Goal: Find specific page/section: Find specific page/section

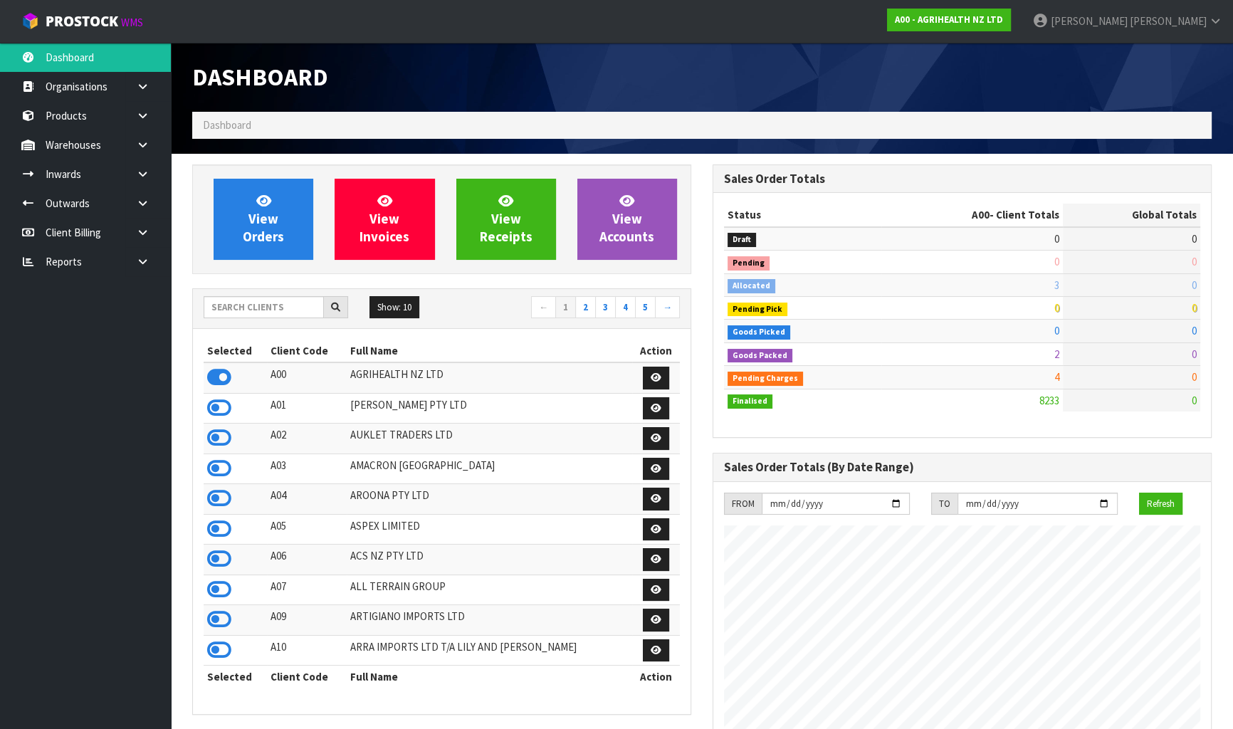
scroll to position [1076, 520]
click at [136, 147] on icon at bounding box center [143, 145] width 14 height 11
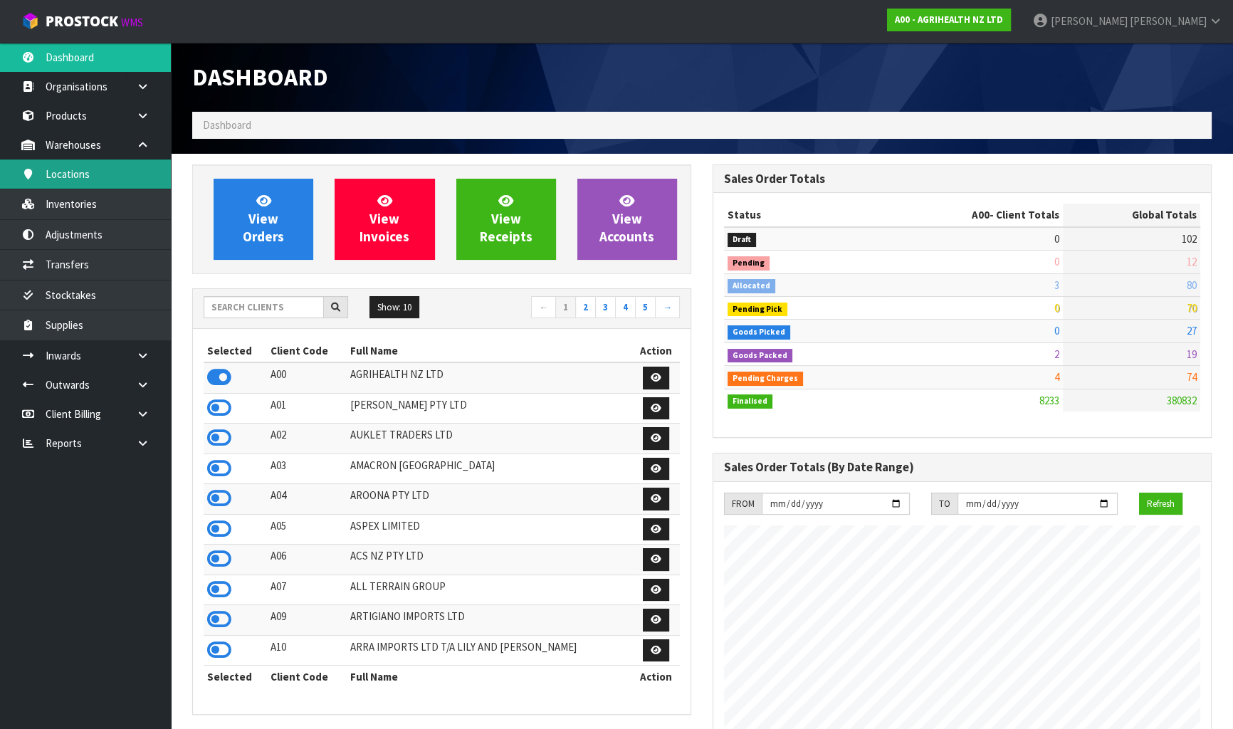
click at [114, 177] on link "Locations" at bounding box center [85, 173] width 171 height 29
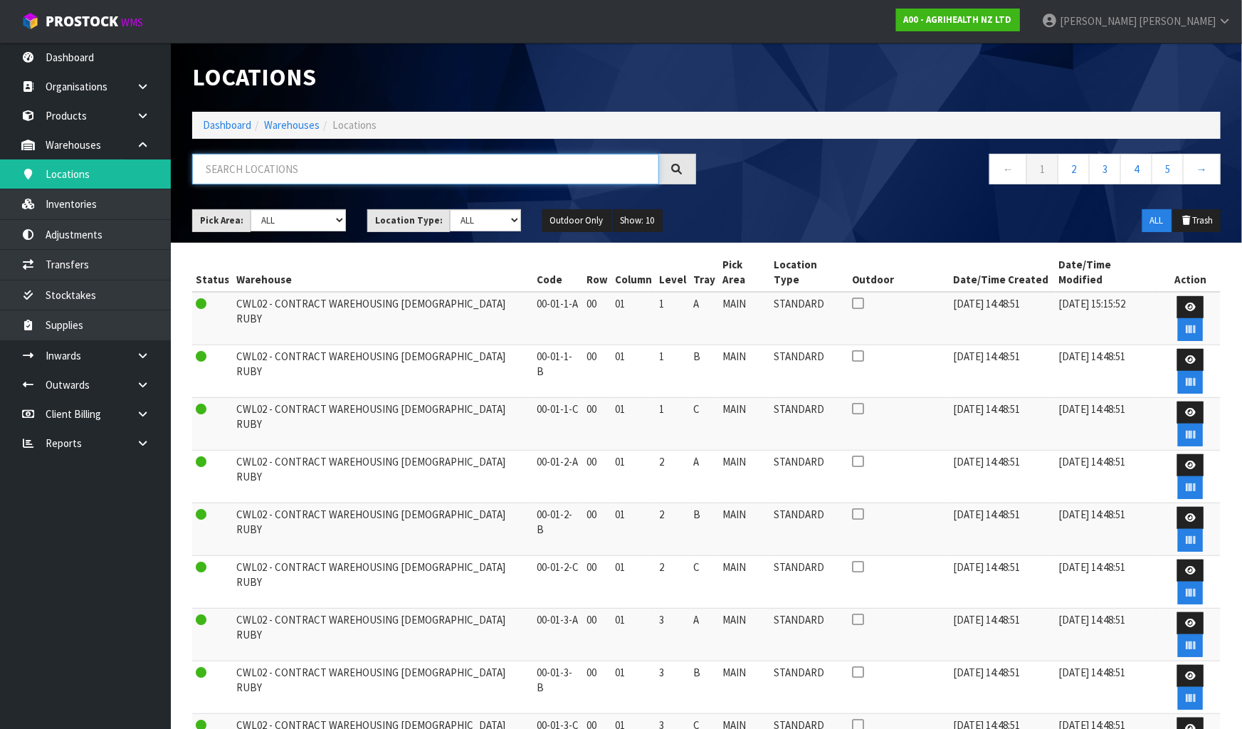
click at [285, 174] on input "text" at bounding box center [425, 169] width 467 height 31
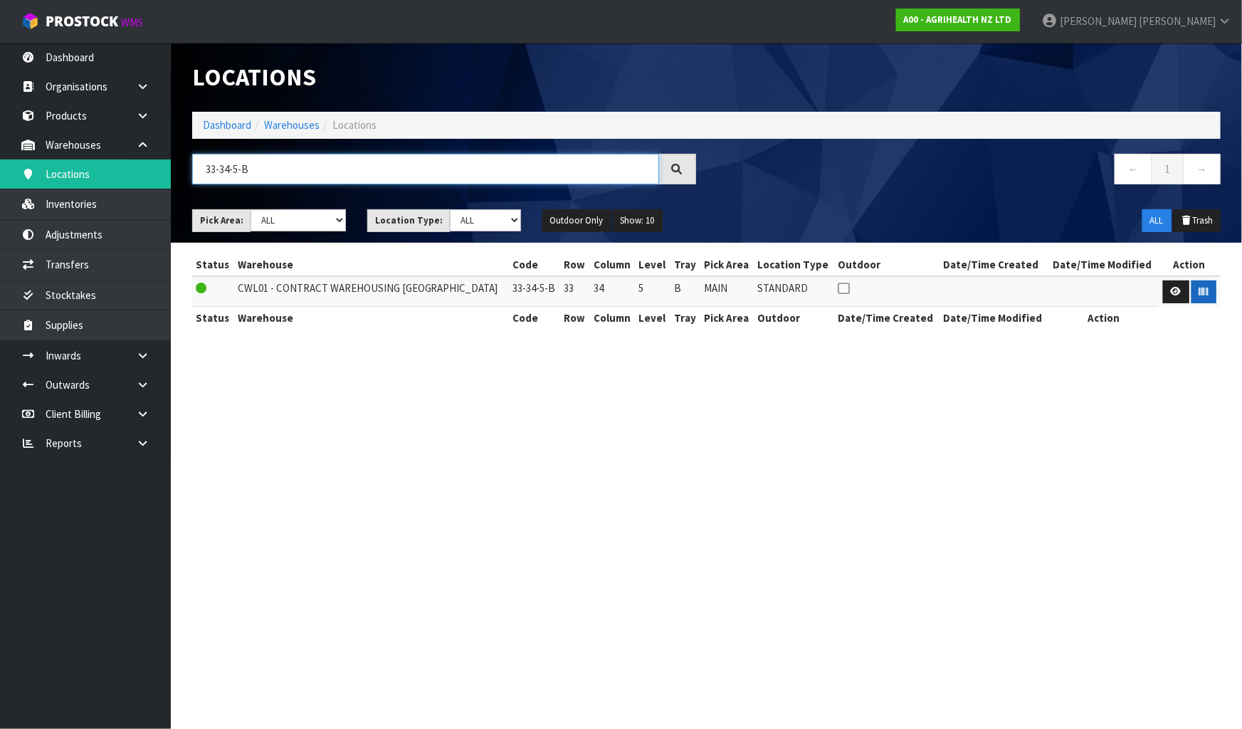
type input "33-34-5-B"
click at [1206, 297] on button "button" at bounding box center [1204, 291] width 25 height 23
click at [1152, 449] on section "Locations Dashboard Warehouses Locations 33-34-5-B ← 1 → Pick Area: Main Refurb…" at bounding box center [621, 364] width 1242 height 729
click at [305, 164] on input "33-34-5-B" at bounding box center [425, 169] width 467 height 31
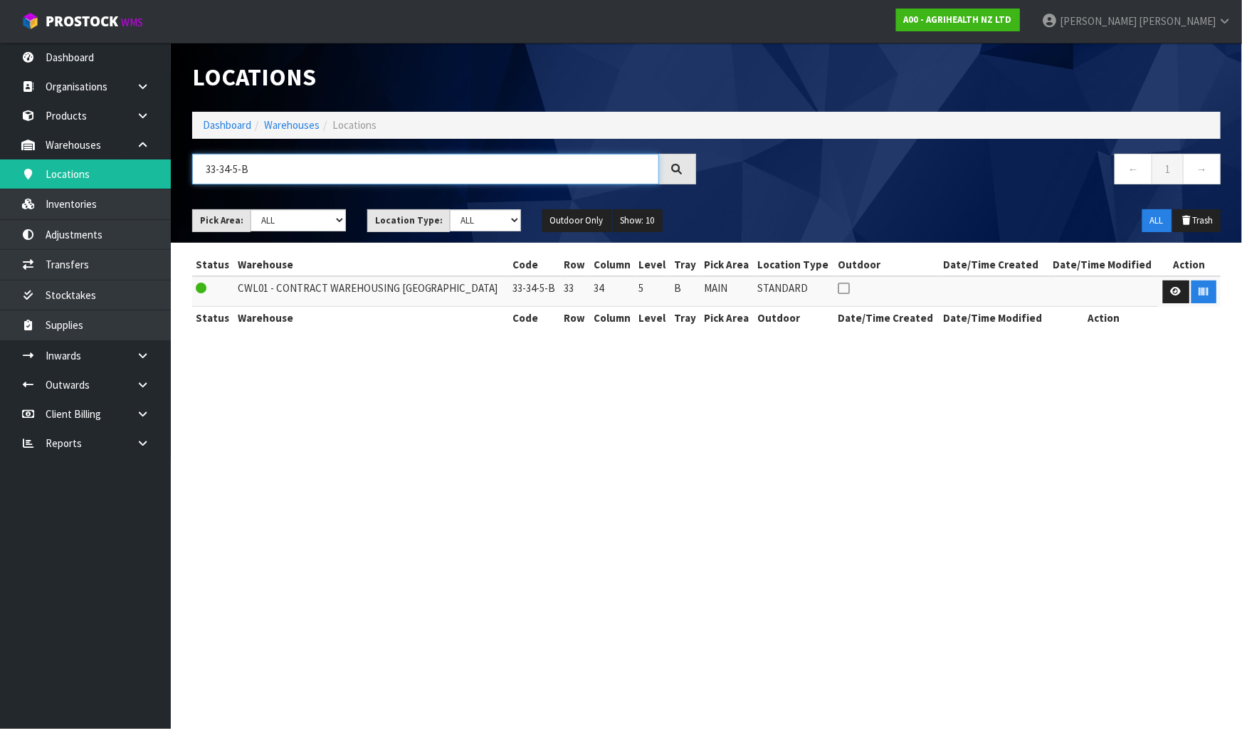
click at [305, 164] on input "33-34-5-B" at bounding box center [425, 169] width 467 height 31
type input "33-34-5-A"
click at [1194, 285] on button "button" at bounding box center [1204, 291] width 25 height 23
click at [1114, 391] on section "Locations Dashboard Warehouses Locations 33-34-5-A ← 1 → Pick Area: Main Refurb…" at bounding box center [621, 364] width 1242 height 729
click at [436, 162] on input "33-34-5-A" at bounding box center [425, 169] width 467 height 31
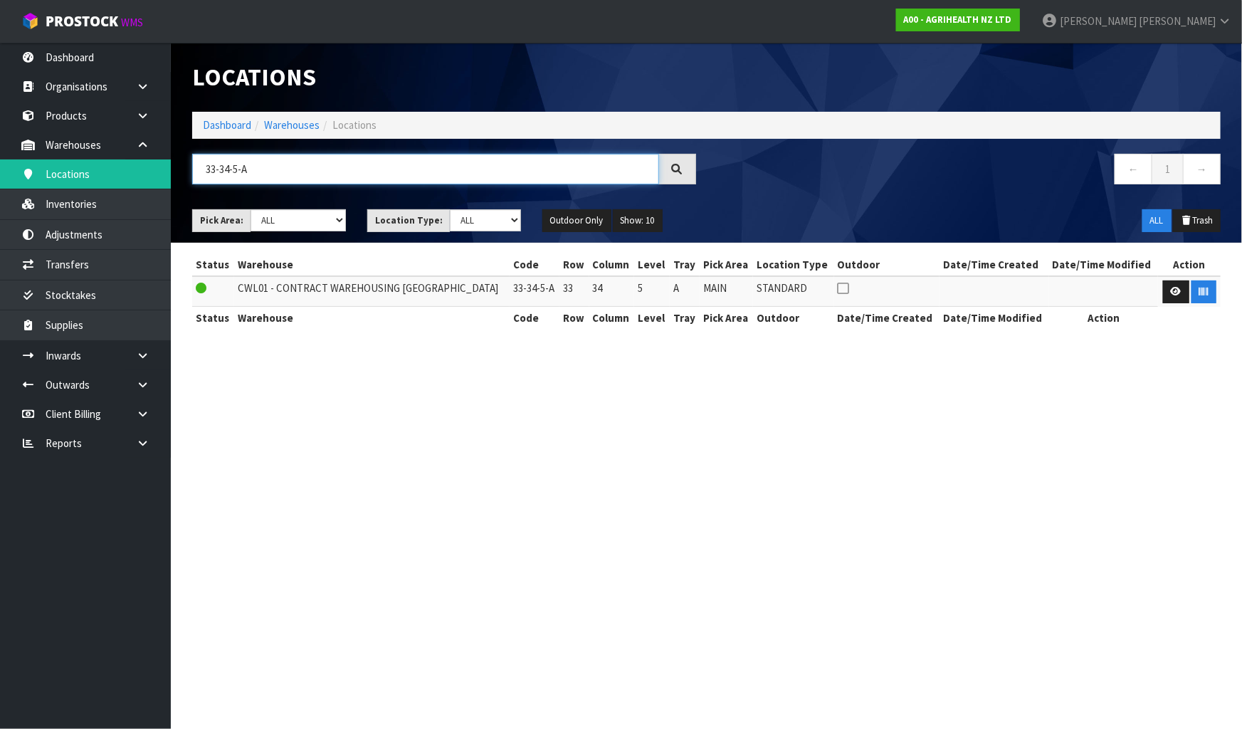
click at [436, 162] on input "33-34-5-A" at bounding box center [425, 169] width 467 height 31
type input "33-33-6-A"
click at [1202, 295] on icon "button" at bounding box center [1203, 291] width 9 height 9
click at [1074, 363] on section "Locations Dashboard Warehouses Locations 33-33-6-A ← 1 → Pick Area: Main Refurb…" at bounding box center [621, 364] width 1242 height 729
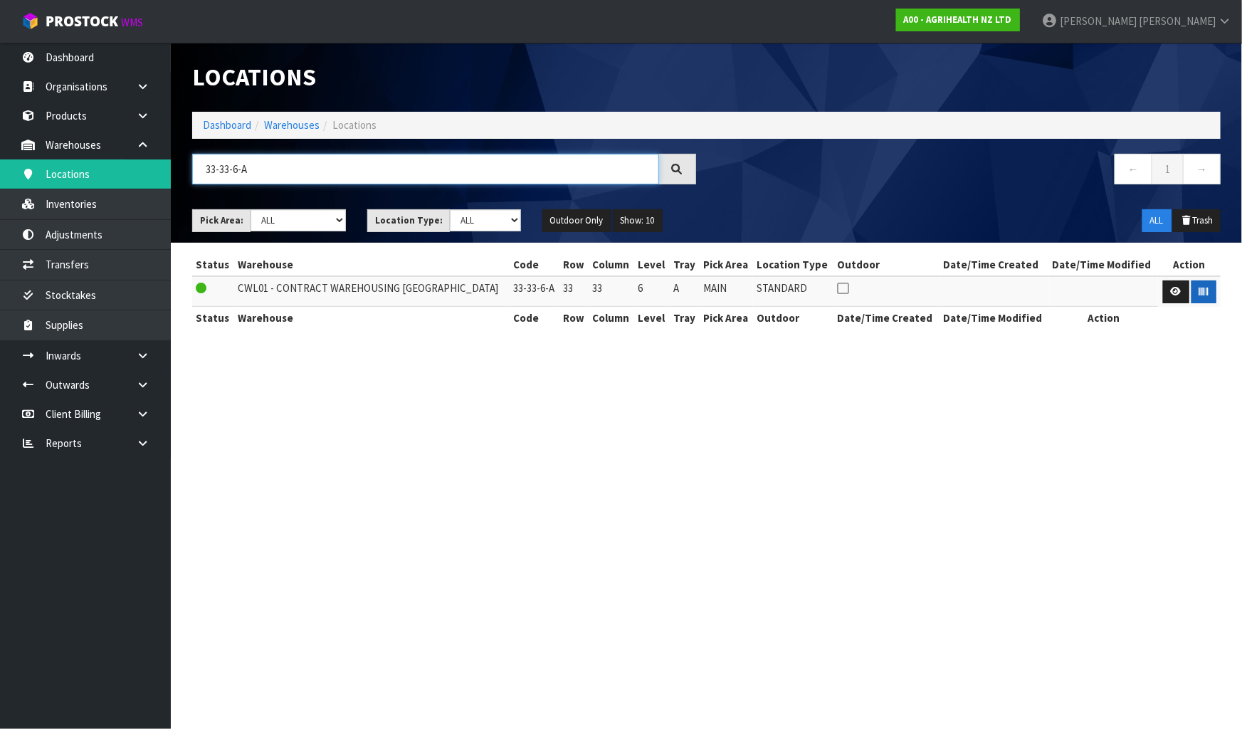
click at [299, 174] on input "33-33-6-A" at bounding box center [425, 169] width 467 height 31
type input "33-24-4-B"
click at [1196, 289] on button "button" at bounding box center [1204, 291] width 25 height 23
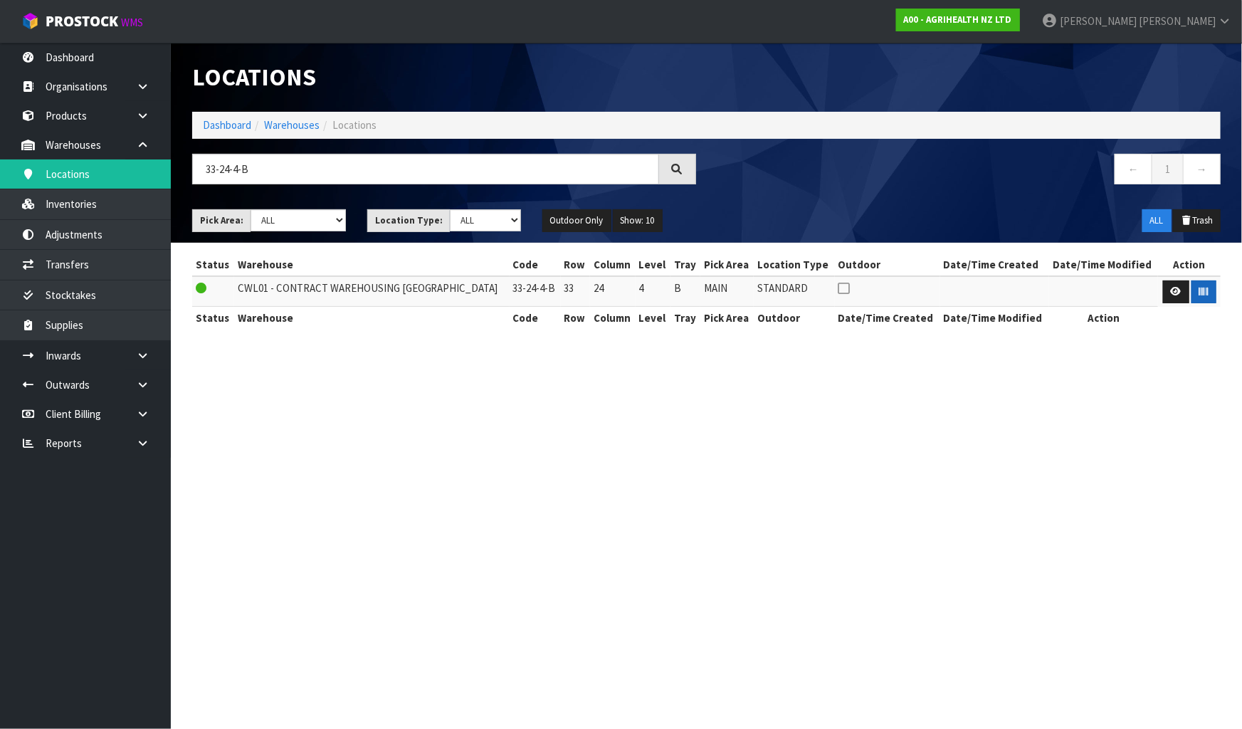
click at [1113, 457] on section "Locations Dashboard Warehouses Locations 33-24-4-B ← 1 → Pick Area: Main Refurb…" at bounding box center [621, 364] width 1242 height 729
click at [280, 174] on input "33-24-4-B" at bounding box center [425, 169] width 467 height 31
click at [279, 172] on input "33-24-4-B" at bounding box center [425, 169] width 467 height 31
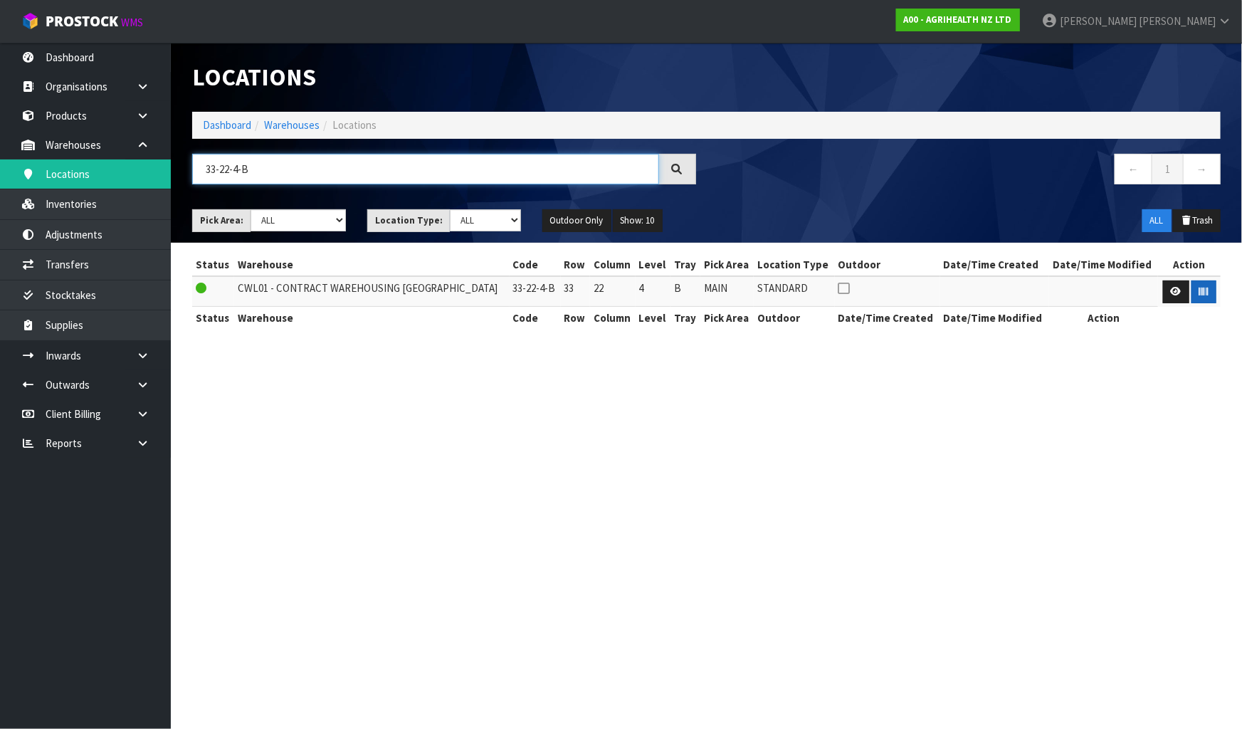
type input "33-22-4-B"
click at [1199, 293] on icon "button" at bounding box center [1203, 291] width 9 height 9
click at [1155, 521] on section "Locations Dashboard Warehouses Locations 33-22-4-B ← 1 → Pick Area: Main Refurb…" at bounding box center [621, 364] width 1242 height 729
click at [342, 163] on input "33-22-4-B" at bounding box center [425, 169] width 467 height 31
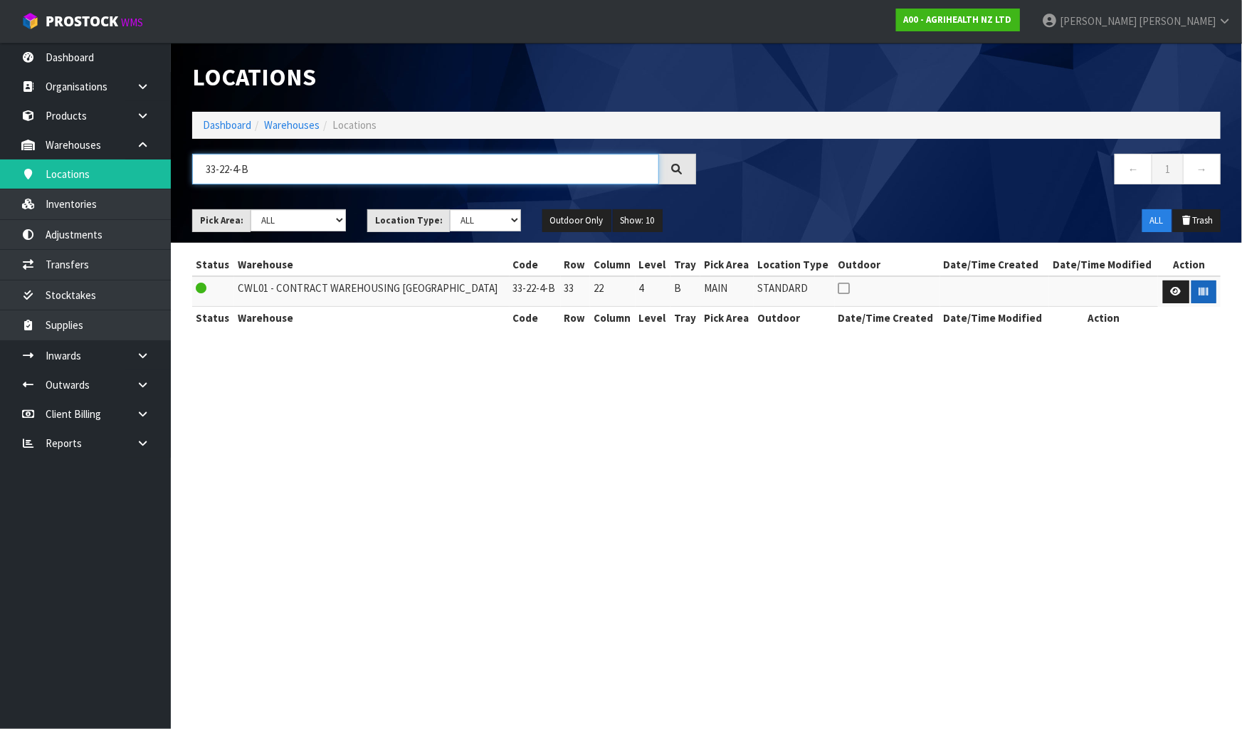
click at [342, 163] on input "33-22-4-B" at bounding box center [425, 169] width 467 height 31
type input "33-21-4-B"
click at [1202, 299] on button "button" at bounding box center [1204, 291] width 25 height 23
click at [1150, 384] on section "Locations Dashboard Warehouses Locations 33-21-4-B ← 1 → Pick Area: Main Refurb…" at bounding box center [621, 364] width 1242 height 729
click at [390, 170] on input "33-21-4-B" at bounding box center [425, 169] width 467 height 31
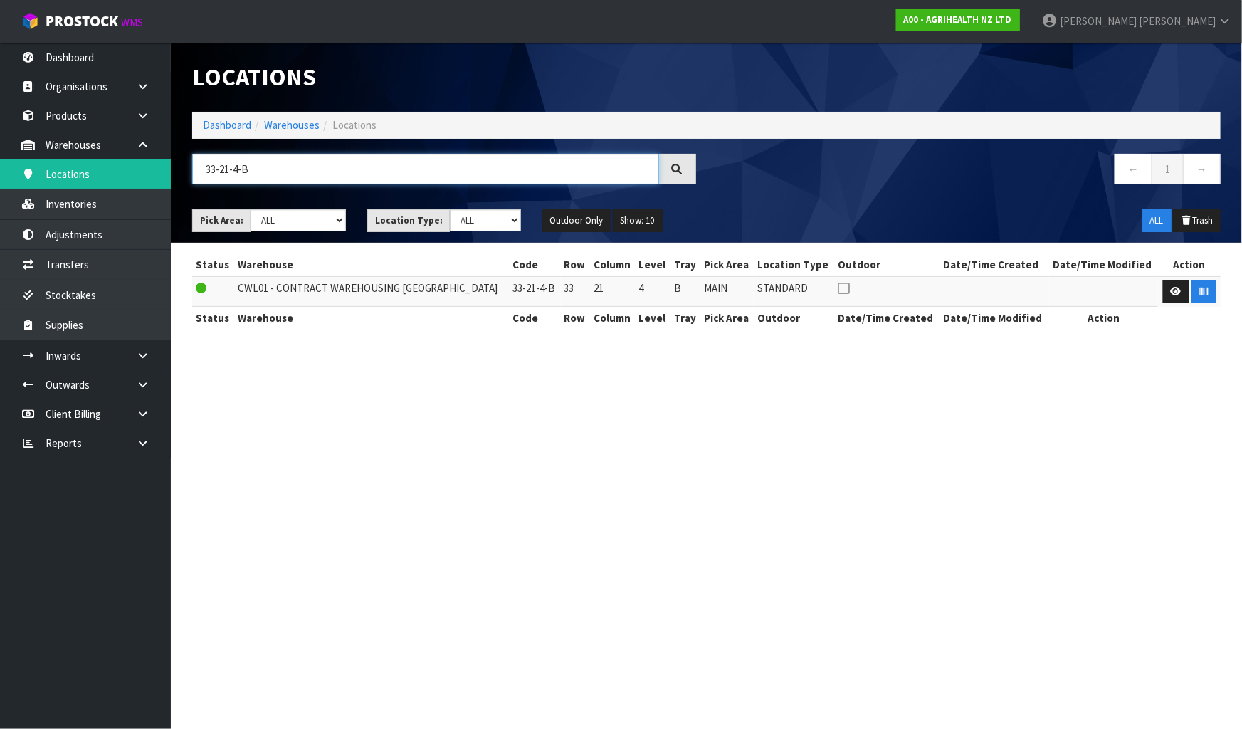
click at [390, 170] on input "33-21-4-B" at bounding box center [425, 169] width 467 height 31
type input "33-13-5-A"
click at [1196, 285] on button "button" at bounding box center [1204, 291] width 25 height 23
click at [1069, 397] on section "Locations Dashboard Warehouses Locations 33-13-5-A ← 1 → Pick Area: Main Refurb…" at bounding box center [621, 364] width 1242 height 729
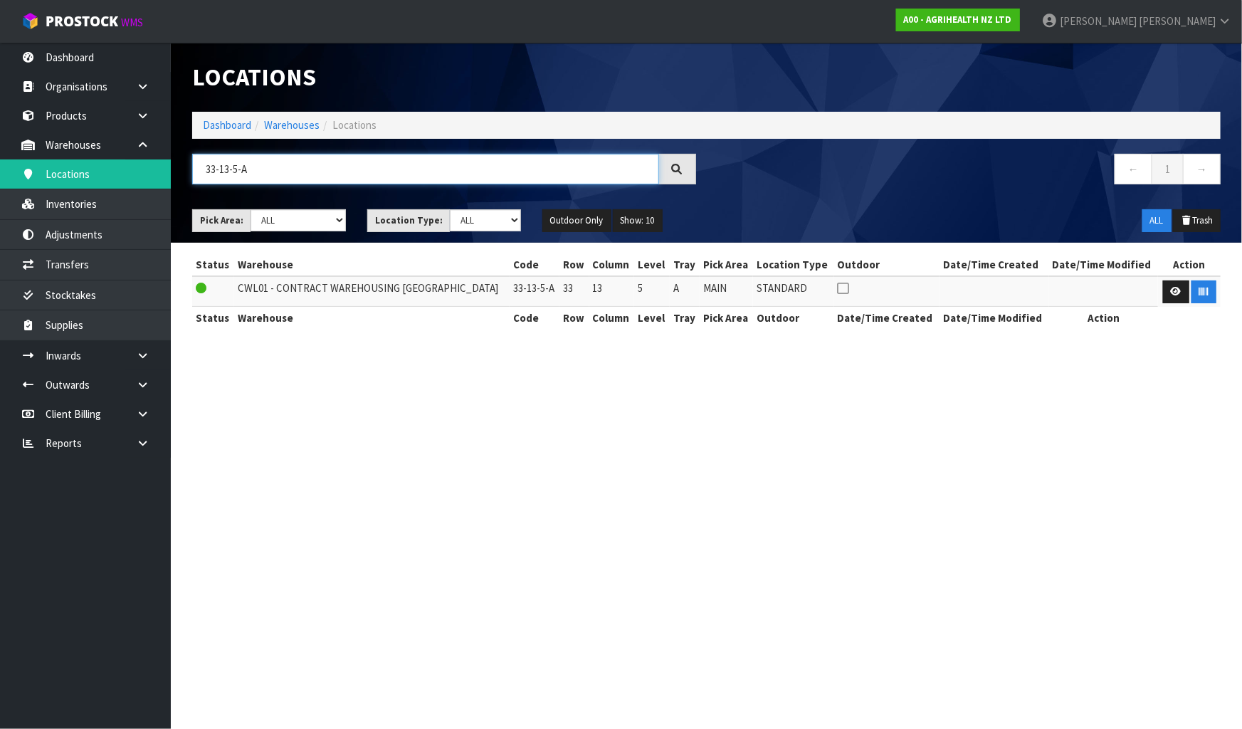
click at [342, 168] on input "33-13-5-A" at bounding box center [425, 169] width 467 height 31
click at [341, 167] on input "33-13-5-A" at bounding box center [425, 169] width 467 height 31
type input "33-03-2-A"
click at [661, 413] on section "Locations Dashboard Warehouses Locations 33-03-2-A ← 1 → Pick Area: Main Refurb…" at bounding box center [621, 364] width 1242 height 729
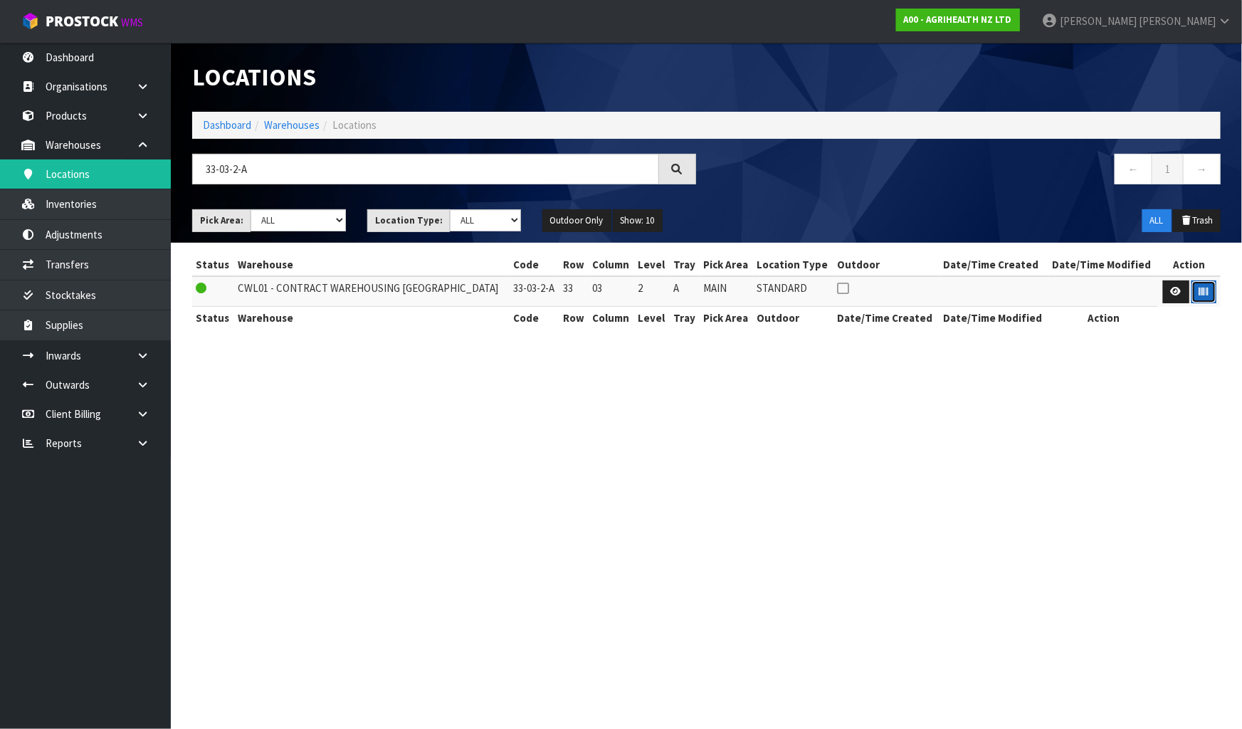
click at [1204, 290] on icon "button" at bounding box center [1203, 291] width 9 height 9
click at [1111, 438] on section "Locations Dashboard Warehouses Locations 33-03-2-A ← 1 → Pick Area: Main Refurb…" at bounding box center [621, 364] width 1242 height 729
click at [292, 169] on input "33-03-2-A" at bounding box center [425, 169] width 467 height 31
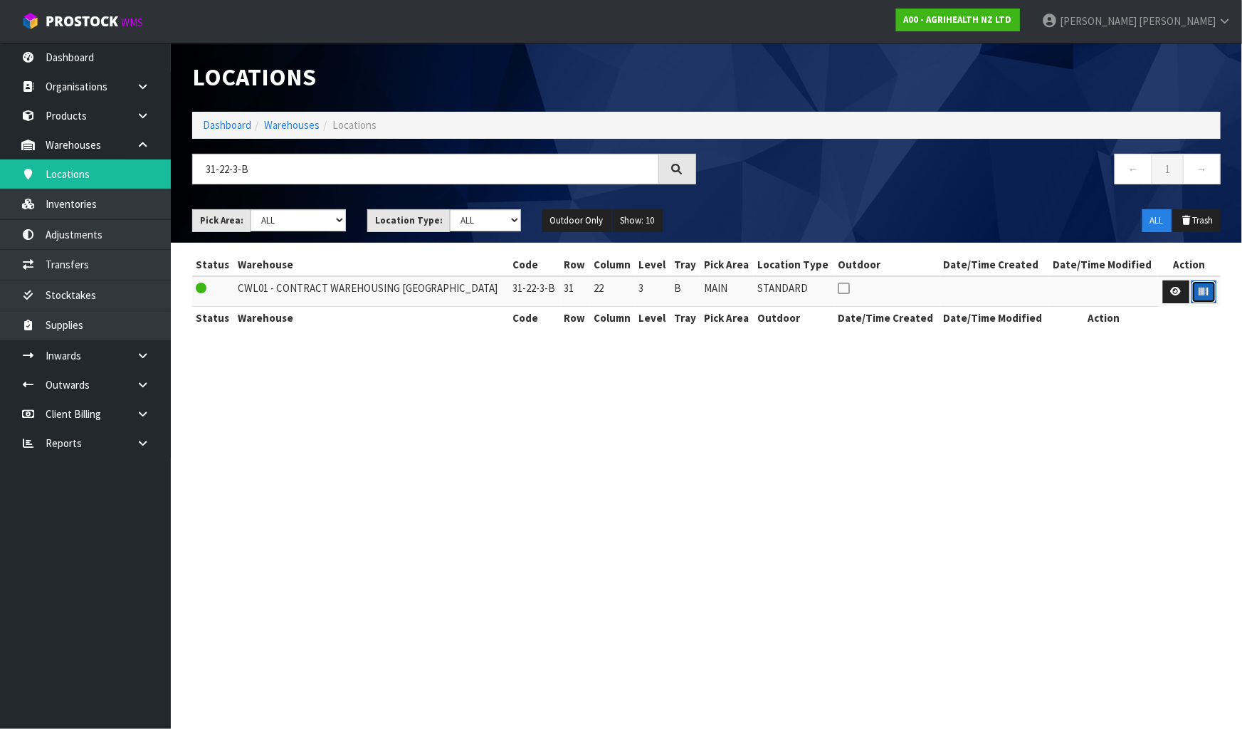
click at [1196, 298] on button "button" at bounding box center [1204, 291] width 25 height 23
click at [1076, 446] on section "Locations Dashboard Warehouses Locations 31-22-3-B ← 1 → Pick Area: Main Refurb…" at bounding box center [621, 364] width 1242 height 729
click at [318, 159] on input "31-22-3-B" at bounding box center [425, 169] width 467 height 31
click at [1199, 287] on icon "button" at bounding box center [1203, 291] width 9 height 9
click at [1241, 443] on section "Locations Dashboard Warehouses Locations 31-22-2-B ← 1 → Pick Area: Main Refurb…" at bounding box center [621, 364] width 1242 height 729
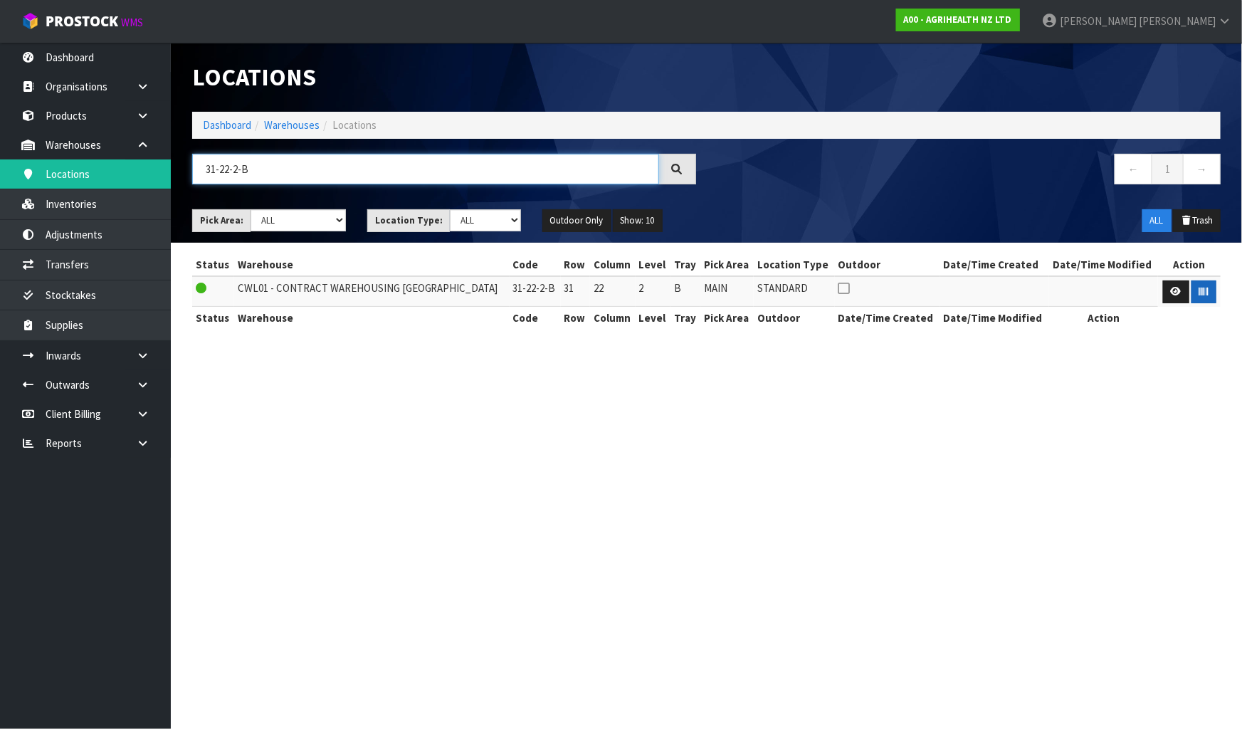
click at [361, 166] on input "31-22-2-B" at bounding box center [425, 169] width 467 height 31
type input "31-22-5-B"
click at [1207, 297] on button "button" at bounding box center [1204, 291] width 25 height 23
click at [1167, 474] on section "Locations Dashboard Warehouses Locations 31-22-5-B ← 1 → Pick Area: Main Refurb…" at bounding box center [621, 364] width 1242 height 729
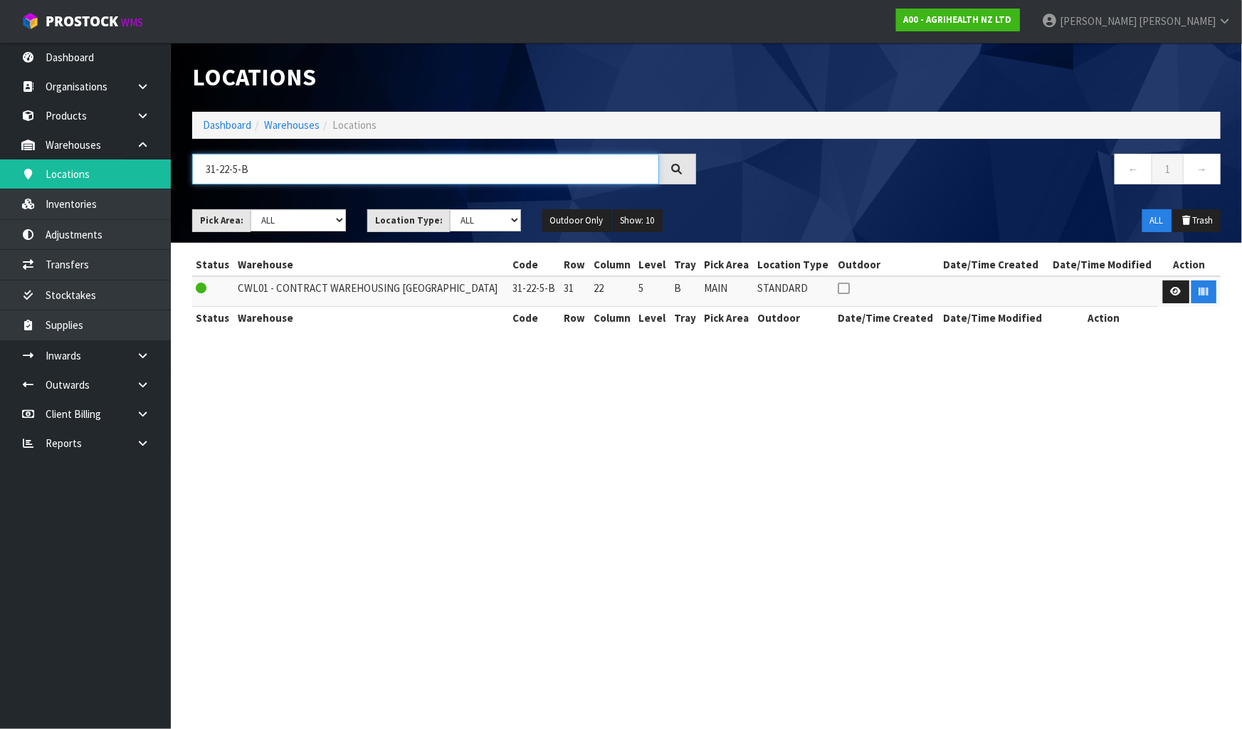
click at [357, 162] on input "31-22-5-B" at bounding box center [425, 169] width 467 height 31
click at [356, 161] on input "31-22-5-B" at bounding box center [425, 169] width 467 height 31
type input "31-22-5-A"
click at [1204, 294] on icon "button" at bounding box center [1203, 291] width 9 height 9
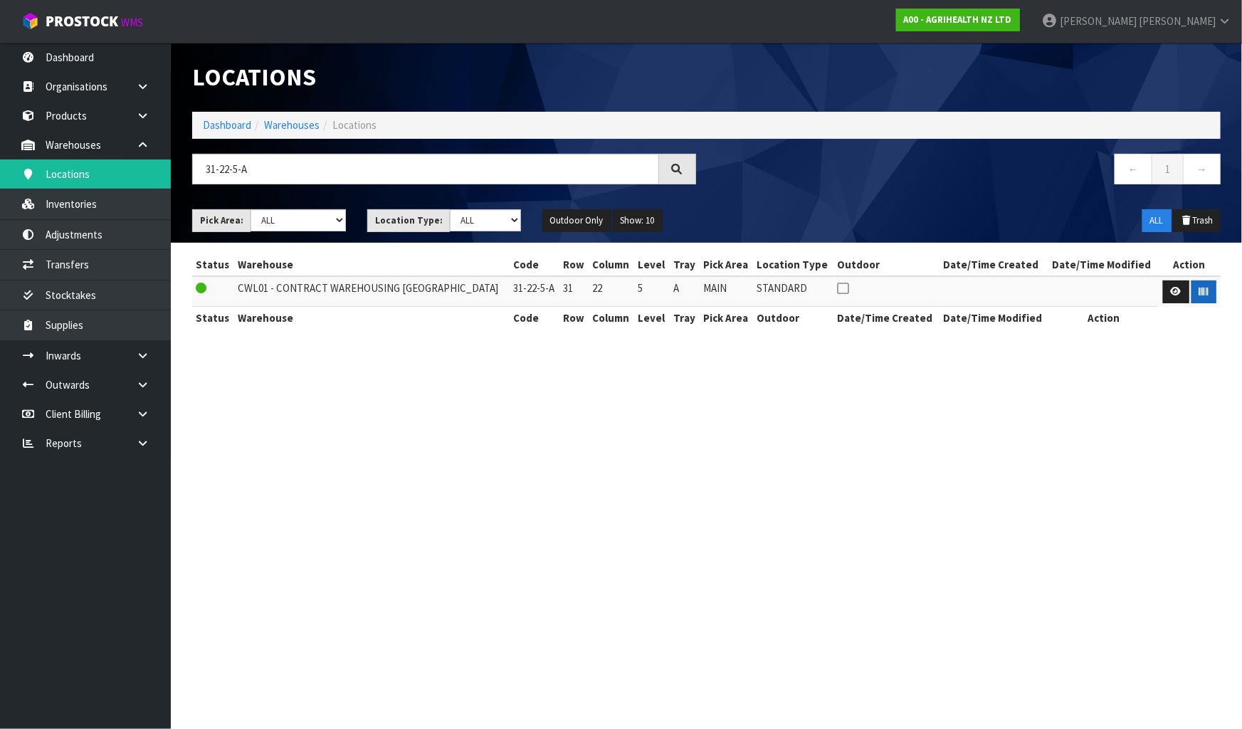
click at [1103, 491] on section "Locations Dashboard Warehouses Locations 31-22-5-A ← 1 → Pick Area: Main Refurb…" at bounding box center [621, 364] width 1242 height 729
click at [419, 170] on input "31-22-5-A" at bounding box center [425, 169] width 467 height 31
type input "31-21-6-C"
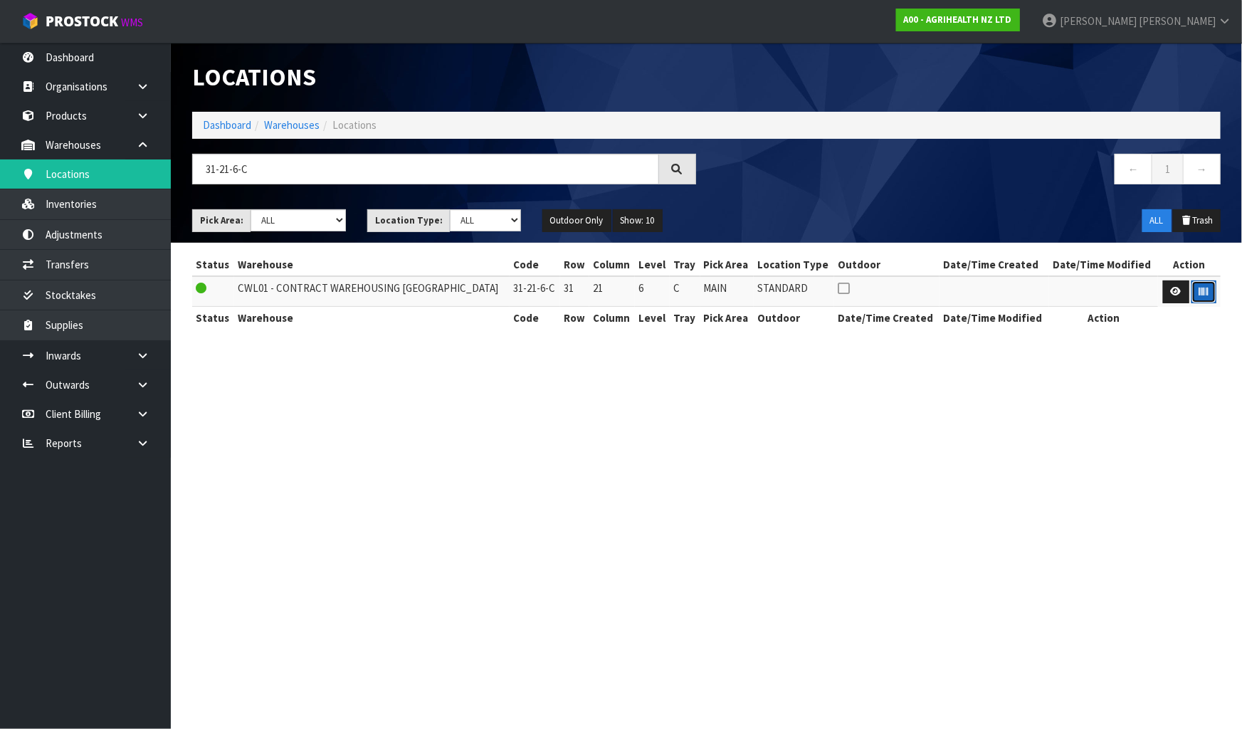
click at [1199, 291] on icon "button" at bounding box center [1203, 291] width 9 height 9
click at [1165, 469] on section "Locations Dashboard Warehouses Locations 31-21-6-C ← 1 → Pick Area: Main Refurb…" at bounding box center [621, 364] width 1242 height 729
click at [285, 154] on input "31-21-6-C" at bounding box center [425, 169] width 467 height 31
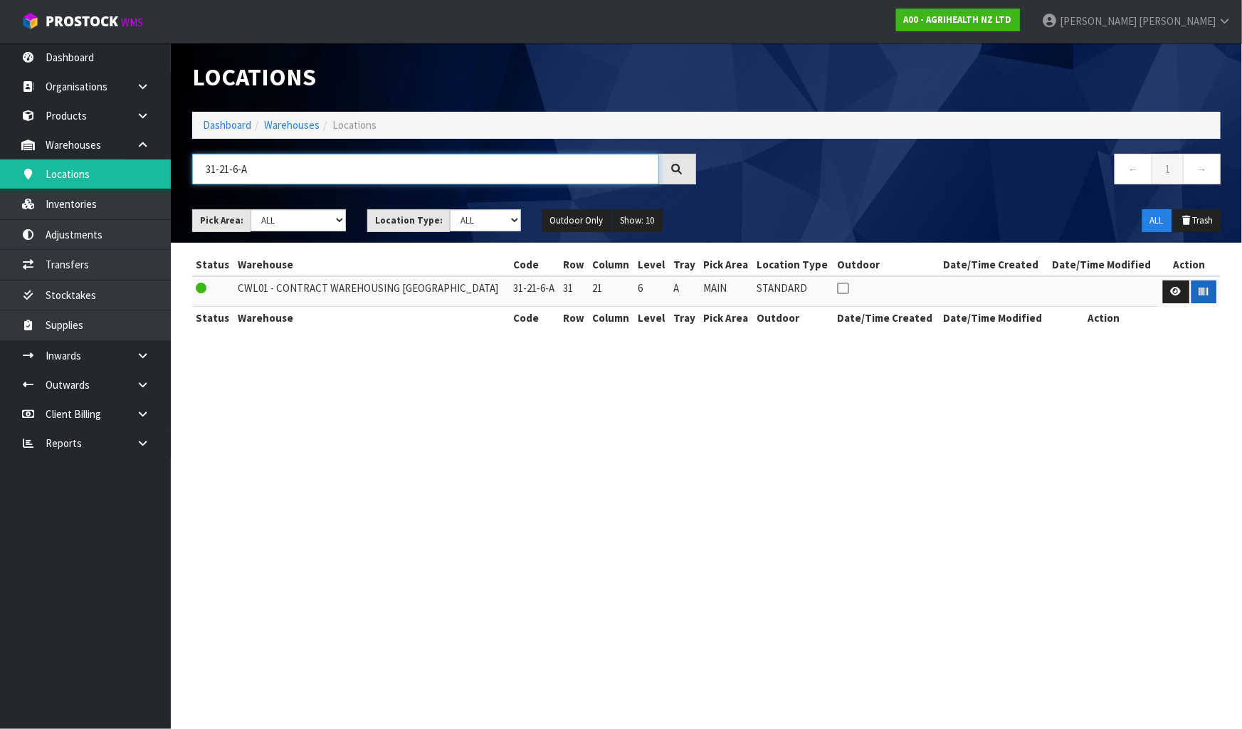
type input "31-21-6-A"
click at [1204, 300] on button "button" at bounding box center [1204, 291] width 25 height 23
click at [1217, 487] on section "Locations Dashboard Warehouses Locations 31-21-6-A ← 1 → Pick Area: Main Refurb…" at bounding box center [621, 364] width 1242 height 729
click at [411, 171] on input "31-21-6-A" at bounding box center [425, 169] width 467 height 31
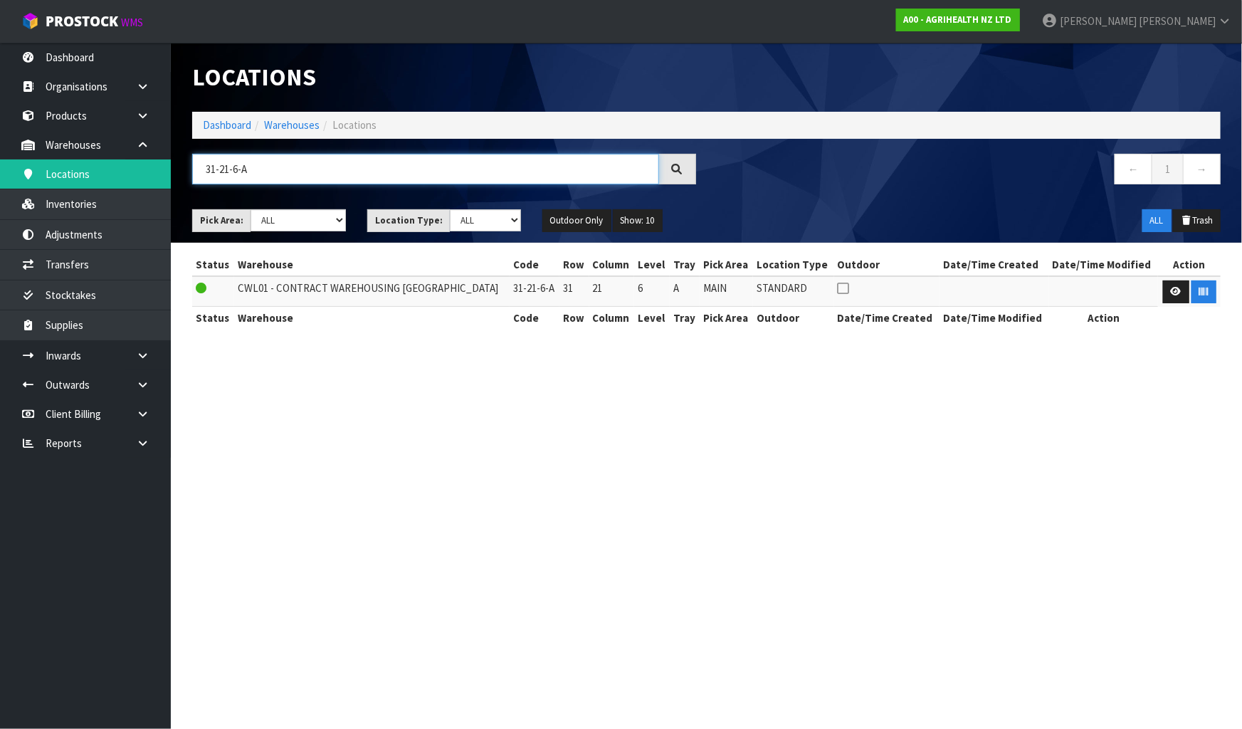
click at [411, 171] on input "31-21-6-A" at bounding box center [425, 169] width 467 height 31
type input "31-21-4-C"
click at [700, 376] on section "Locations Dashboard Warehouses Locations 31-21-4-C ← 1 → Pick Area: Main Refurb…" at bounding box center [621, 364] width 1242 height 729
click at [1201, 292] on icon "button" at bounding box center [1203, 291] width 9 height 9
click at [1155, 470] on section "Locations Dashboard Warehouses Locations 31-21-4-C ← 1 → Pick Area: Main Refurb…" at bounding box center [621, 364] width 1242 height 729
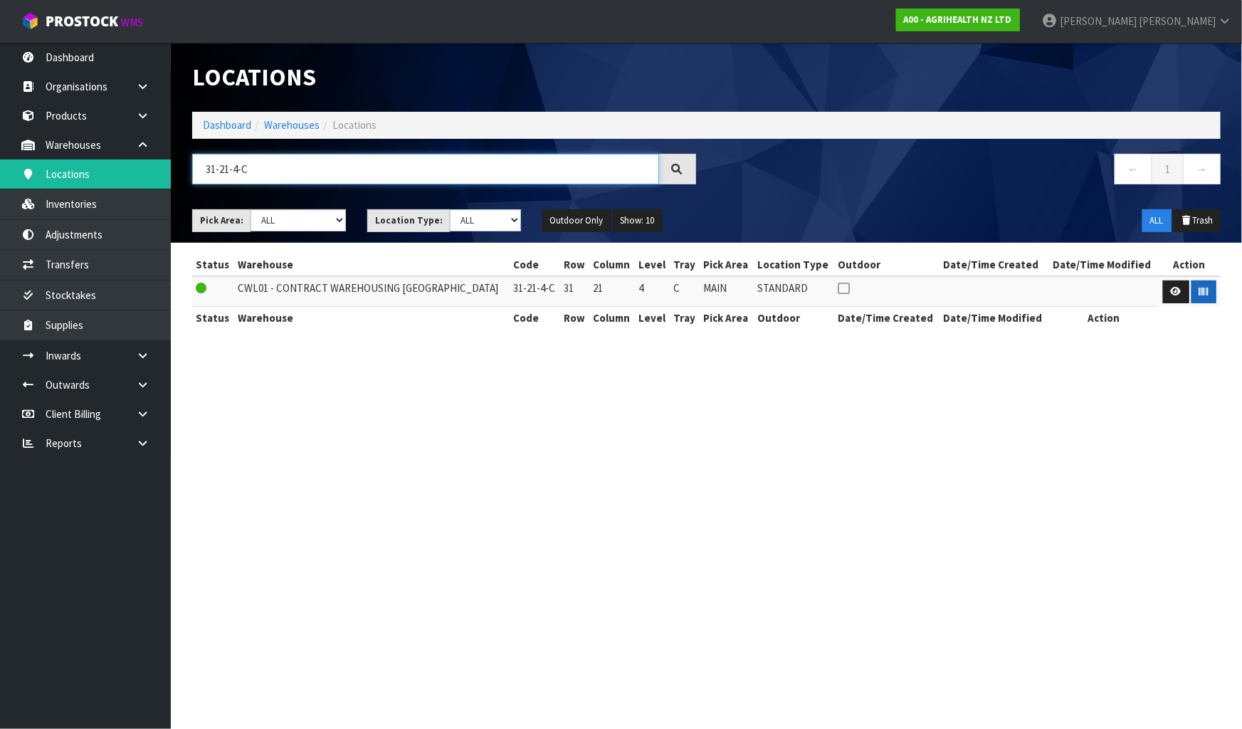
click at [292, 168] on input "31-21-4-C" at bounding box center [425, 169] width 467 height 31
type input "31-20-4-C"
click at [1208, 294] on button "button" at bounding box center [1204, 291] width 25 height 23
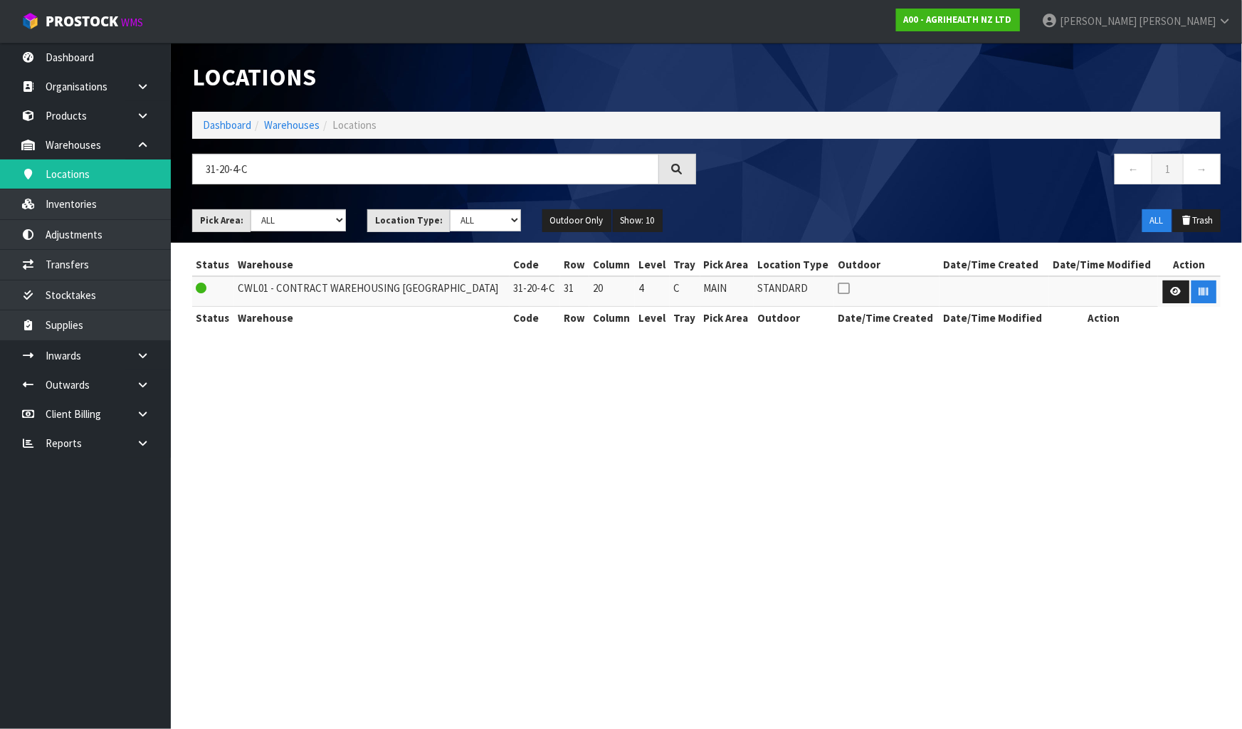
click at [1058, 406] on section "Locations Dashboard Warehouses Locations 31-20-4-C ← 1 → Pick Area: Main Refurb…" at bounding box center [621, 364] width 1242 height 729
click at [255, 167] on input "31-20-4-C" at bounding box center [425, 169] width 467 height 31
type input "31-17-2-C"
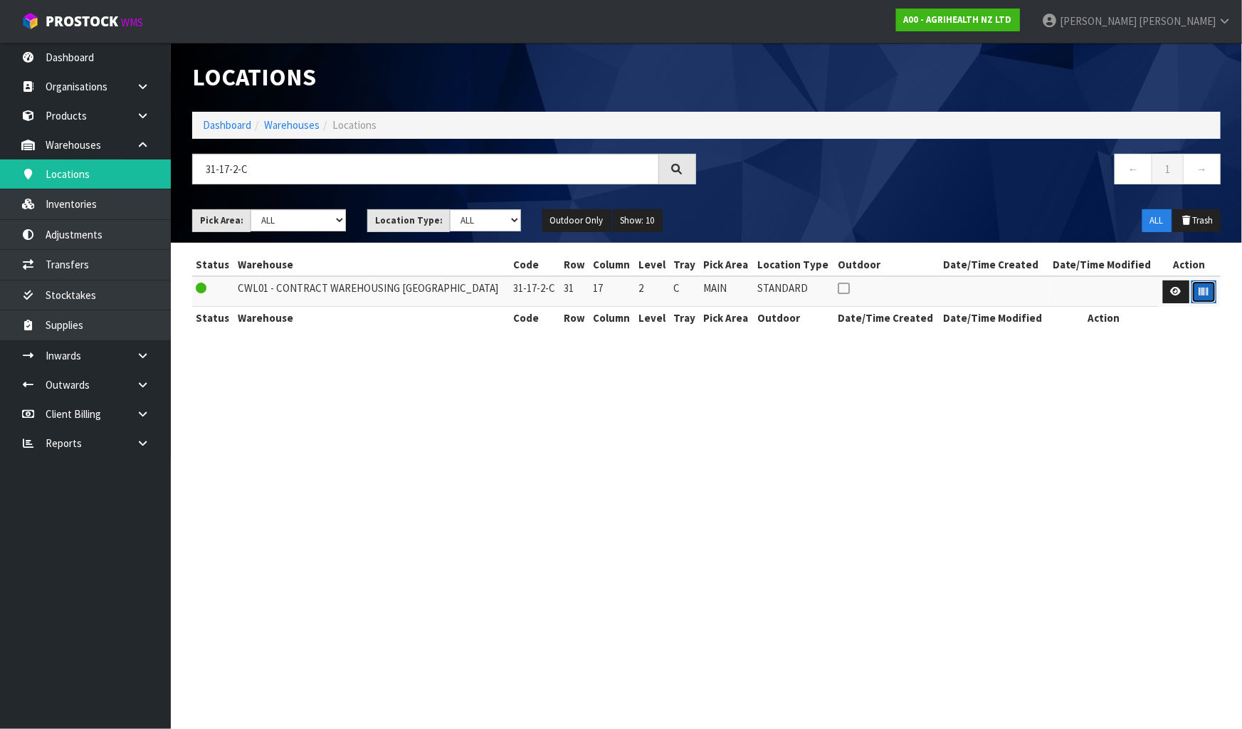
click at [1202, 287] on icon "button" at bounding box center [1203, 291] width 9 height 9
click at [1167, 379] on section "Locations Dashboard Warehouses Locations 31-17-2-C ← 1 → Pick Area: Main Refurb…" at bounding box center [621, 364] width 1242 height 729
click at [277, 166] on input "31-17-2-C" at bounding box center [425, 169] width 467 height 31
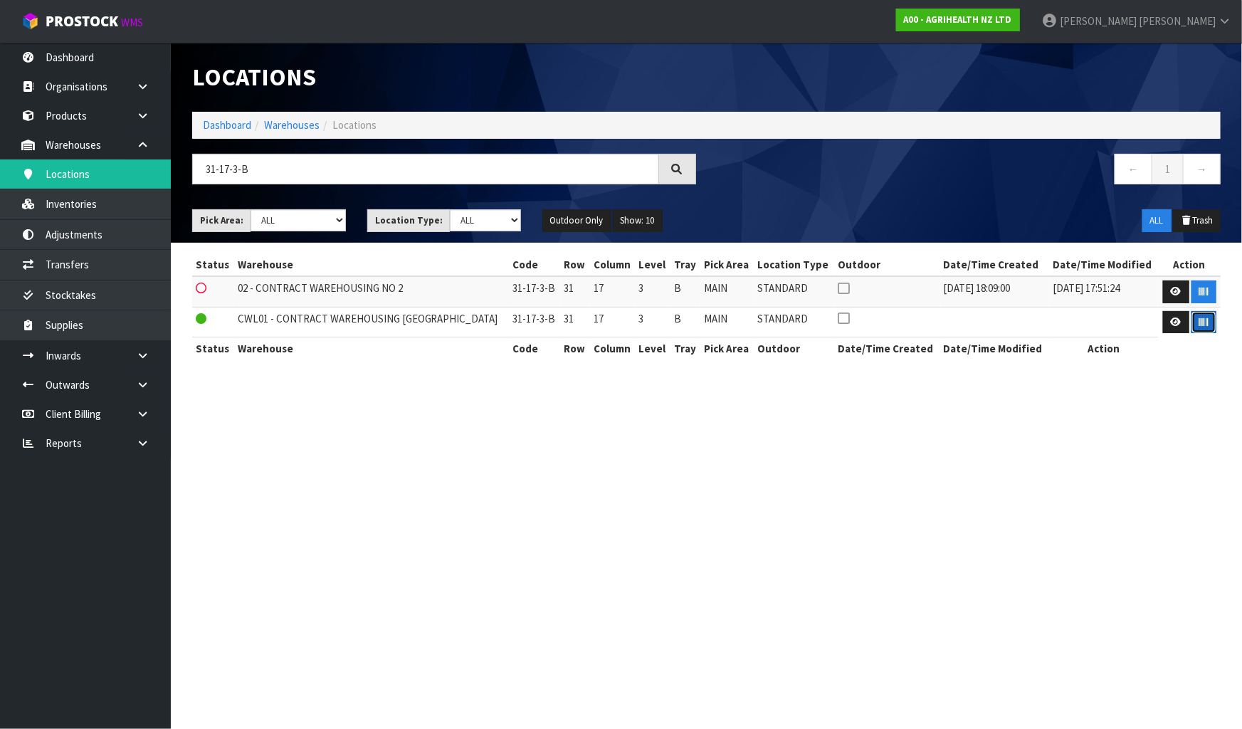
click at [1207, 317] on button "button" at bounding box center [1204, 322] width 25 height 23
click at [1167, 444] on section "Locations Dashboard Warehouses Locations 31-17-3-B ← 1 → Pick Area: Main Refurb…" at bounding box center [621, 364] width 1242 height 729
click at [238, 169] on input "31-17-3-B" at bounding box center [425, 169] width 467 height 31
type input "31-17-2-B"
click at [671, 482] on section "Locations Dashboard Warehouses Locations 31-17-2-B ← 1 → Pick Area: Main Refurb…" at bounding box center [621, 364] width 1242 height 729
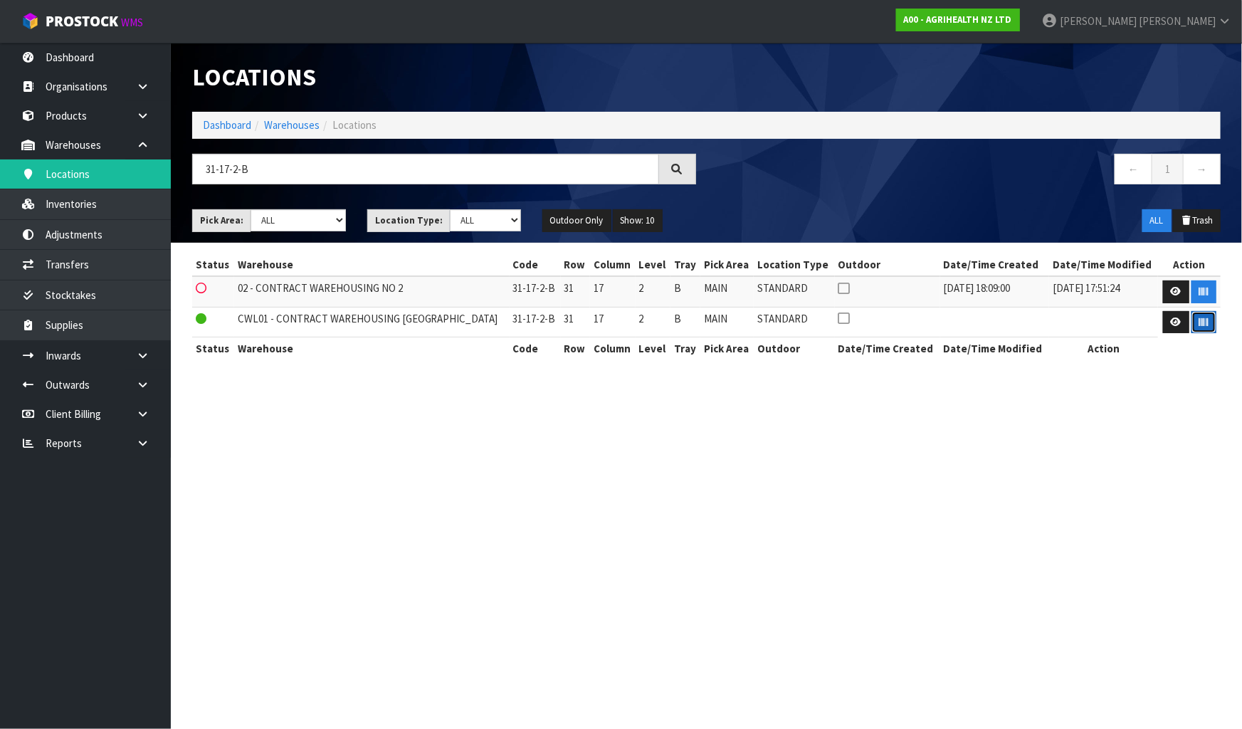
click at [1200, 324] on icon "button" at bounding box center [1203, 321] width 9 height 9
click at [1151, 451] on section "Locations Dashboard Warehouses Locations 31-17-2-B ← 1 → Pick Area: Main Refurb…" at bounding box center [621, 364] width 1242 height 729
click at [312, 170] on input "31-17-2-B" at bounding box center [425, 169] width 467 height 31
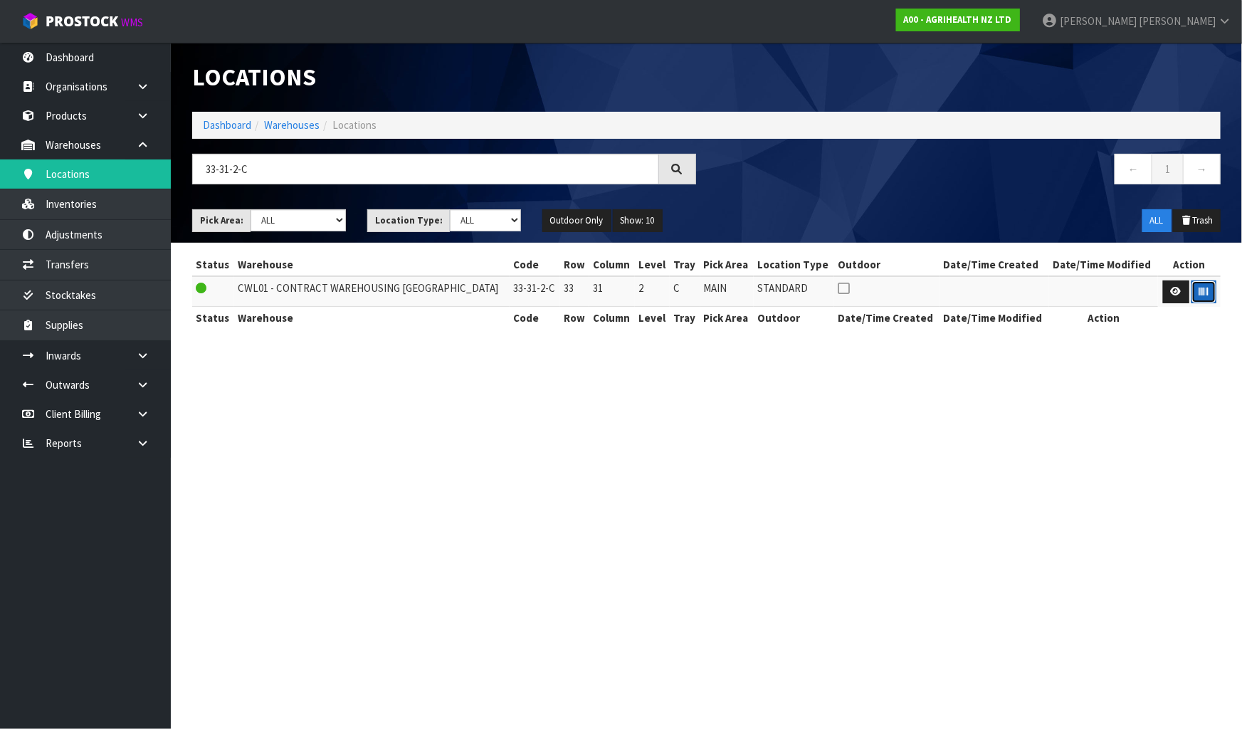
click at [1204, 293] on icon "button" at bounding box center [1203, 291] width 9 height 9
click at [1128, 409] on section "Locations Dashboard Warehouses Locations 33-31-2-C ← 1 → Pick Area: Main Refurb…" at bounding box center [621, 364] width 1242 height 729
click at [389, 174] on input "33-31-2-C" at bounding box center [425, 169] width 467 height 31
click at [238, 169] on input "33-31-2-B" at bounding box center [425, 169] width 467 height 31
type input "33-31-4-B"
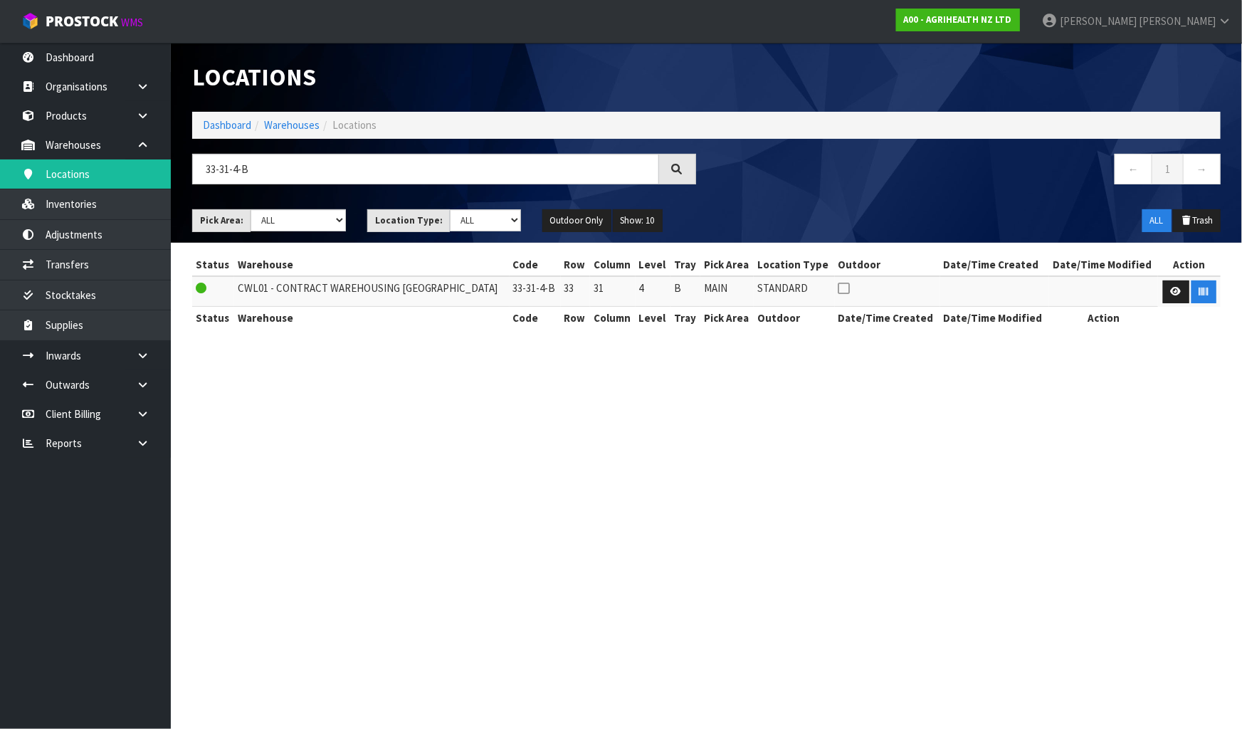
click at [966, 387] on section "Locations Dashboard Warehouses Locations 33-31-4-B ← 1 → Pick Area: Main Refurb…" at bounding box center [621, 364] width 1242 height 729
click at [1199, 290] on icon "button" at bounding box center [1203, 291] width 9 height 9
click at [1208, 490] on section "Locations Dashboard Warehouses Locations 33-31-4-B ← 1 → Pick Area: Main Refurb…" at bounding box center [621, 364] width 1242 height 729
click at [418, 170] on input "33-31-4-B" at bounding box center [425, 169] width 467 height 31
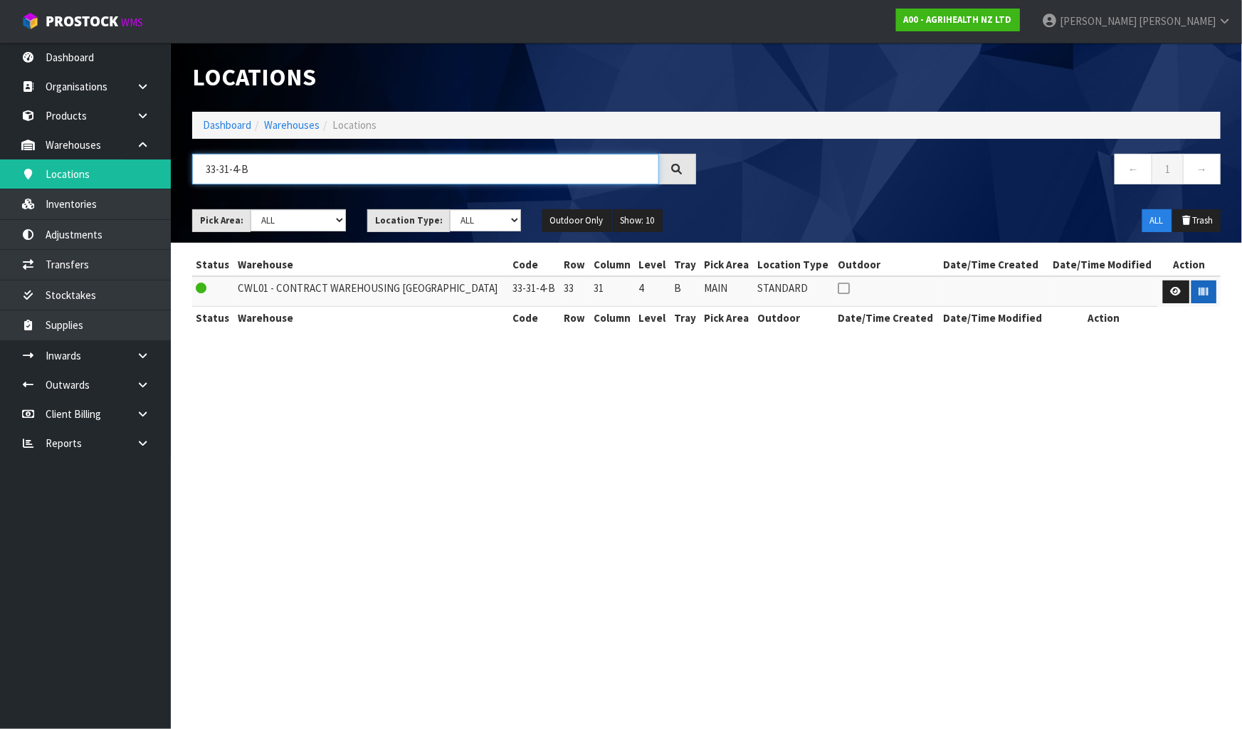
click at [418, 170] on input "33-31-4-B" at bounding box center [425, 169] width 467 height 31
click at [1201, 292] on icon "button" at bounding box center [1203, 291] width 9 height 9
click at [1110, 460] on section "Locations Dashboard Warehouses Locations 33-33-2-C ← 1 → Pick Area: Main Refurb…" at bounding box center [621, 364] width 1242 height 729
click at [256, 170] on input "33-33-2-C" at bounding box center [425, 169] width 467 height 31
click at [1200, 294] on icon "button" at bounding box center [1203, 291] width 9 height 9
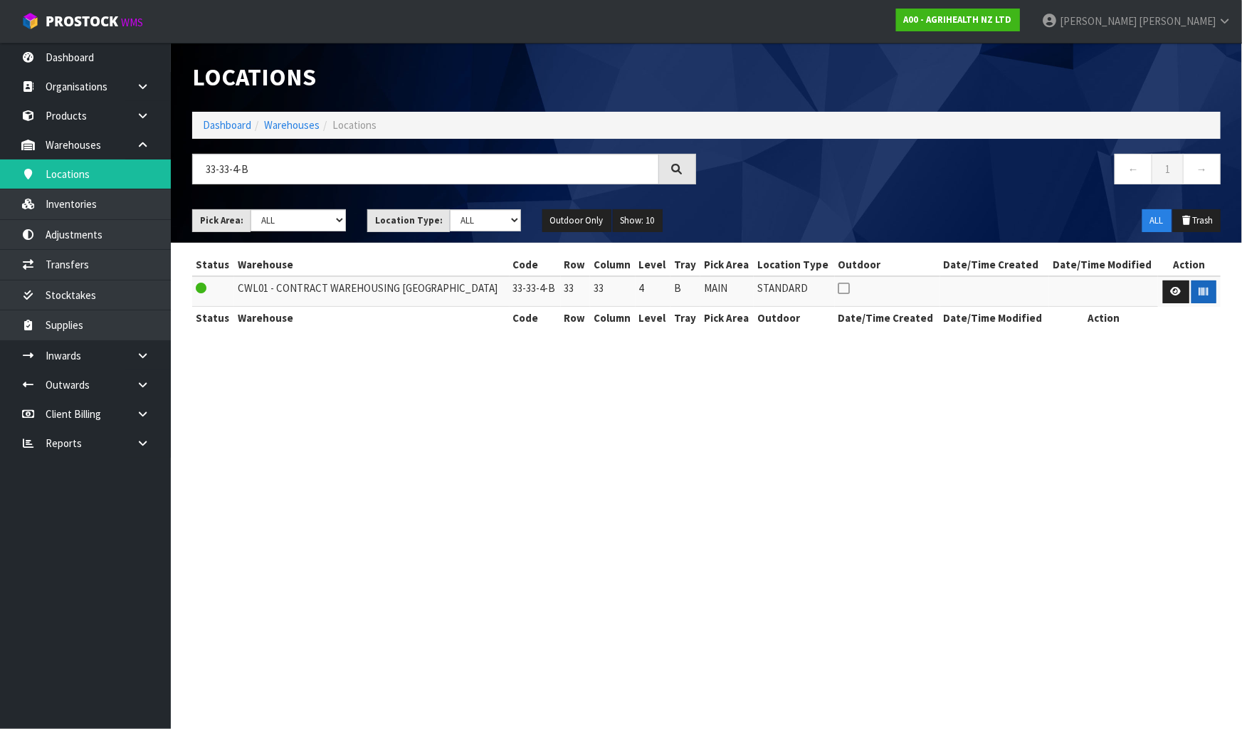
click at [1212, 518] on section "Locations Dashboard Warehouses Locations 33-33-4-B ← 1 → Pick Area: Main Refurb…" at bounding box center [621, 364] width 1242 height 729
click at [315, 162] on input "33-33-4-B" at bounding box center [425, 169] width 467 height 31
click at [315, 163] on input "33-33-4-B" at bounding box center [425, 169] width 467 height 31
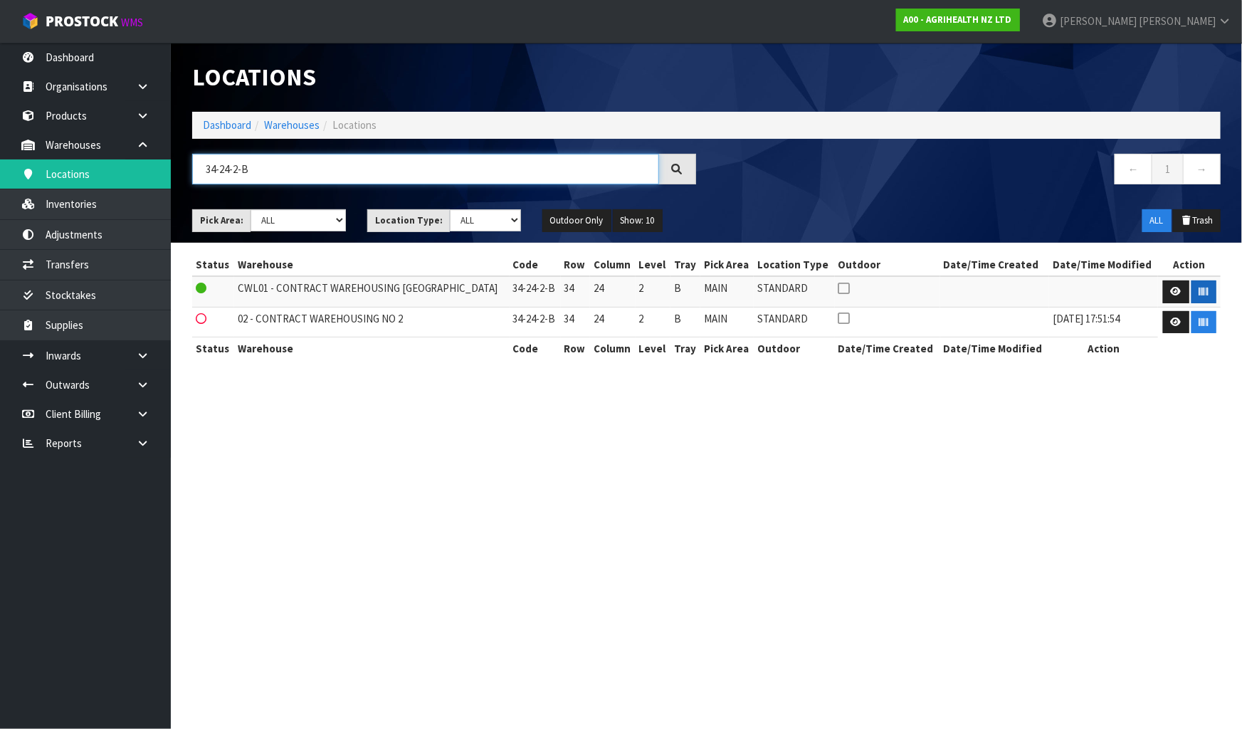
type input "34-24-2-B"
click at [1205, 295] on icon "button" at bounding box center [1203, 291] width 9 height 9
click at [1086, 488] on section "Locations Dashboard Warehouses Locations 34-24-2-B ← 1 → Pick Area: Main Refurb…" at bounding box center [621, 364] width 1242 height 729
click at [287, 167] on input "34-24-2-B" at bounding box center [425, 169] width 467 height 31
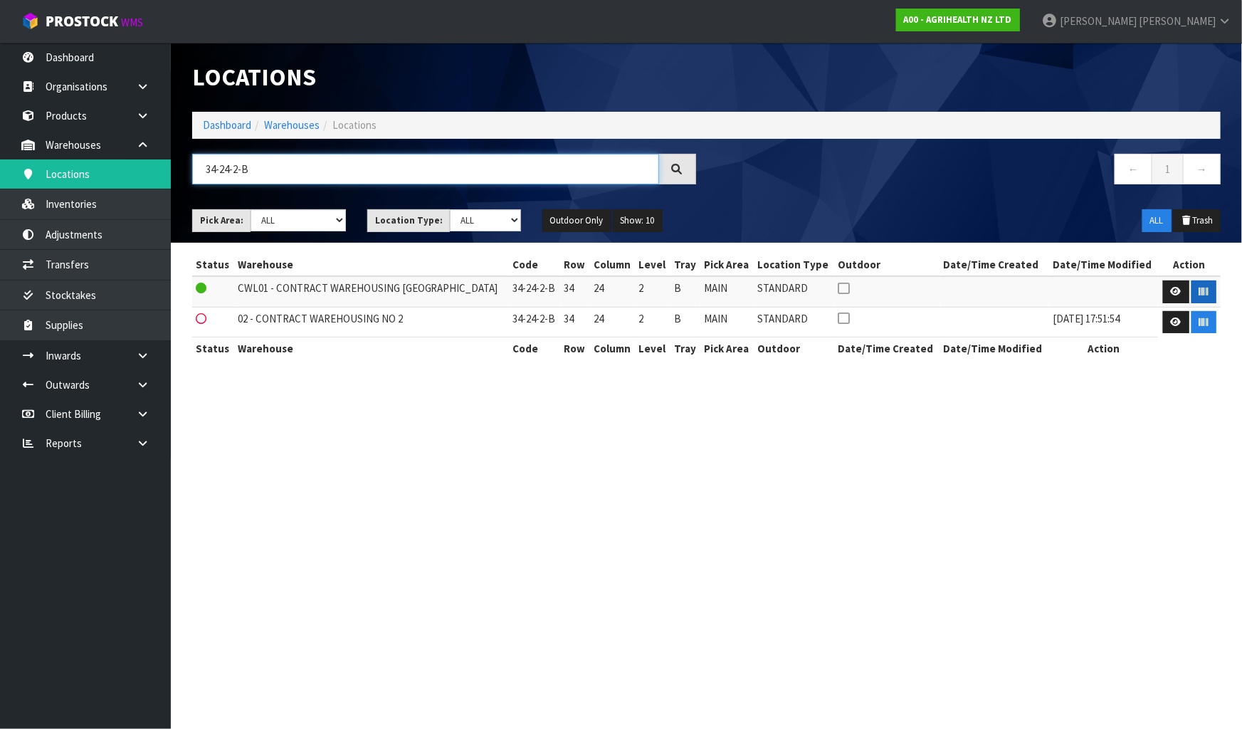
click at [287, 167] on input "34-24-2-B" at bounding box center [425, 169] width 467 height 31
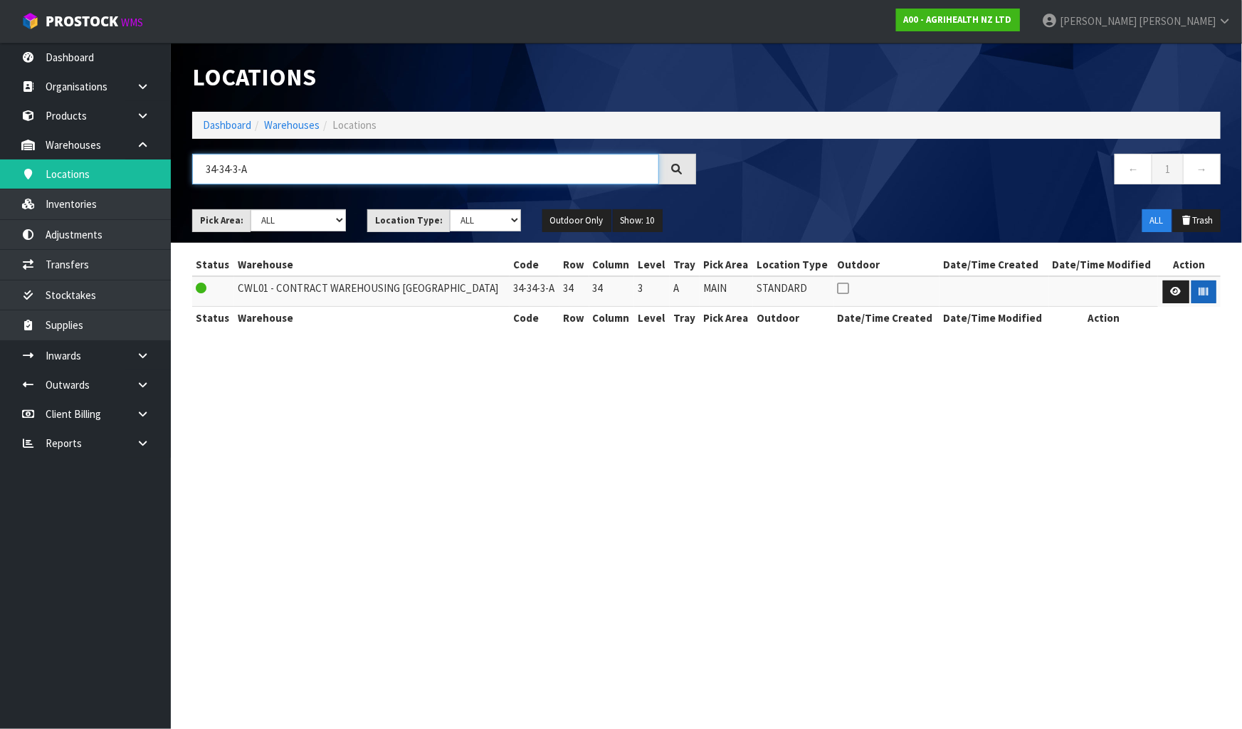
type input "34-34-3-A"
click at [1194, 290] on button "button" at bounding box center [1204, 291] width 25 height 23
click at [1156, 444] on section "Locations Dashboard Warehouses Locations 34-34-3-A ← 1 → Pick Area: Main Refurb…" at bounding box center [621, 364] width 1242 height 729
click at [407, 154] on input "34-34-3-A" at bounding box center [425, 169] width 467 height 31
click at [407, 155] on input "34-34-3-A" at bounding box center [425, 169] width 467 height 31
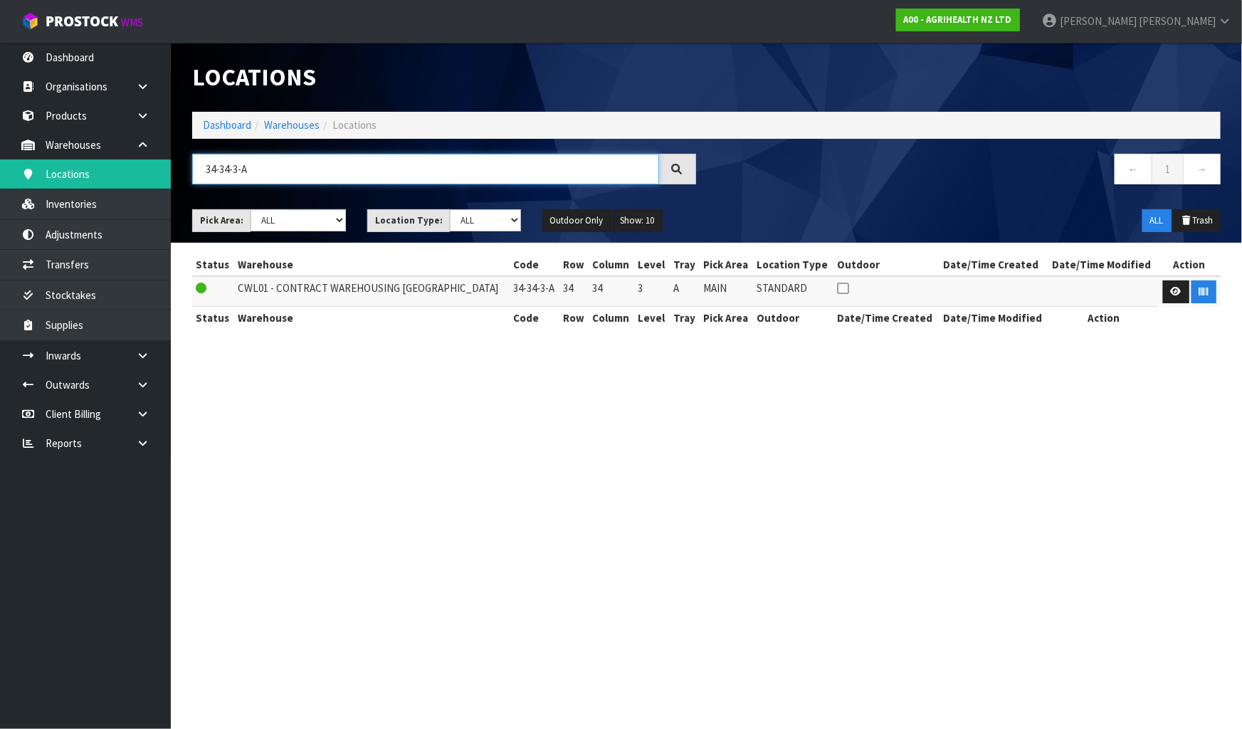
click at [406, 155] on input "34-34-3-A" at bounding box center [425, 169] width 467 height 31
type input "34-28-3-A"
click at [1199, 292] on icon "button" at bounding box center [1203, 291] width 9 height 9
click at [1132, 375] on section "Locations Dashboard Warehouses Locations 34-28-3-A ← 1 → Pick Area: Main Refurb…" at bounding box center [621, 364] width 1242 height 729
click at [448, 170] on input "34-28-3-A" at bounding box center [425, 169] width 467 height 31
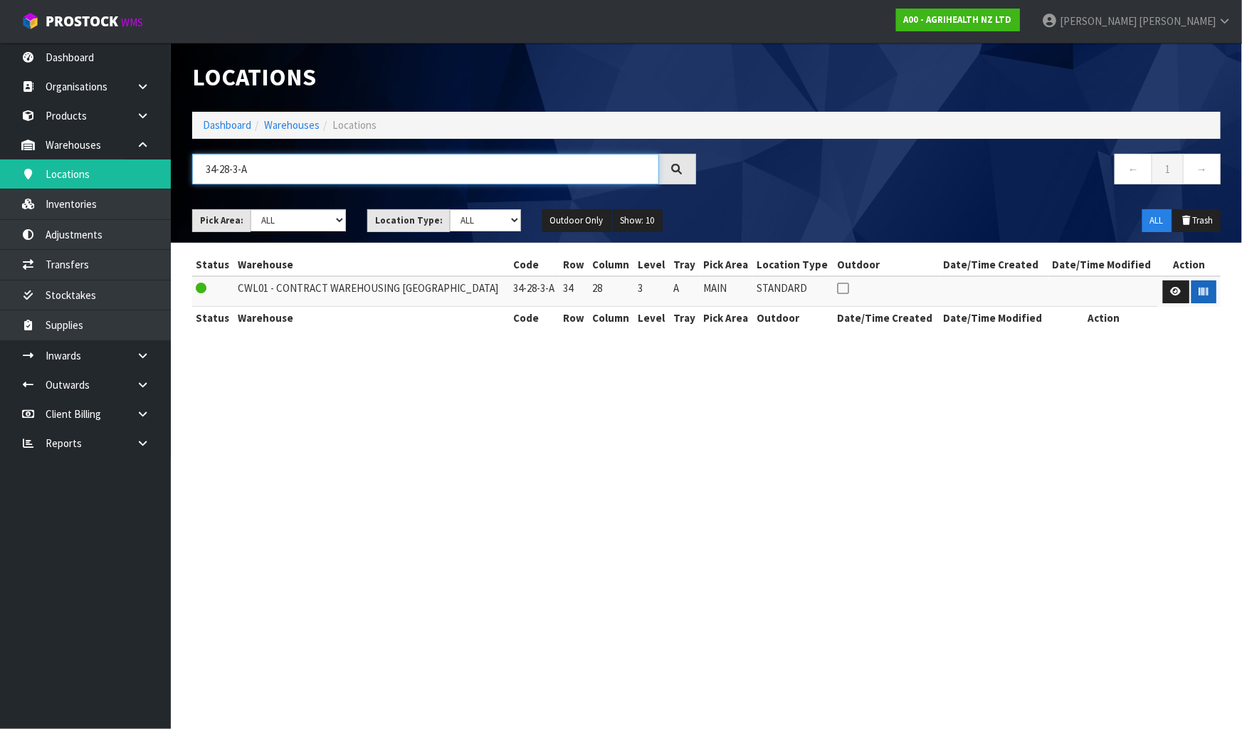
click at [448, 170] on input "34-28-3-A" at bounding box center [425, 169] width 467 height 31
type input "34-30-3-A"
click at [1205, 287] on icon "button" at bounding box center [1203, 291] width 9 height 9
click at [1240, 443] on section "Locations Dashboard Warehouses Locations 34-30-3-A ← 1 → Pick Area: Main Refurb…" at bounding box center [621, 364] width 1242 height 729
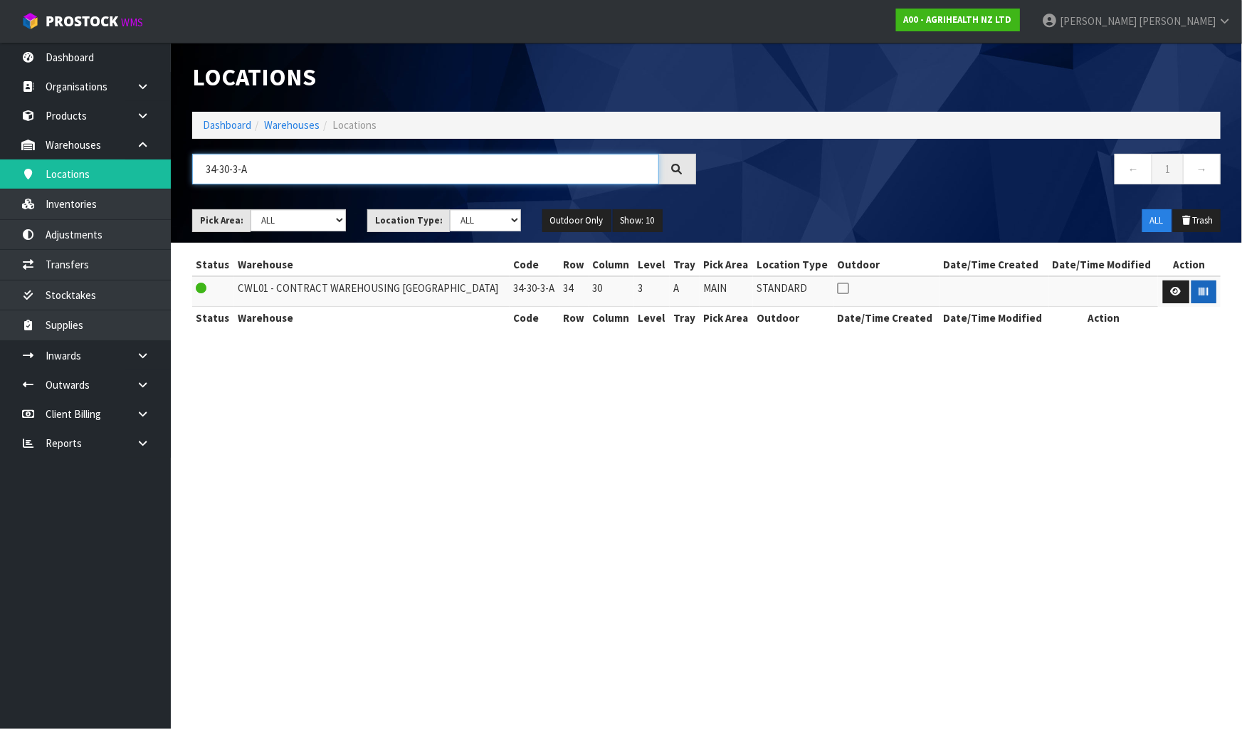
click at [362, 176] on input "34-30-3-A" at bounding box center [425, 169] width 467 height 31
type input "34-34-4-B"
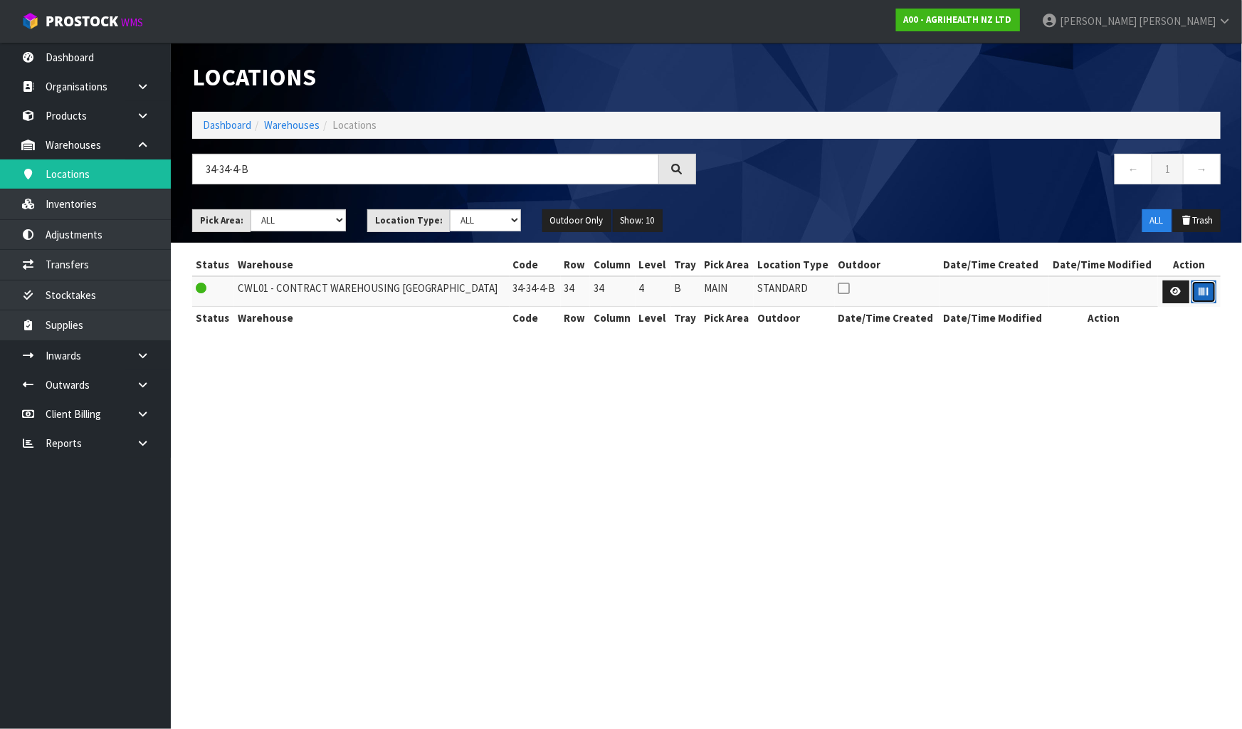
click at [1194, 290] on button "button" at bounding box center [1204, 291] width 25 height 23
click at [1086, 407] on section "Locations Dashboard Warehouses Locations 34-34-4-B ← 1 → Pick Area: Main Refurb…" at bounding box center [621, 364] width 1242 height 729
click at [225, 127] on link "Dashboard" at bounding box center [227, 125] width 48 height 14
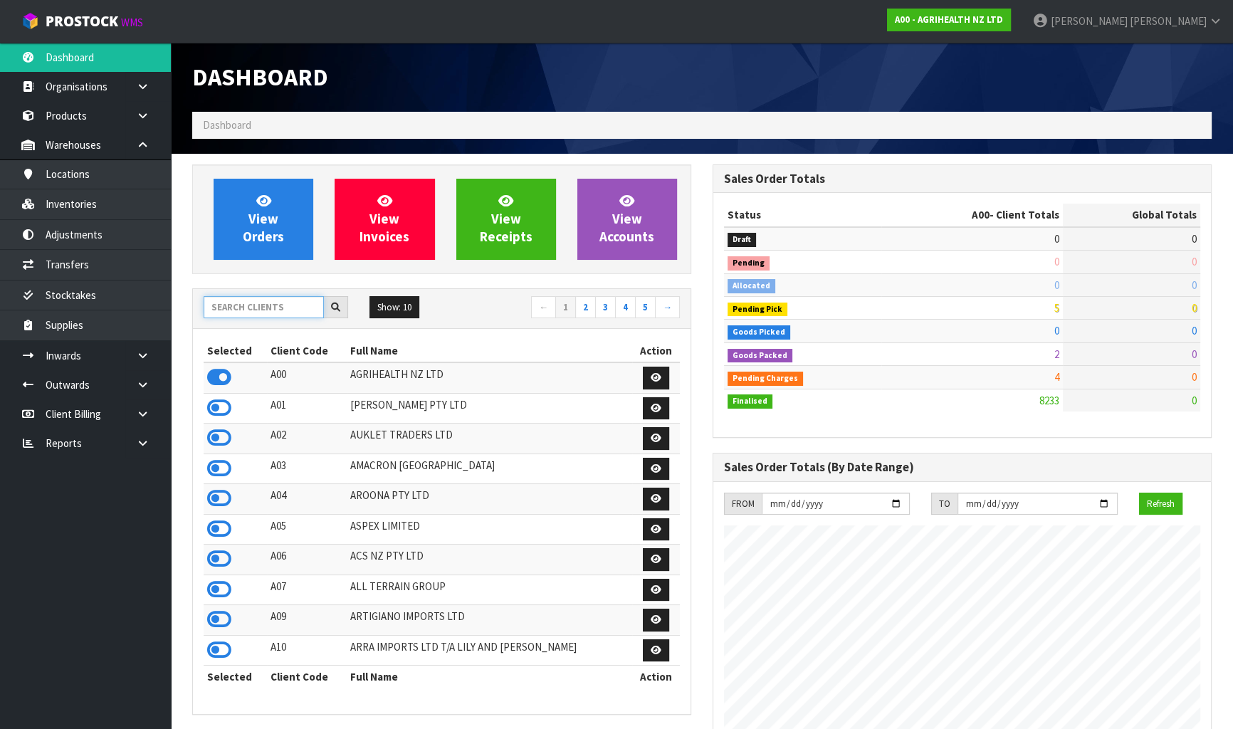
scroll to position [1076, 520]
click at [246, 306] on input "text" at bounding box center [264, 307] width 120 height 22
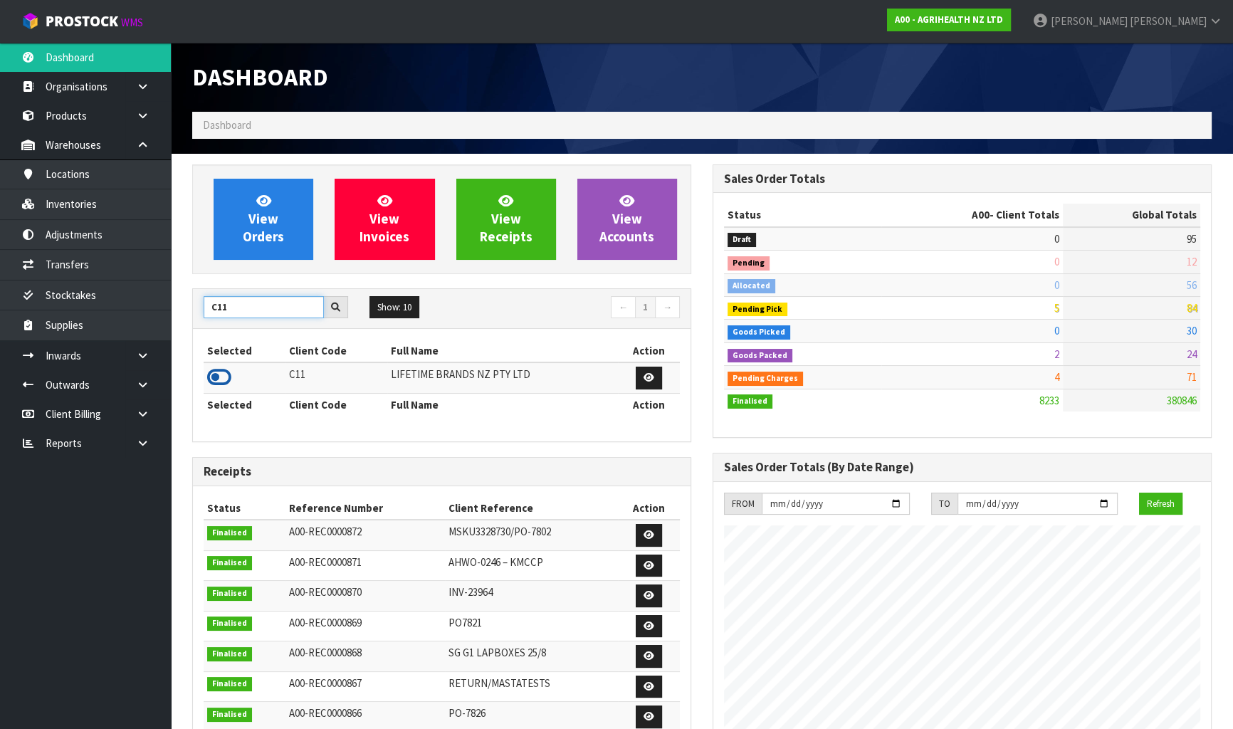
type input "C11"
click at [222, 384] on icon at bounding box center [219, 377] width 24 height 21
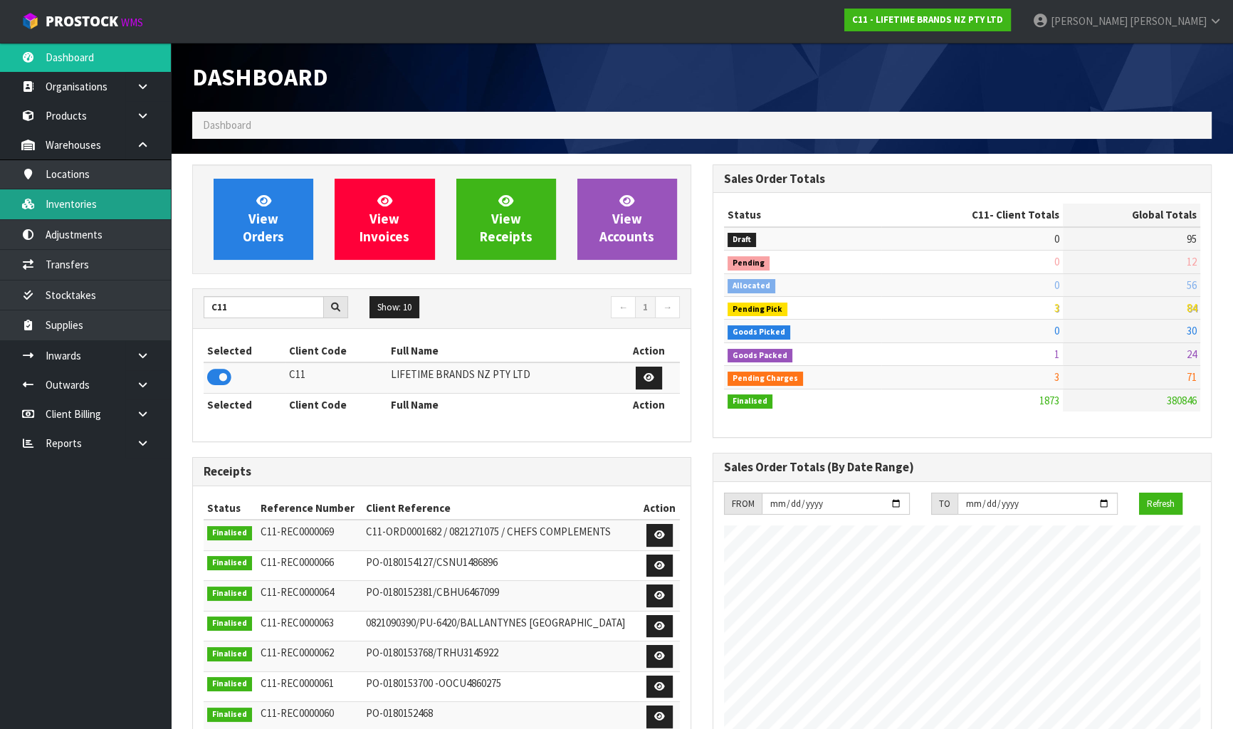
click at [88, 211] on link "Inventories" at bounding box center [85, 203] width 171 height 29
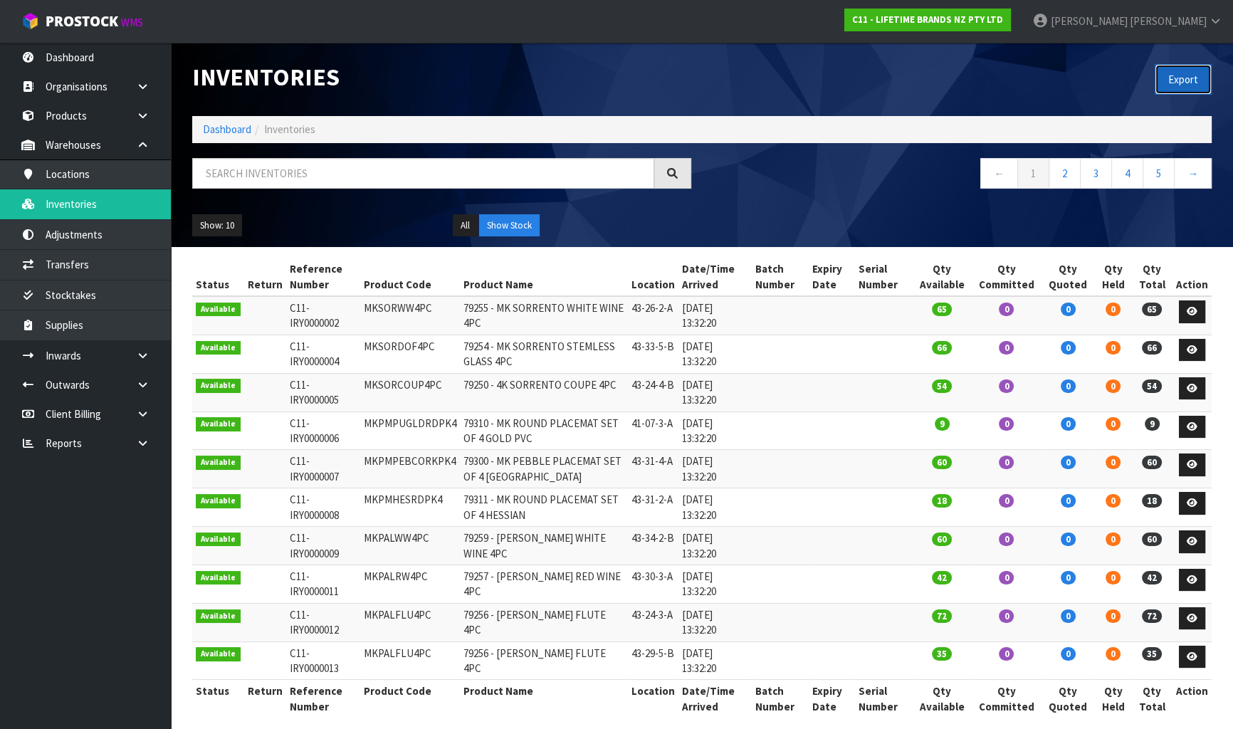
click at [1176, 91] on button "Export" at bounding box center [1183, 79] width 57 height 31
click at [134, 256] on link "Transfers" at bounding box center [85, 264] width 171 height 29
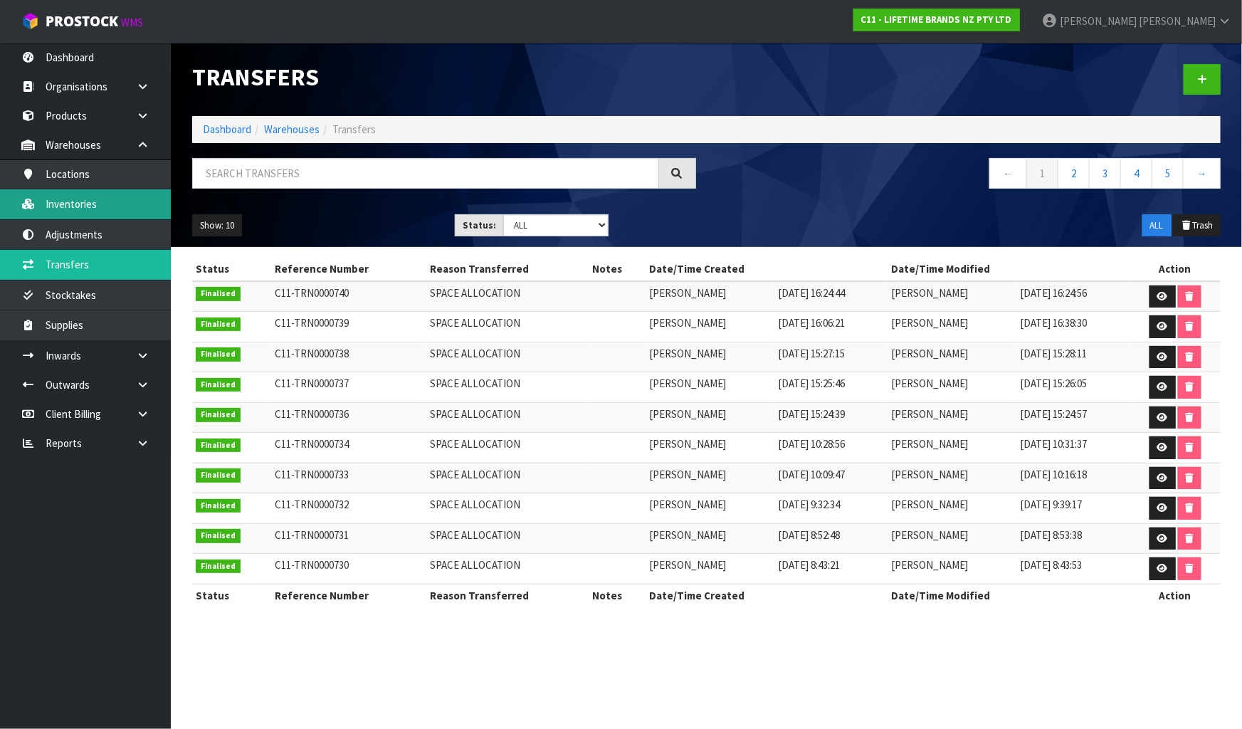
click at [55, 202] on link "Inventories" at bounding box center [85, 203] width 171 height 29
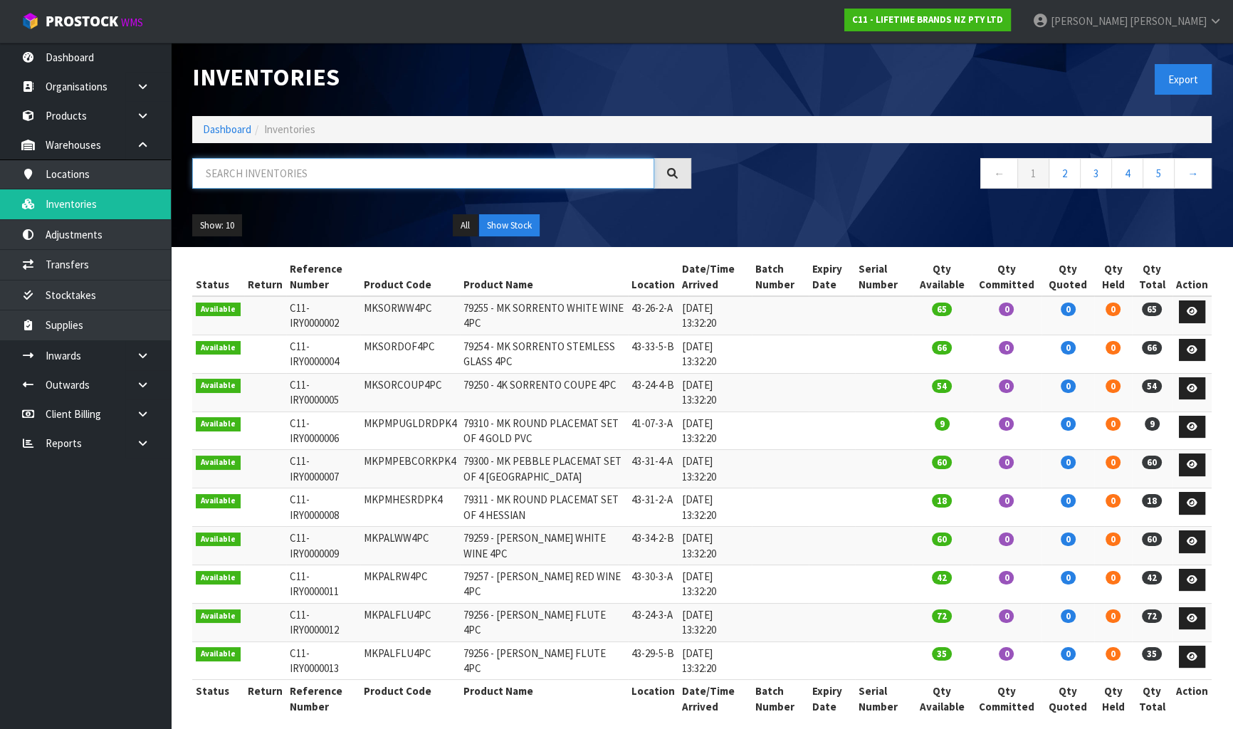
click at [312, 179] on input "text" at bounding box center [423, 173] width 462 height 31
click at [71, 177] on link "Locations" at bounding box center [85, 173] width 171 height 29
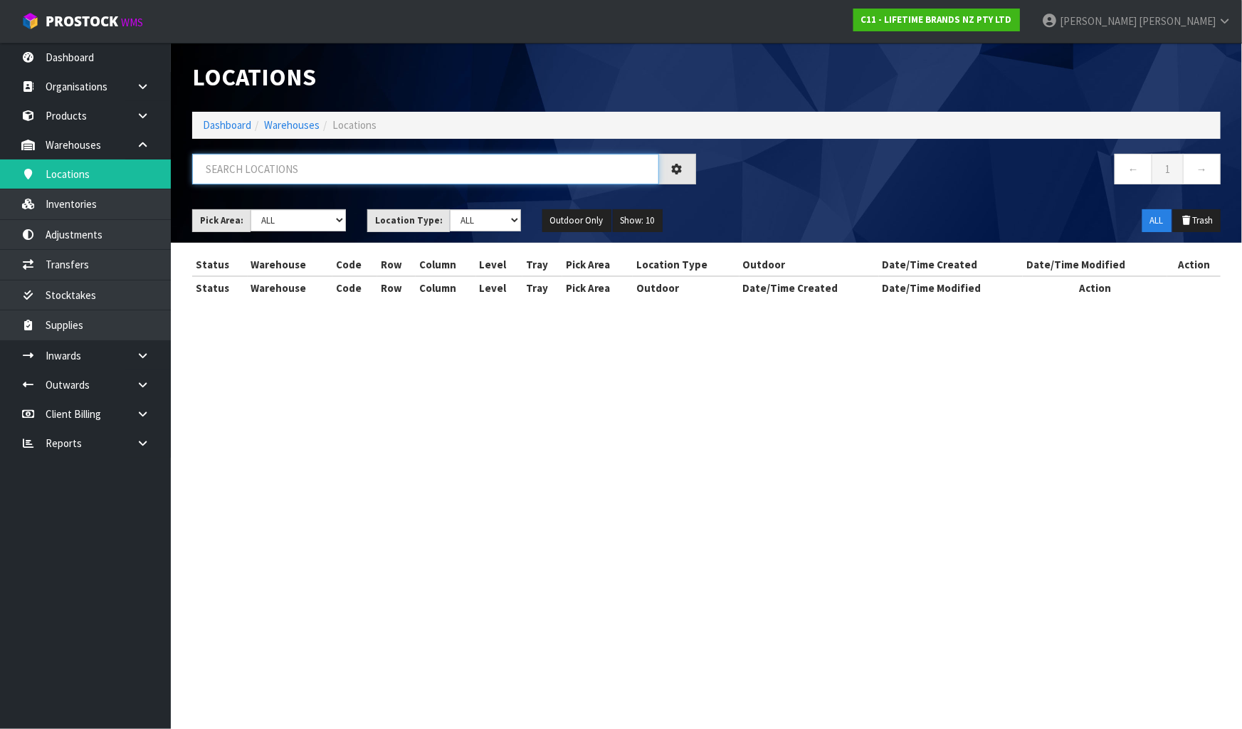
click at [414, 174] on input "text" at bounding box center [425, 169] width 467 height 31
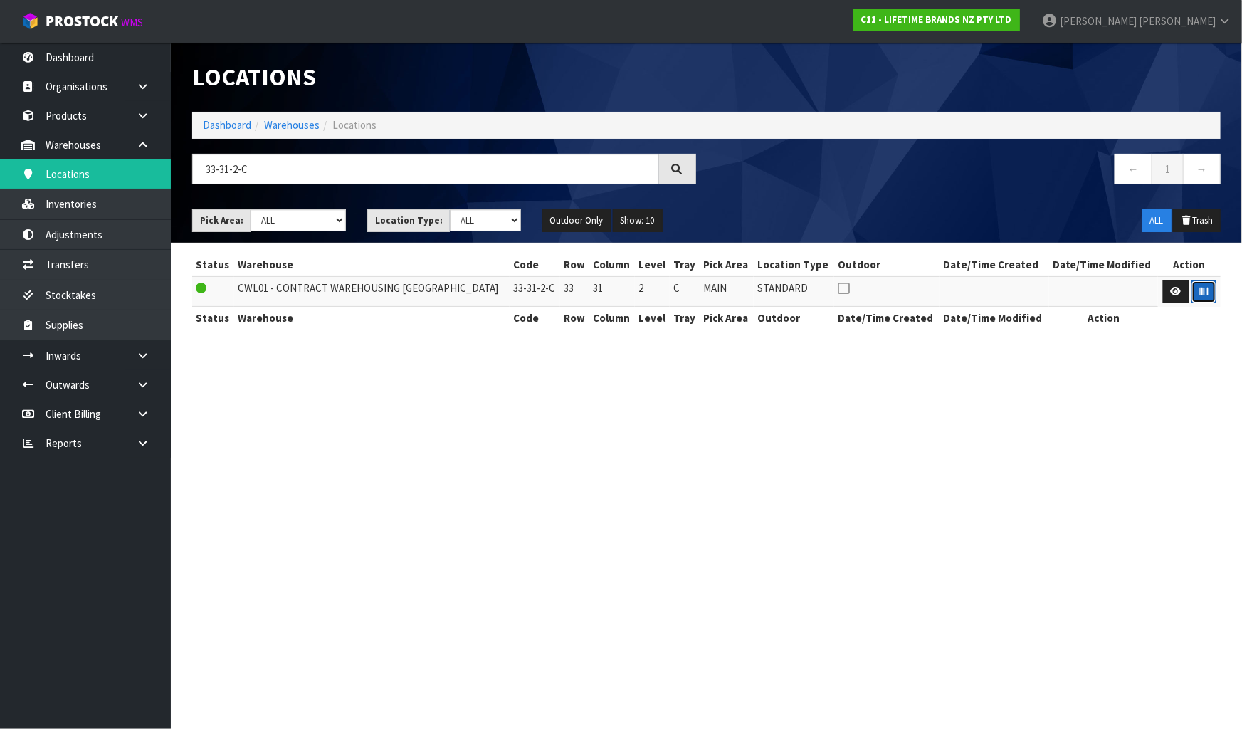
click at [1209, 294] on button "button" at bounding box center [1204, 291] width 25 height 23
click at [1133, 374] on section "Locations Dashboard Warehouses Locations 33-31-2-C ← 1 → Pick Area: Main Refurb…" at bounding box center [621, 364] width 1242 height 729
click at [309, 173] on input "33-31-2-C" at bounding box center [425, 169] width 467 height 31
type input "33-29-3-A"
click at [1210, 290] on button "button" at bounding box center [1204, 291] width 25 height 23
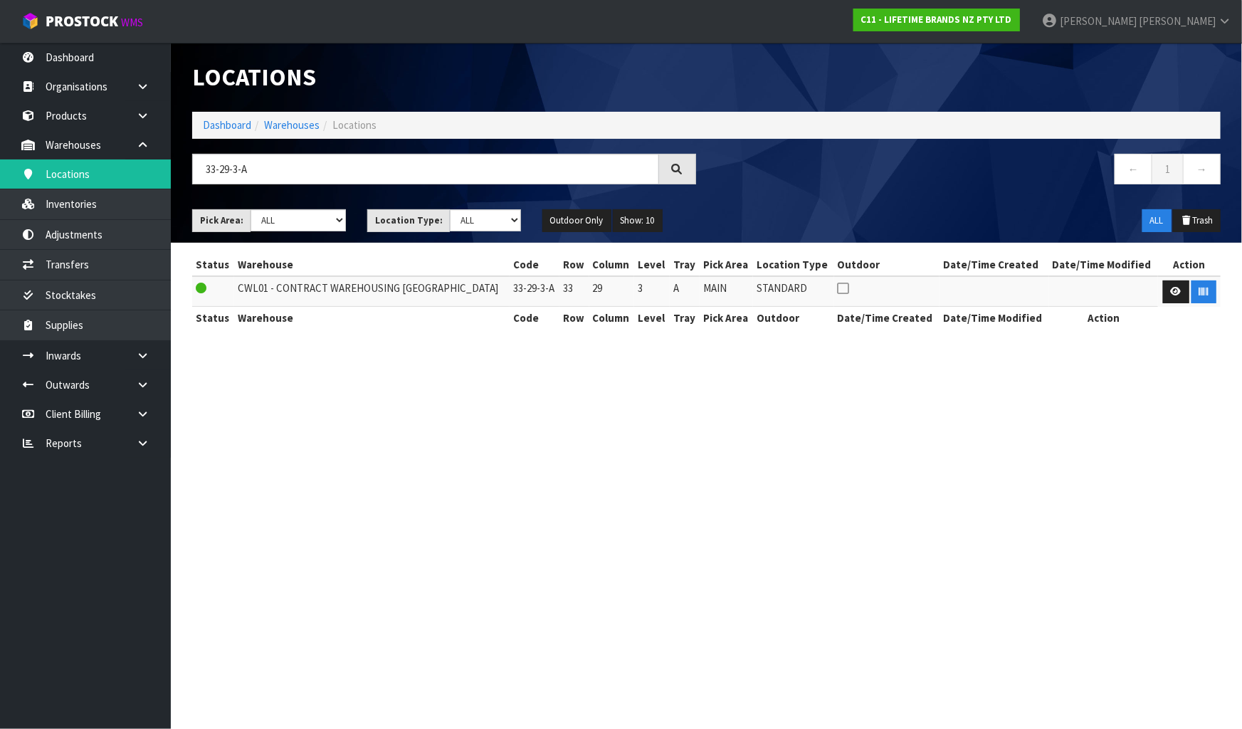
click at [1079, 480] on section "Locations Dashboard Warehouses Locations 33-29-3-A ← 1 → Pick Area: Main Refurb…" at bounding box center [621, 364] width 1242 height 729
click at [500, 171] on input "33-29-3-A" at bounding box center [425, 169] width 467 height 31
click at [1203, 293] on icon "button" at bounding box center [1203, 291] width 9 height 9
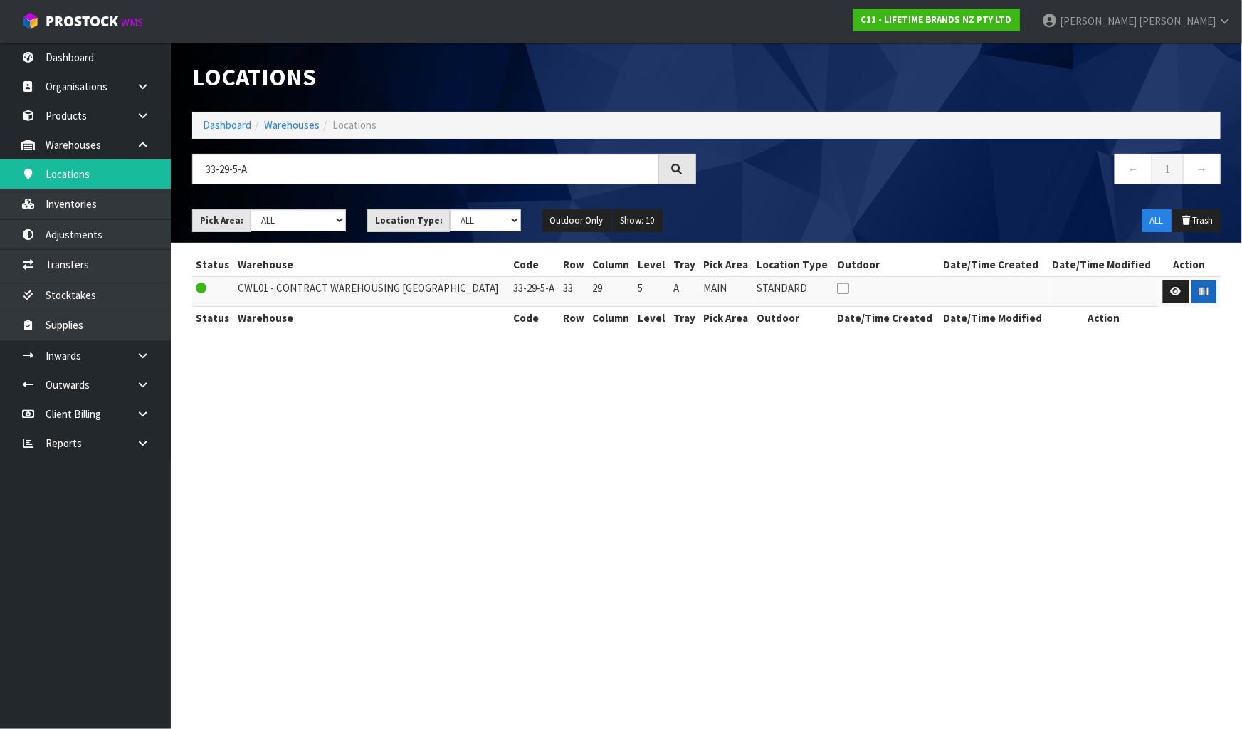
click at [1141, 448] on section "Locations Dashboard Warehouses Locations 33-29-5-A ← 1 → Pick Area: Main Refurb…" at bounding box center [621, 364] width 1242 height 729
click at [269, 164] on input "33-29-5-A" at bounding box center [425, 169] width 467 height 31
type input "33-29-5-B"
click at [1208, 293] on button "button" at bounding box center [1204, 291] width 25 height 23
click at [1094, 389] on section "Locations Dashboard Warehouses Locations 33-29-5-B ← 1 → Pick Area: Main Refurb…" at bounding box center [621, 364] width 1242 height 729
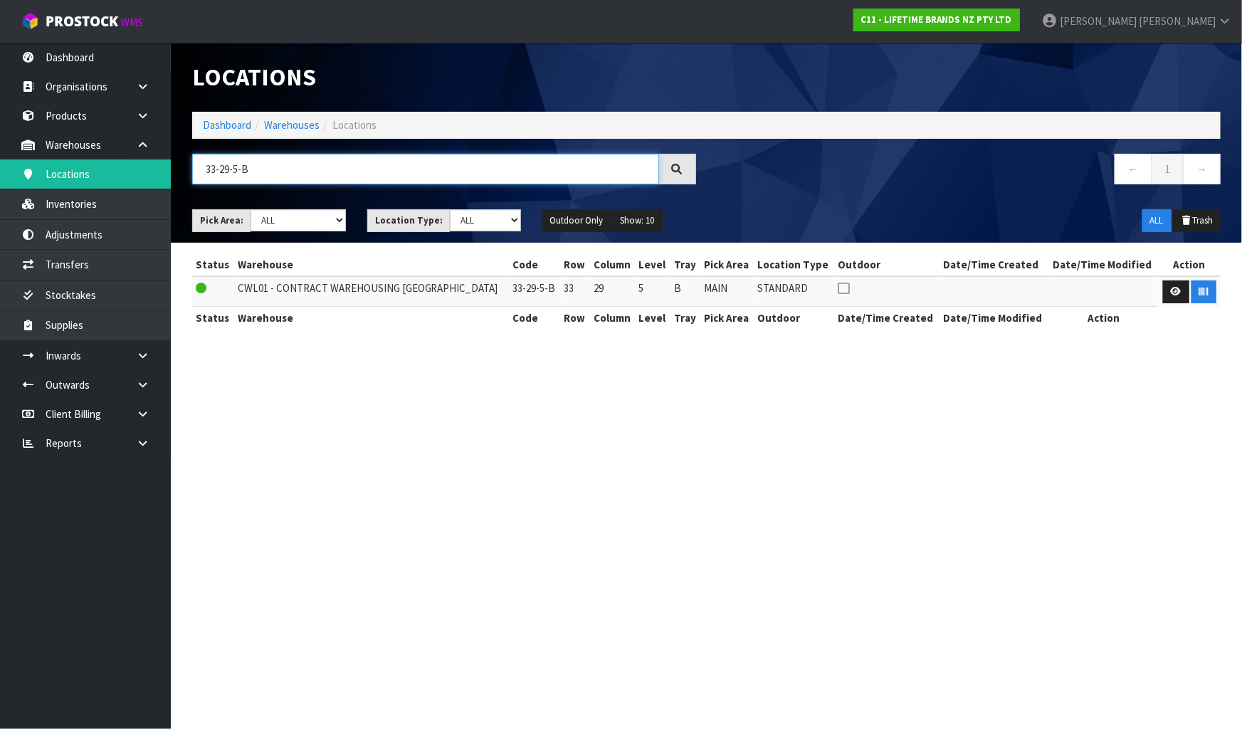
click at [410, 162] on input "33-29-5-B" at bounding box center [425, 169] width 467 height 31
type input "33-32-5-A"
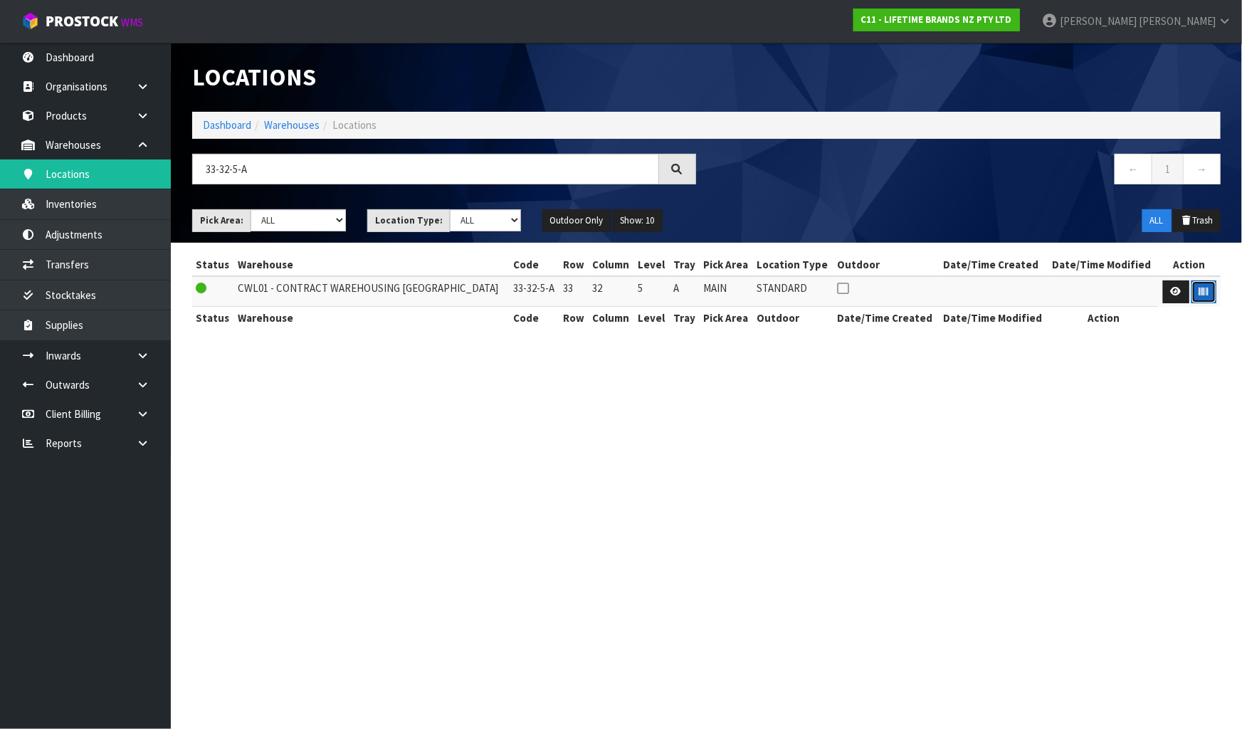
click at [1195, 288] on button "button" at bounding box center [1204, 291] width 25 height 23
click at [1103, 454] on section "Locations Dashboard Warehouses Locations 33-32-5-A ← 1 → Pick Area: Main Refurb…" at bounding box center [621, 364] width 1242 height 729
click at [424, 161] on input "33-32-5-A" at bounding box center [425, 169] width 467 height 31
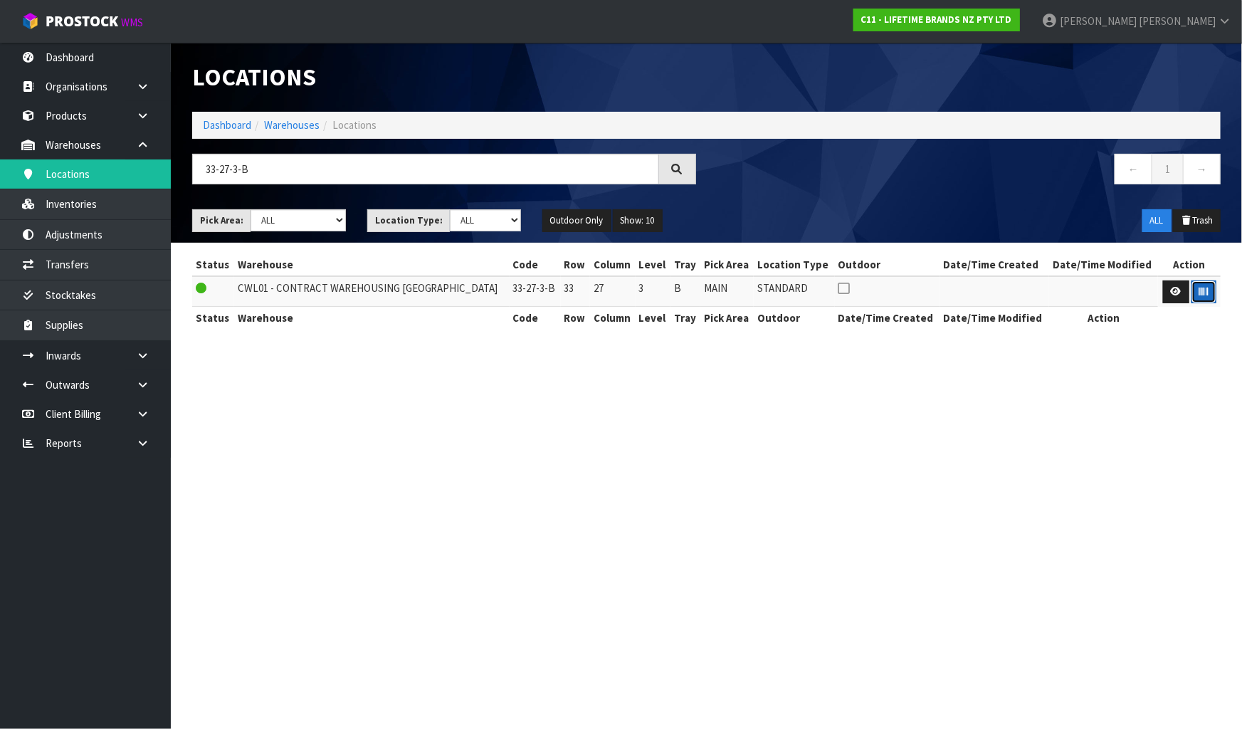
click at [1202, 298] on button "button" at bounding box center [1204, 291] width 25 height 23
click at [1197, 406] on section "Locations Dashboard Warehouses Locations 33-27-3-B ← 1 → Pick Area: Main Refurb…" at bounding box center [621, 364] width 1242 height 729
click at [428, 172] on input "33-27-3-B" at bounding box center [425, 169] width 467 height 31
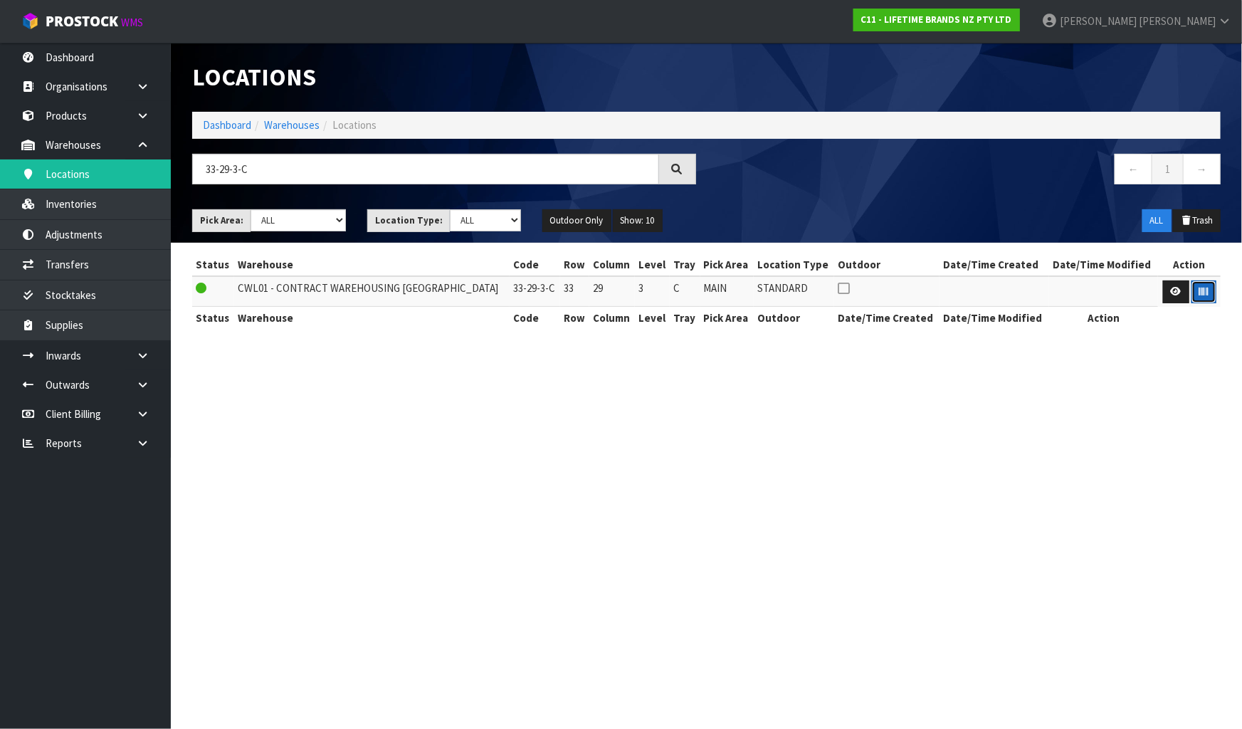
click at [1207, 291] on button "button" at bounding box center [1204, 291] width 25 height 23
click at [1071, 466] on section "Locations Dashboard Warehouses Locations 33-29-3-C ← 1 → Pick Area: Main Refurb…" at bounding box center [621, 364] width 1242 height 729
click at [355, 158] on input "33-29-3-C" at bounding box center [425, 169] width 467 height 31
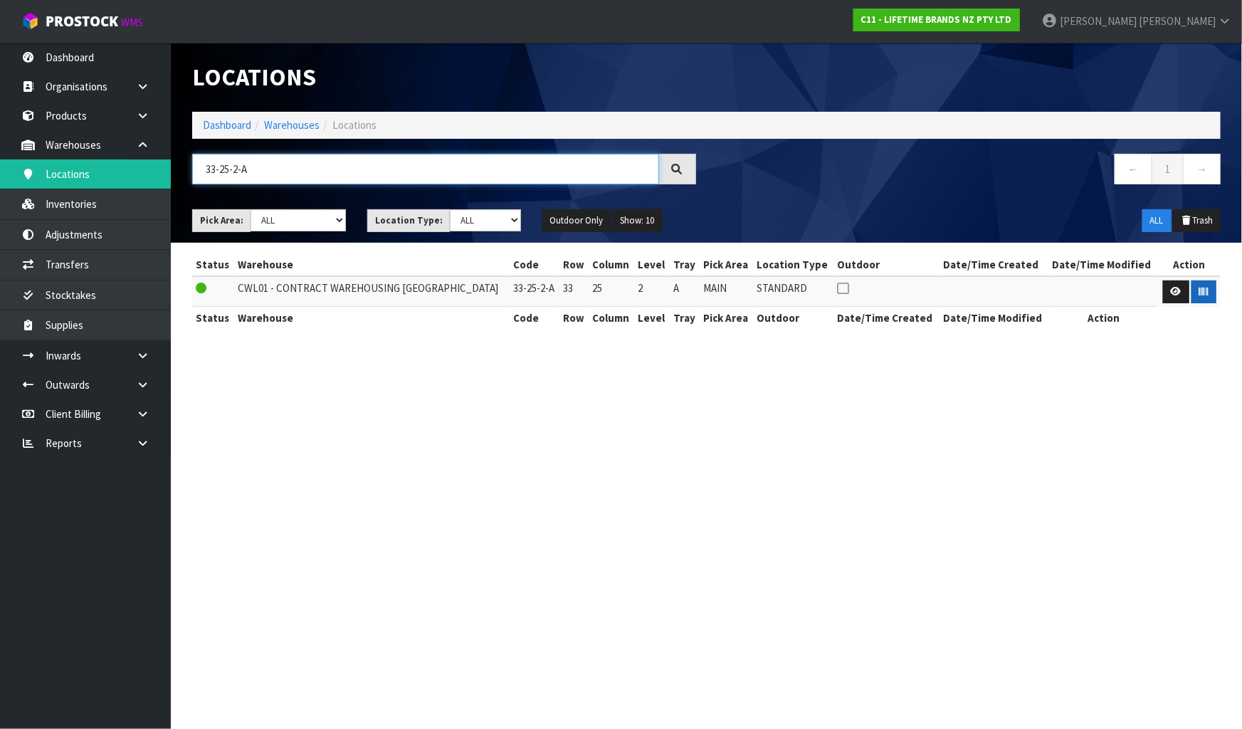
type input "33-25-2-A"
click at [1194, 295] on button "button" at bounding box center [1204, 291] width 25 height 23
click at [1071, 371] on section "Locations Dashboard Warehouses Locations 33-25-2-A ← 1 → Pick Area: Main Refurb…" at bounding box center [621, 364] width 1242 height 729
click at [306, 148] on div "Locations Dashboard Warehouses Locations 33-25-2-A ← 1 → Pick Area: Main Refurb…" at bounding box center [707, 143] width 1050 height 200
click at [308, 159] on input "33-25-2-A" at bounding box center [425, 169] width 467 height 31
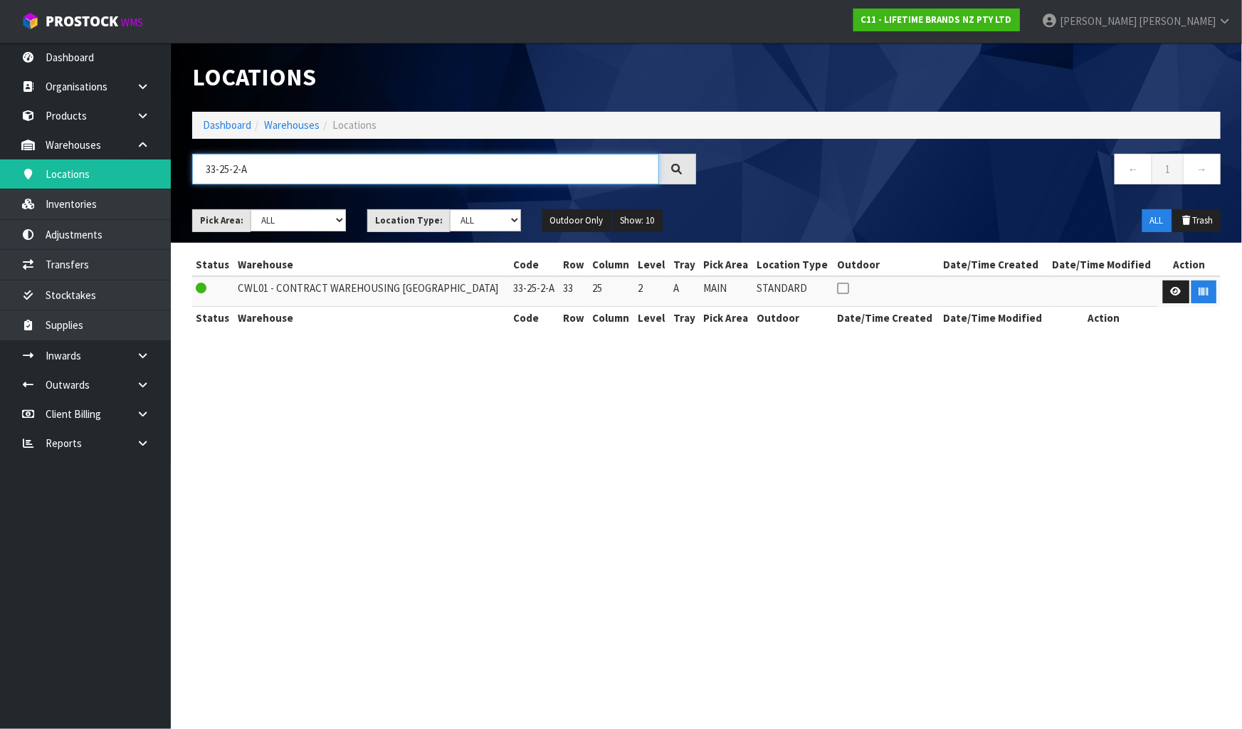
click at [308, 159] on input "33-25-2-A" at bounding box center [425, 169] width 467 height 31
type input "33-25-3-B"
click at [1194, 293] on button "button" at bounding box center [1204, 291] width 25 height 23
click at [1125, 402] on section "Locations Dashboard Warehouses Locations 33-25-3-B ← 1 → Pick Area: Main Refurb…" at bounding box center [621, 364] width 1242 height 729
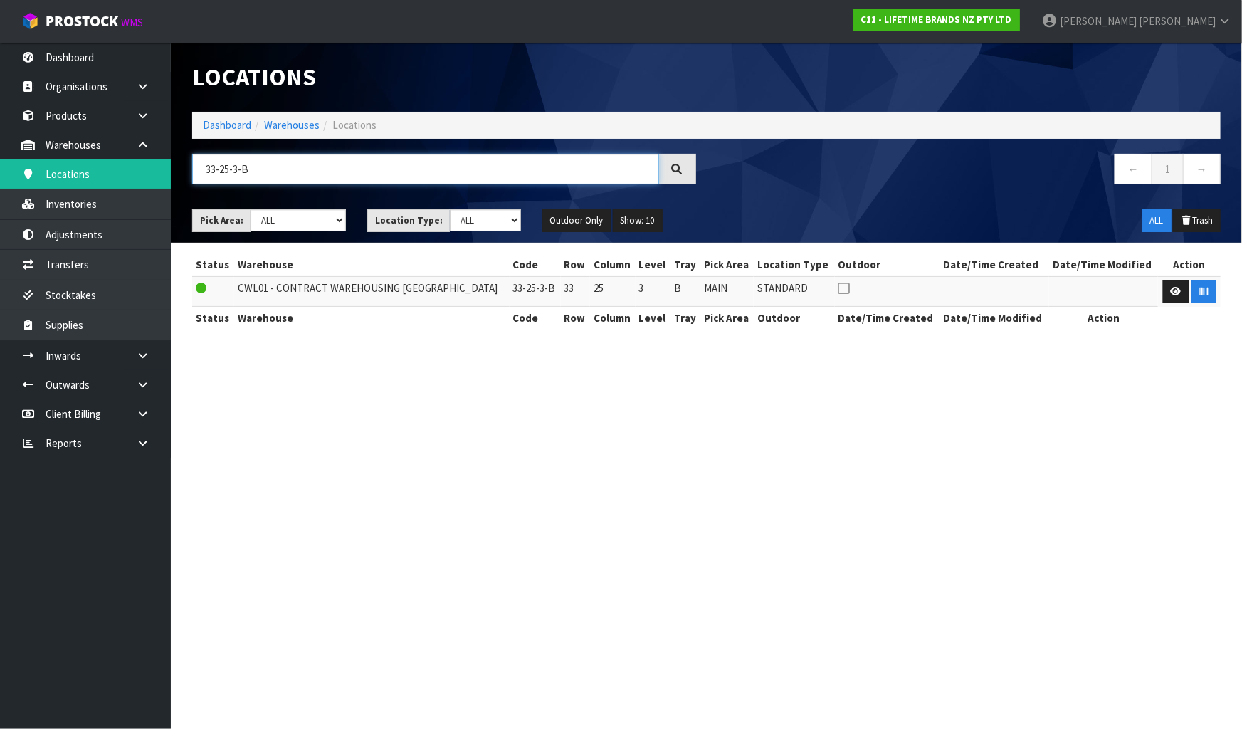
click at [339, 163] on input "33-25-3-B" at bounding box center [425, 169] width 467 height 31
type input "33-23-3-A"
click at [1195, 290] on button "button" at bounding box center [1204, 291] width 25 height 23
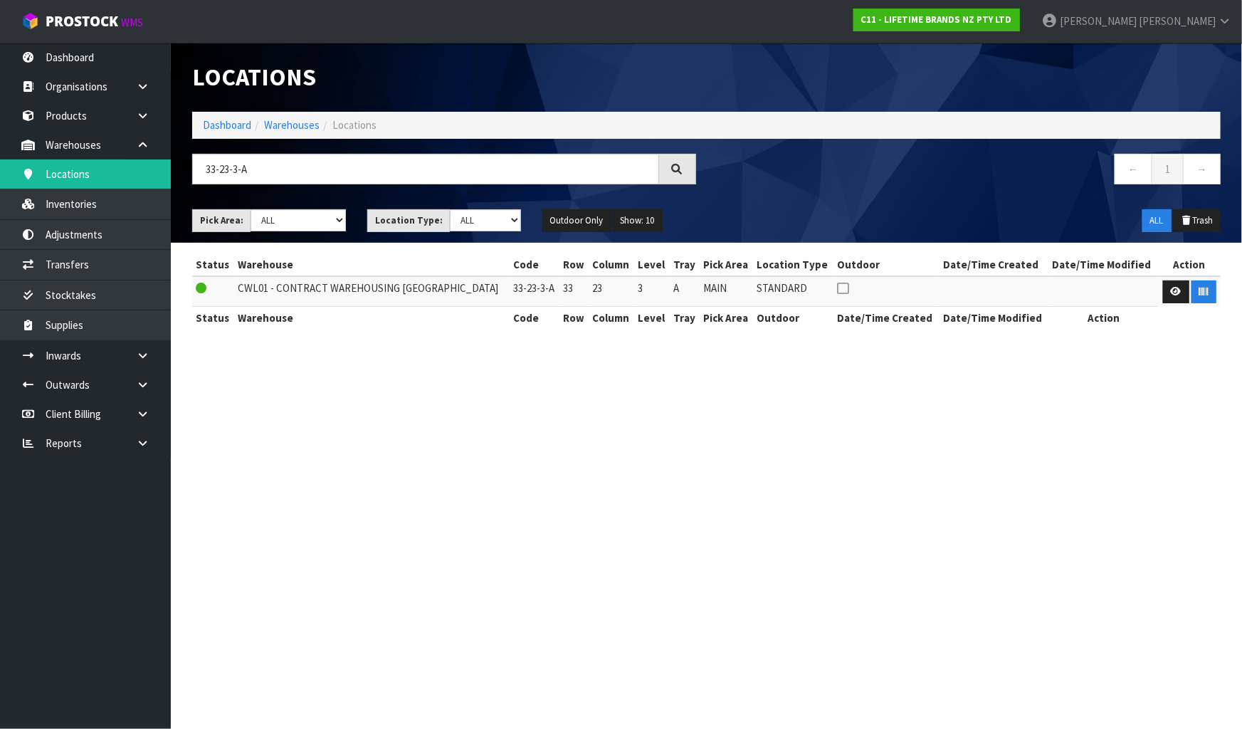
click at [1157, 411] on section "Locations Dashboard Warehouses Locations 33-23-3-A ← 1 → Pick Area: Main Refurb…" at bounding box center [621, 364] width 1242 height 729
click at [408, 168] on input "33-23-3-A" at bounding box center [425, 169] width 467 height 31
type input "33-23-3-B"
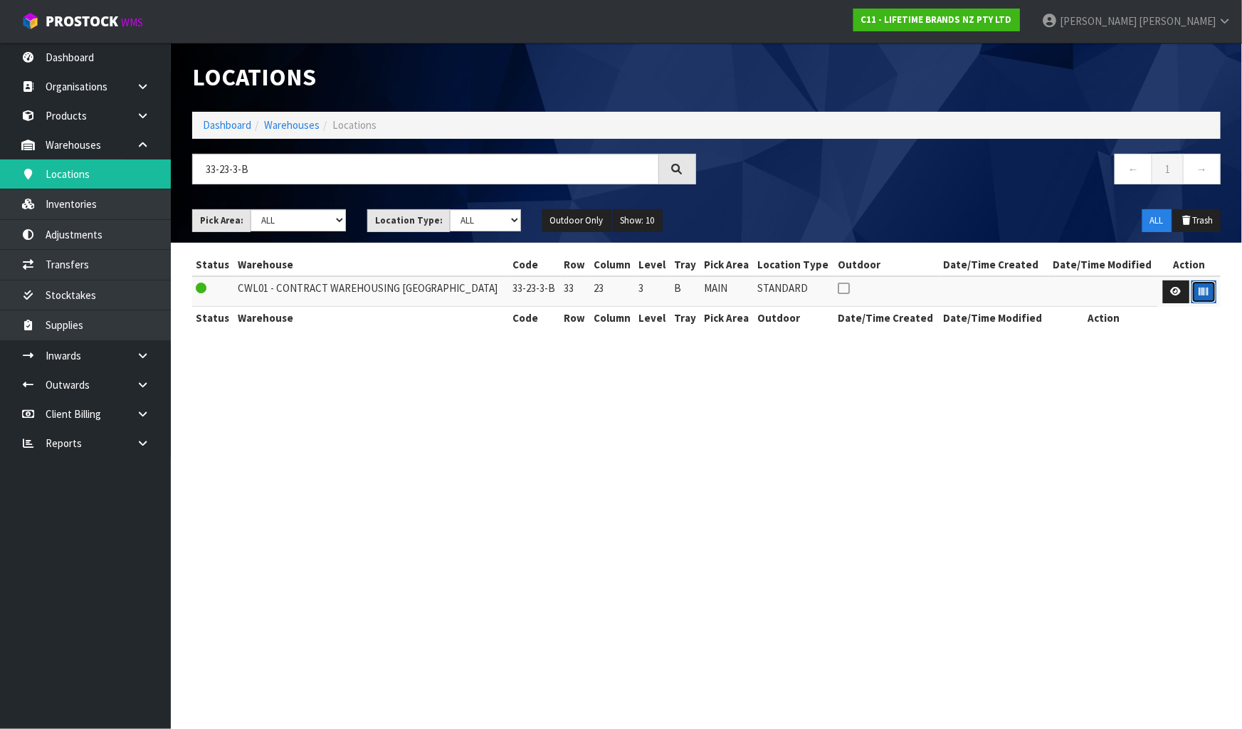
click at [1207, 295] on button "button" at bounding box center [1204, 291] width 25 height 23
click at [1059, 456] on section "Locations Dashboard Warehouses Locations 33-23-3-B ← 1 → Pick Area: Main Refurb…" at bounding box center [621, 364] width 1242 height 729
click at [424, 177] on input "33-23-3-B" at bounding box center [425, 169] width 467 height 31
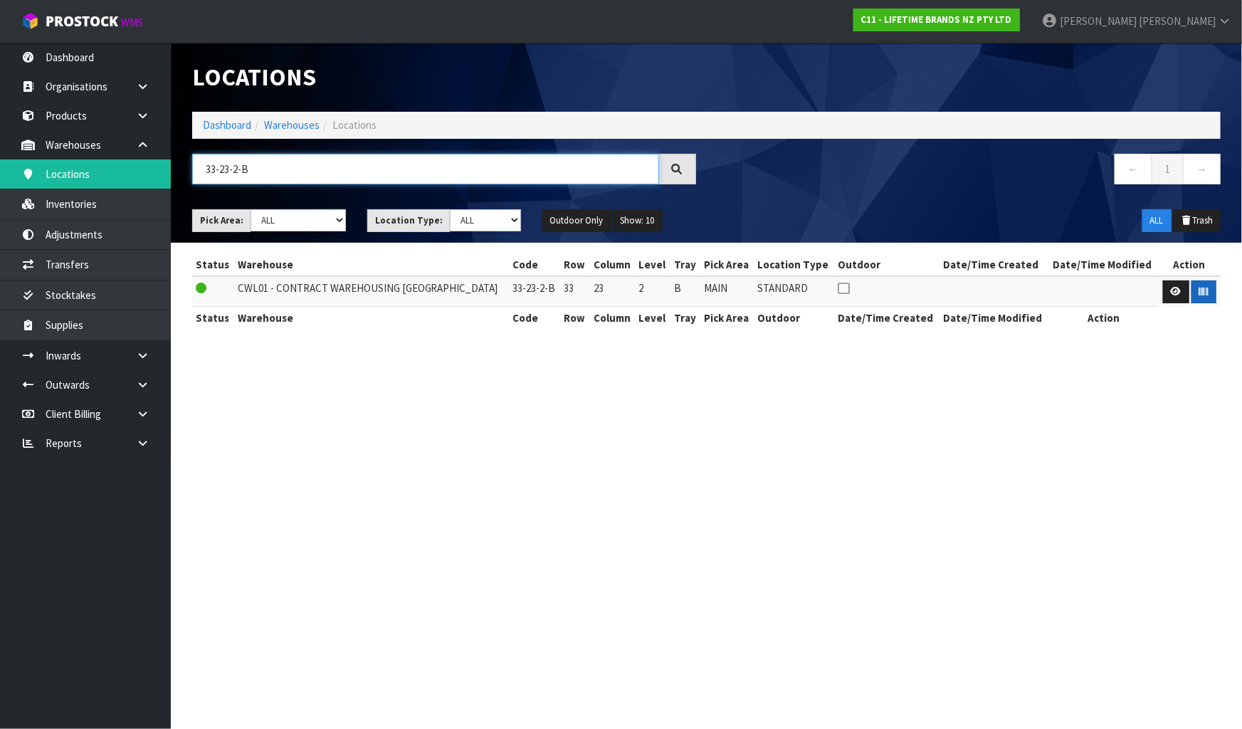
type input "33-23-2-B"
click at [1204, 295] on icon "button" at bounding box center [1203, 291] width 9 height 9
drag, startPoint x: 1113, startPoint y: 443, endPoint x: 1098, endPoint y: 433, distance: 19.0
click at [1113, 443] on section "Locations Dashboard Warehouses Locations 33-23-2-B ← 1 → Pick Area: Main Refurb…" at bounding box center [621, 364] width 1242 height 729
click at [399, 166] on input "33-23-2-B" at bounding box center [425, 169] width 467 height 31
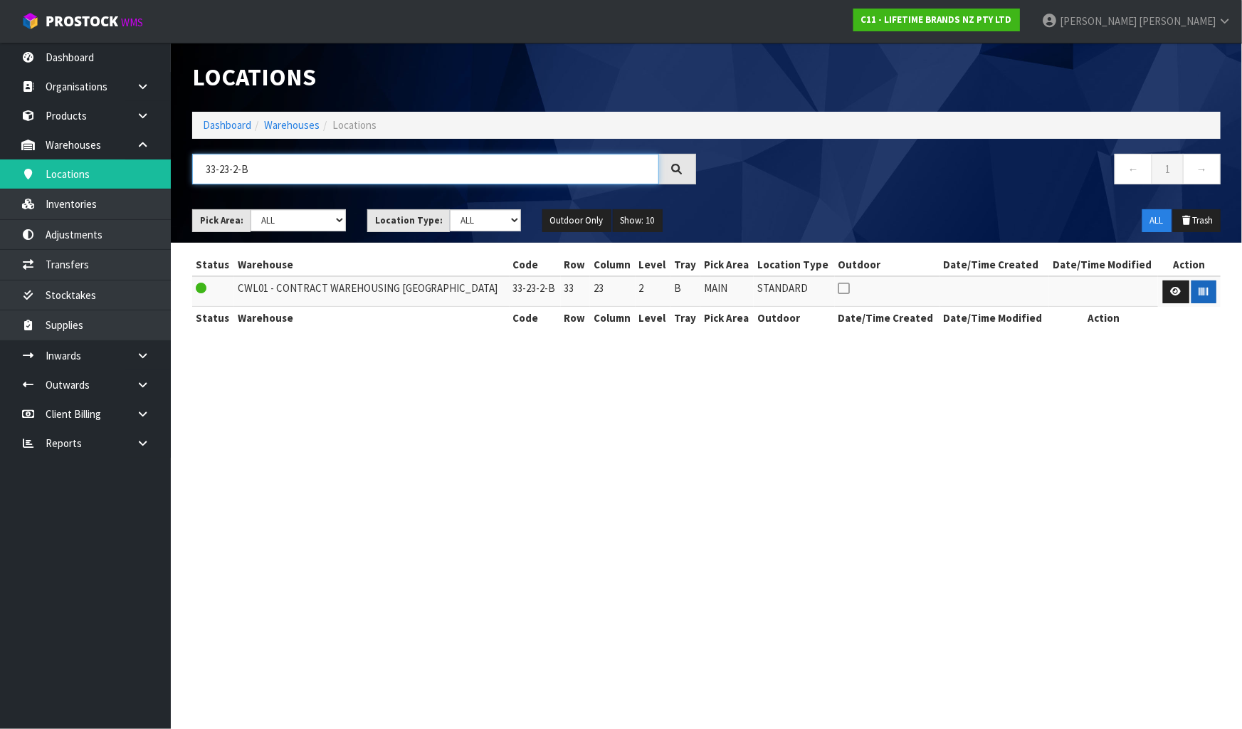
click at [399, 166] on input "33-23-2-B" at bounding box center [425, 169] width 467 height 31
type input "33-21-4-B"
click at [1204, 292] on icon "button" at bounding box center [1203, 291] width 9 height 9
click at [1167, 382] on section "Locations Dashboard Warehouses Locations 33-21-4-B ← 1 → Pick Area: Main Refurb…" at bounding box center [621, 364] width 1242 height 729
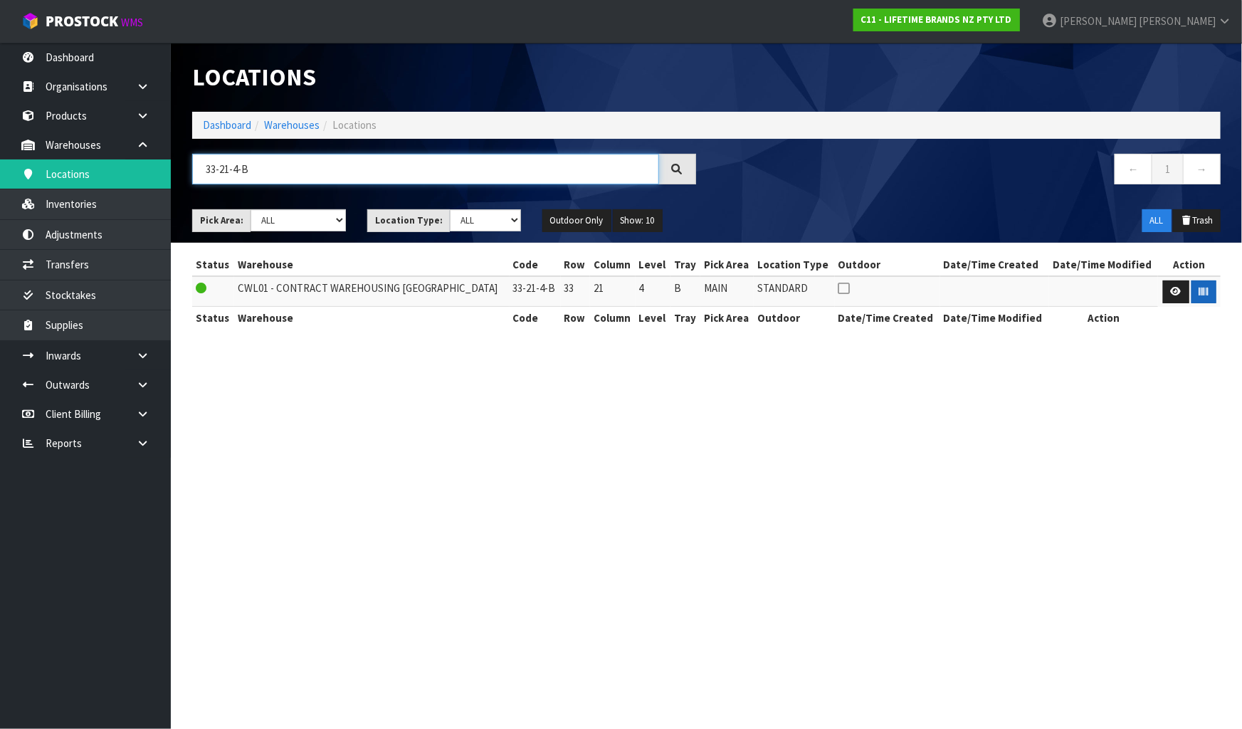
click at [392, 171] on input "33-21-4-B" at bounding box center [425, 169] width 467 height 31
click at [391, 171] on input "33-21-4-B" at bounding box center [425, 169] width 467 height 31
click at [390, 171] on input "33-21-4-B" at bounding box center [425, 169] width 467 height 31
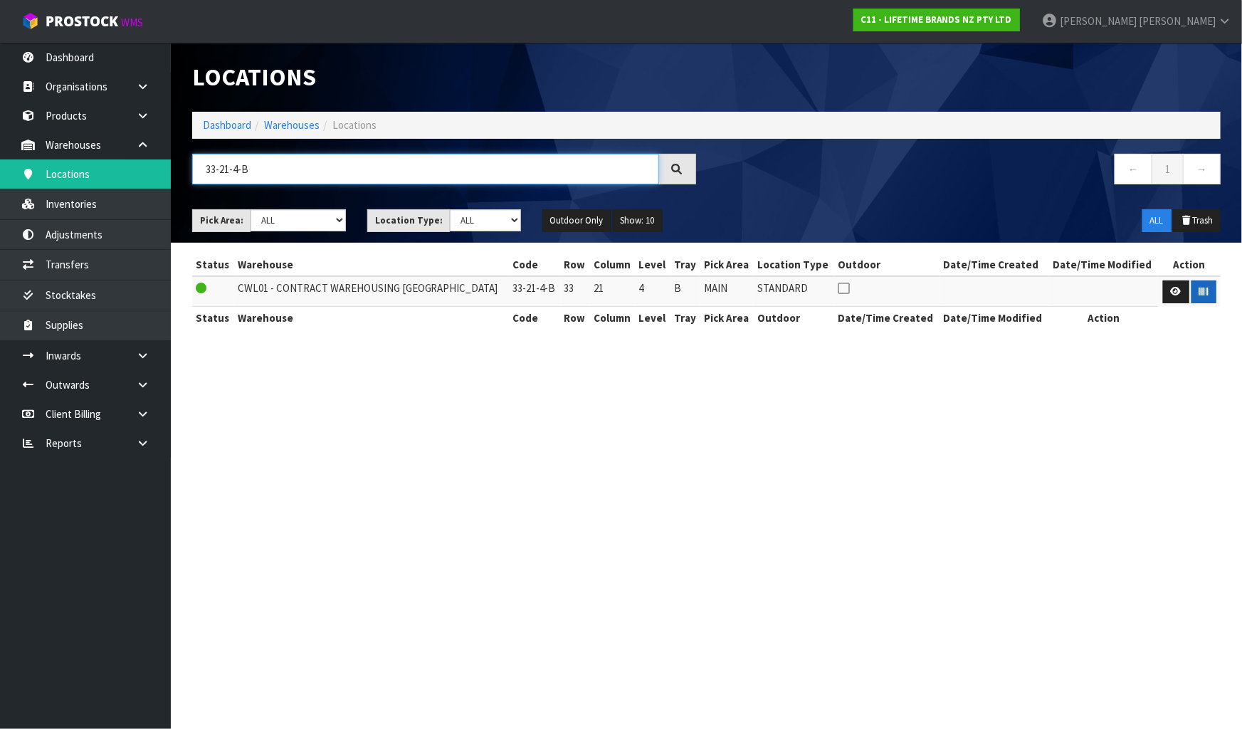
click at [390, 171] on input "33-21-4-B" at bounding box center [425, 169] width 467 height 31
type input "35-11-2-B"
click at [1208, 293] on button "button" at bounding box center [1204, 291] width 25 height 23
click at [1153, 466] on section "Locations Dashboard Warehouses Locations 35-11-2-B ← 1 → Pick Area: Main Refurb…" at bounding box center [621, 364] width 1242 height 729
click at [377, 170] on input "35-11-2-B" at bounding box center [425, 169] width 467 height 31
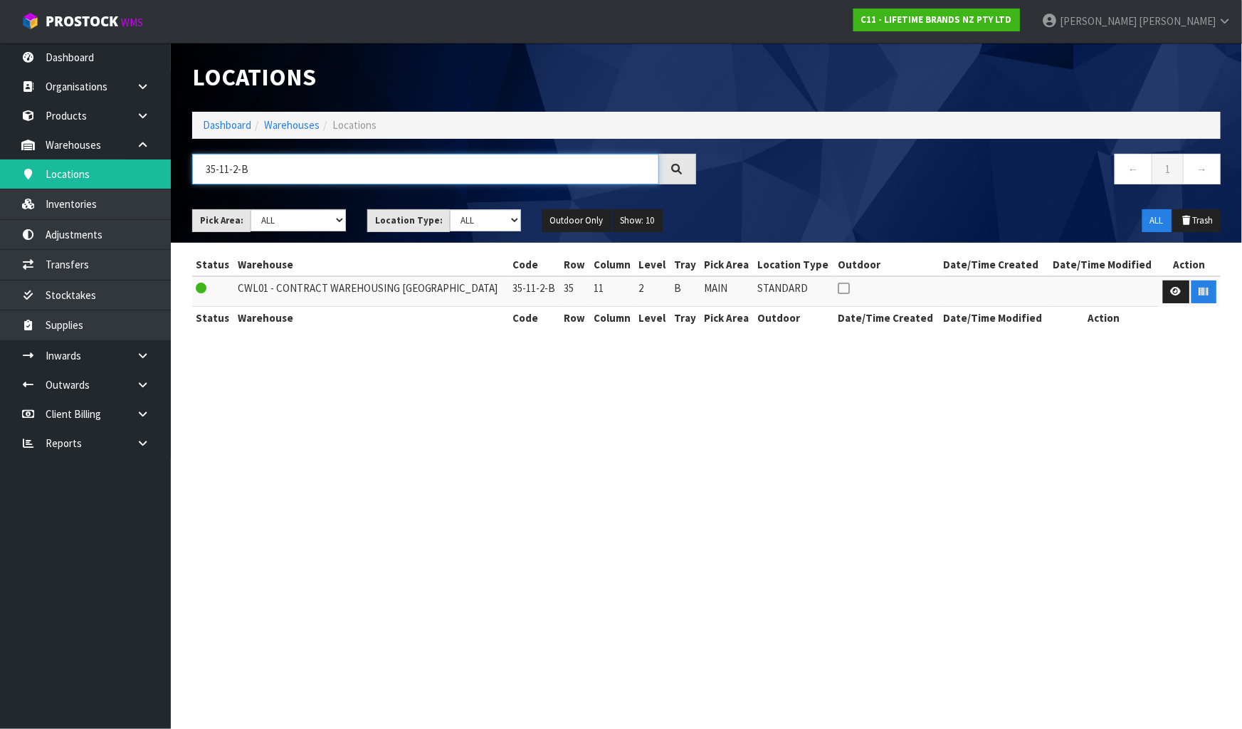
click at [377, 170] on input "35-11-2-B" at bounding box center [425, 169] width 467 height 31
click at [1197, 299] on button "button" at bounding box center [1204, 291] width 25 height 23
click at [1119, 434] on section "Locations Dashboard Warehouses Locations 35-11-2-C ← 1 → Pick Area: Main Refurb…" at bounding box center [621, 364] width 1242 height 729
click at [508, 175] on input "35-11-2-C" at bounding box center [425, 169] width 467 height 31
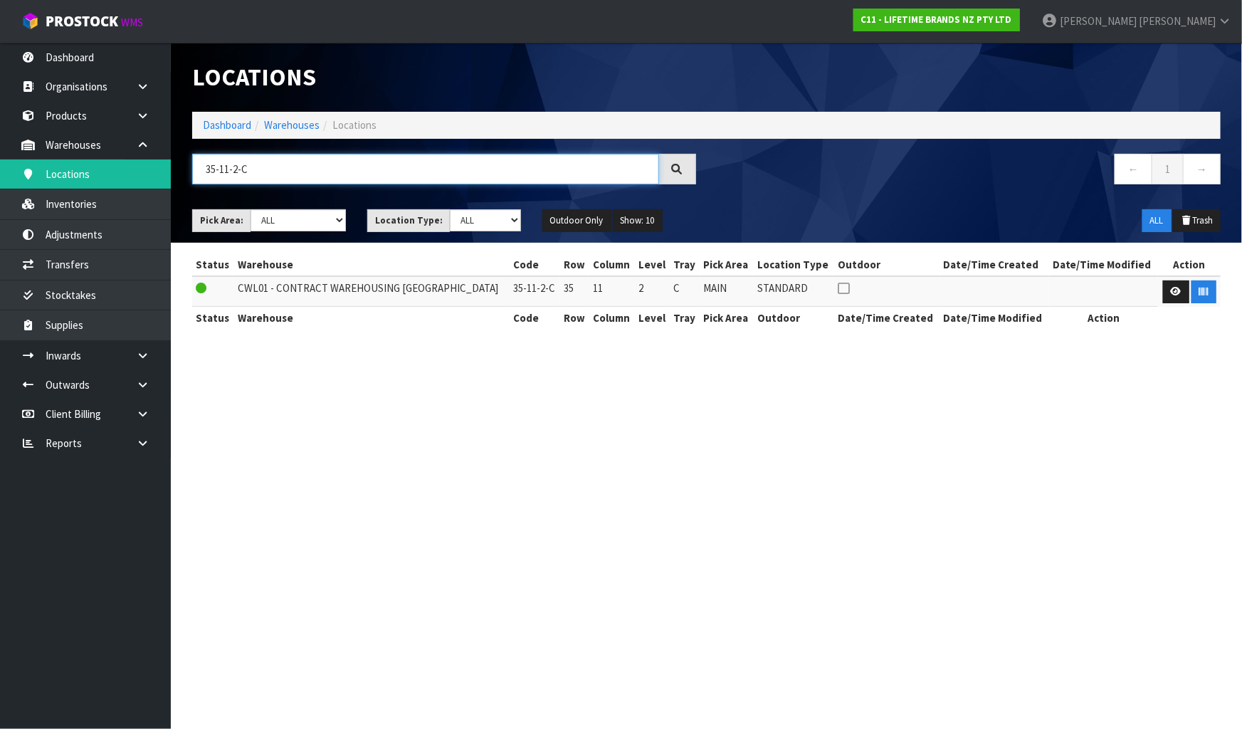
click at [508, 175] on input "35-11-2-C" at bounding box center [425, 169] width 467 height 31
type input "35-10-2-B"
click at [1199, 288] on icon "button" at bounding box center [1203, 291] width 9 height 9
click at [1077, 420] on section "Locations Dashboard Warehouses Locations 35-10-2-B ← 1 → Pick Area: Main Refurb…" at bounding box center [621, 364] width 1242 height 729
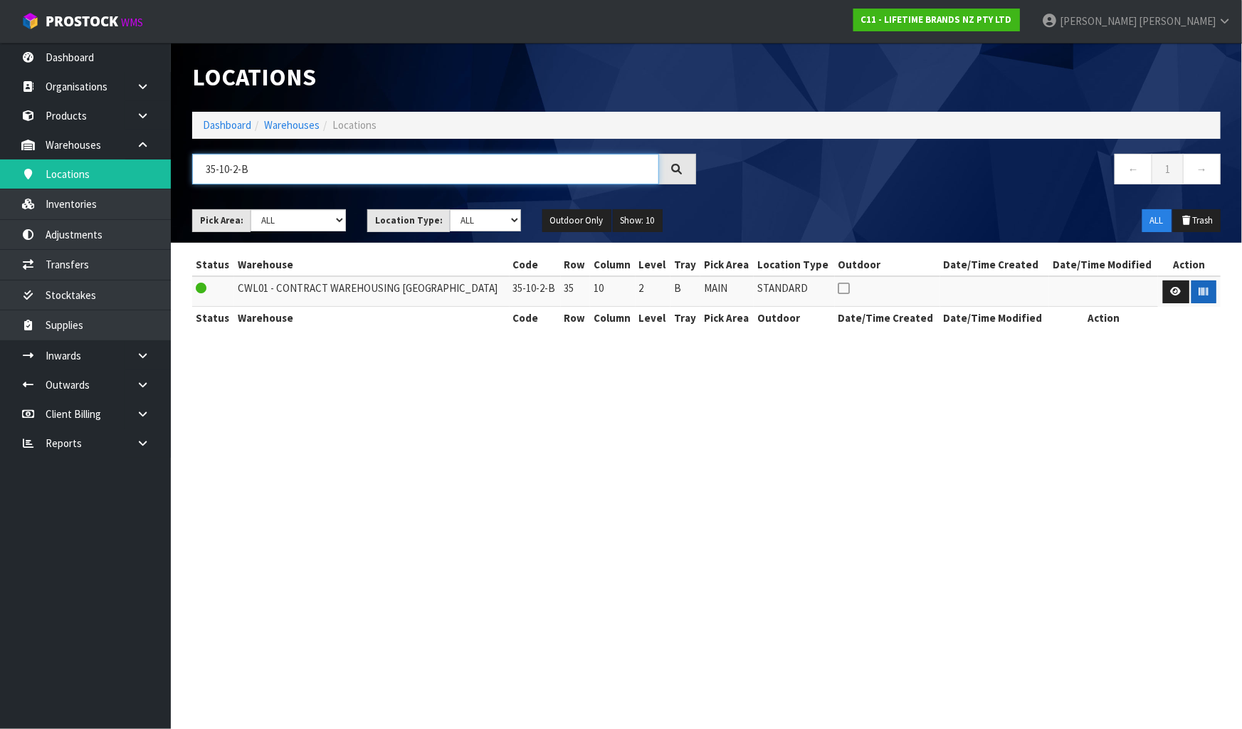
click at [477, 162] on input "35-10-2-B" at bounding box center [425, 169] width 467 height 31
type input "35-14-3-A"
click at [1200, 298] on button "button" at bounding box center [1204, 291] width 25 height 23
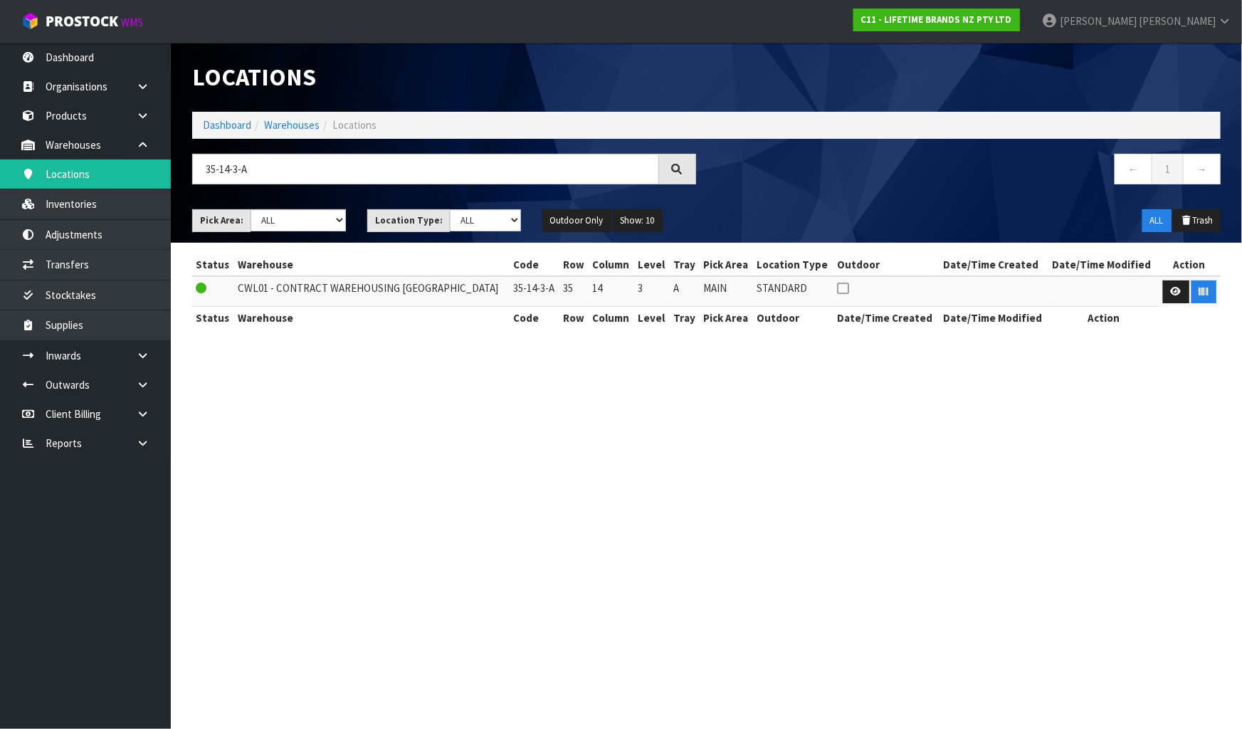
click at [1135, 410] on section "Locations Dashboard Warehouses Locations 35-14-3-A ← 1 → Pick Area: Main Refurb…" at bounding box center [621, 364] width 1242 height 729
click at [554, 180] on input "35-14-3-A" at bounding box center [425, 169] width 467 height 31
type input "35-14-2-C"
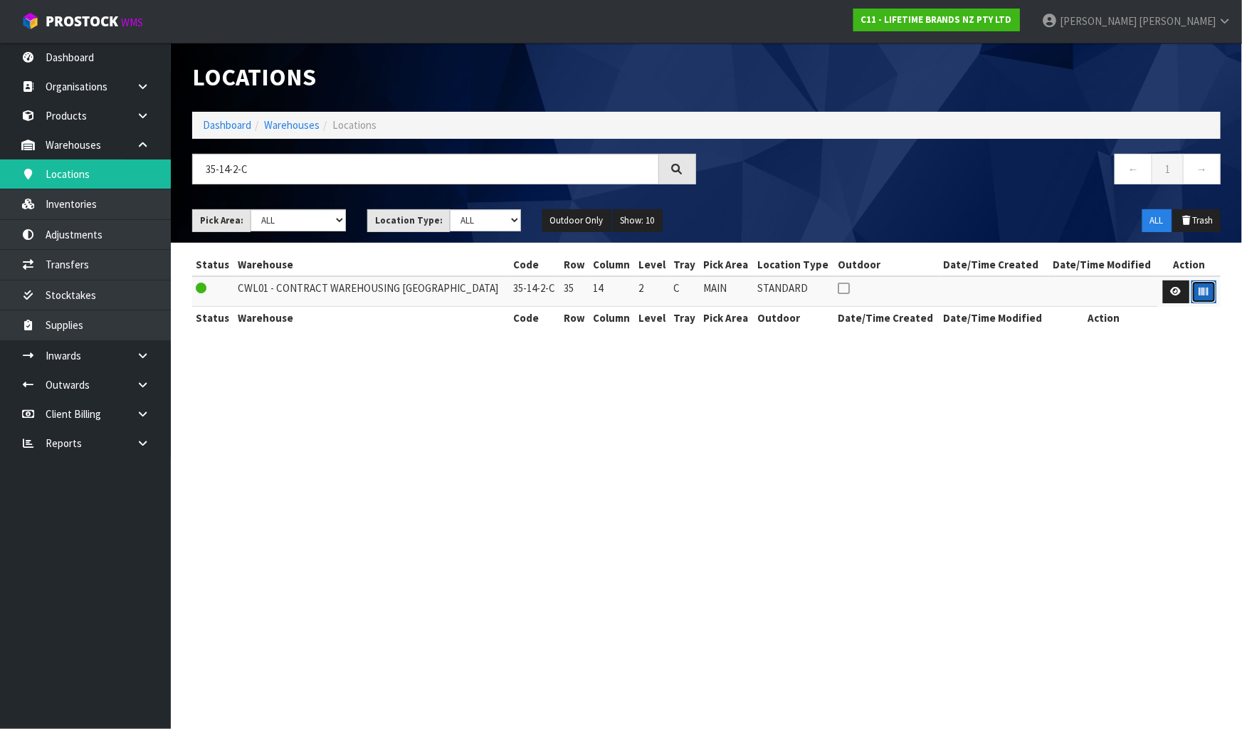
click at [1203, 287] on icon "button" at bounding box center [1203, 291] width 9 height 9
click at [1159, 488] on section "Locations Dashboard Warehouses Locations 35-14-2-C ← 1 → Pick Area: Main Refurb…" at bounding box center [621, 364] width 1242 height 729
click at [362, 162] on input "35-14-2-C" at bounding box center [425, 169] width 467 height 31
click at [358, 158] on input "35-14-2-C" at bounding box center [425, 169] width 467 height 31
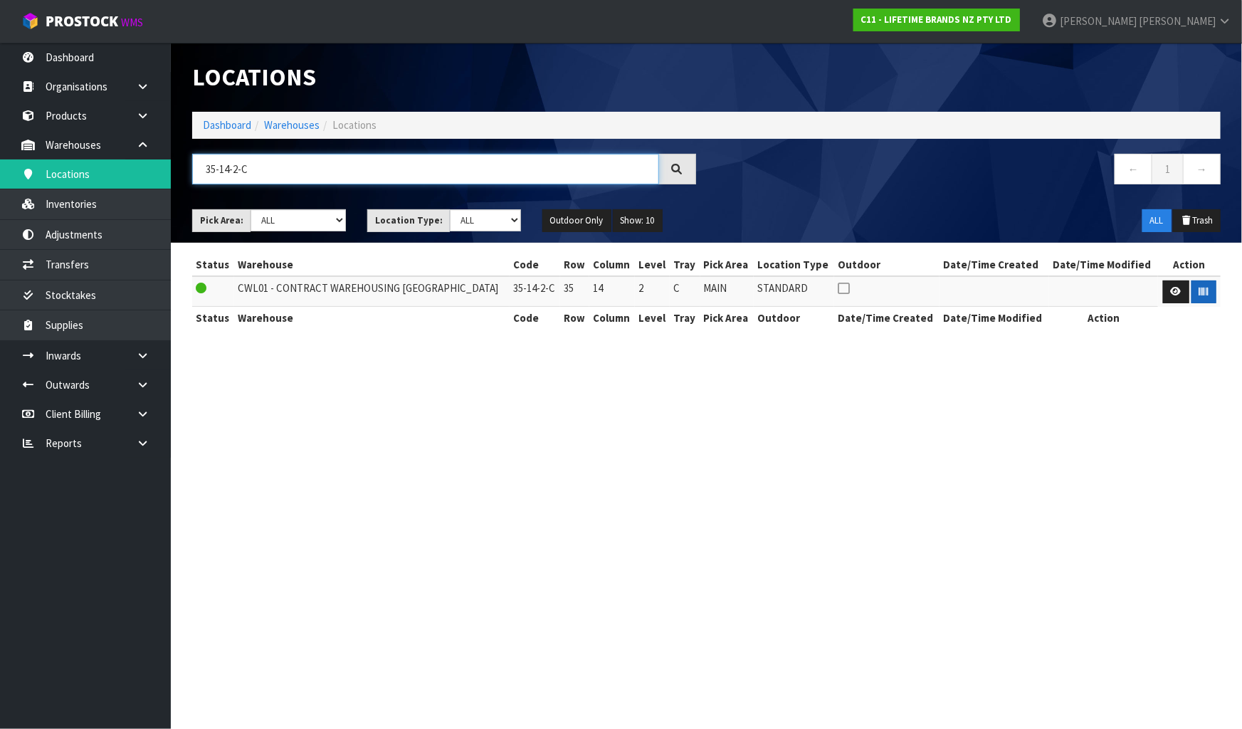
click at [358, 156] on input "35-14-2-C" at bounding box center [425, 169] width 467 height 31
click at [359, 159] on input "35-14-2-C" at bounding box center [425, 169] width 467 height 31
click at [357, 160] on input "35-14-2-C" at bounding box center [425, 169] width 467 height 31
click at [356, 159] on input "35-14-2-C" at bounding box center [425, 169] width 467 height 31
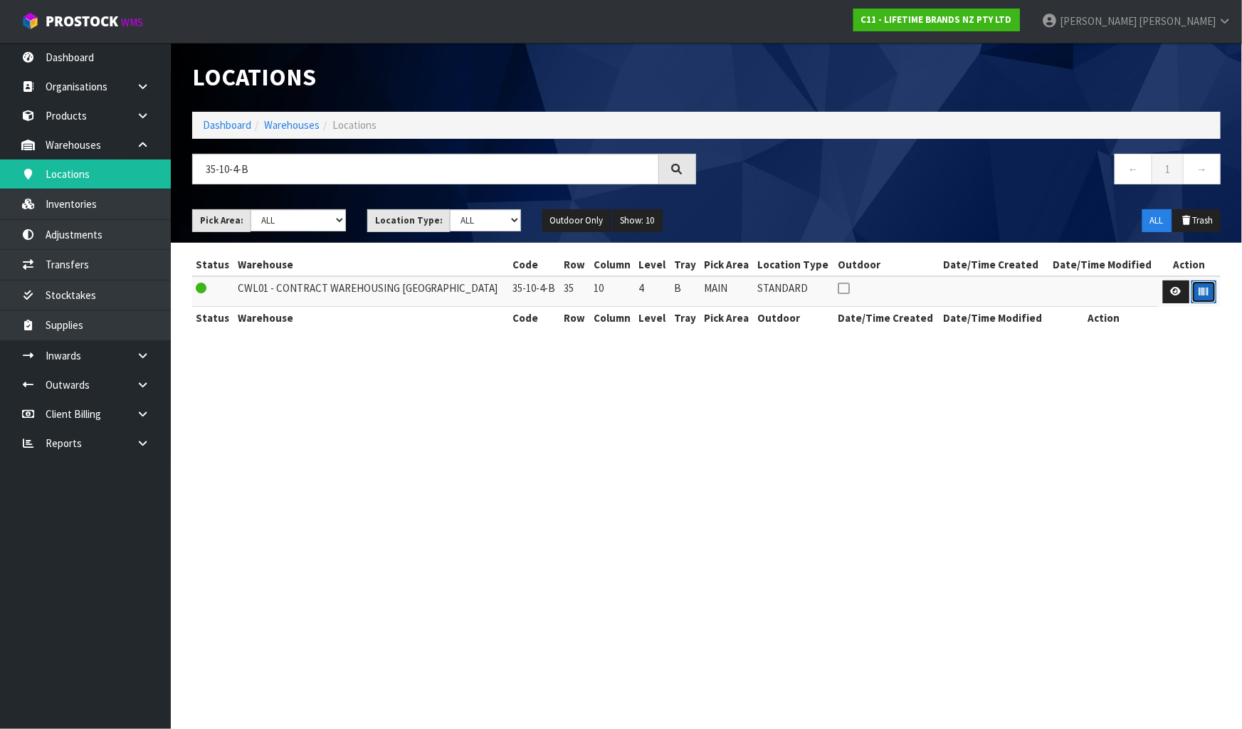
click at [1195, 288] on button "button" at bounding box center [1204, 291] width 25 height 23
click at [1098, 430] on section "Locations Dashboard Warehouses Locations 35-10-4-B ← 1 → Pick Area: Main Refurb…" at bounding box center [621, 364] width 1242 height 729
click at [384, 162] on input "35-10-4-B" at bounding box center [425, 169] width 467 height 31
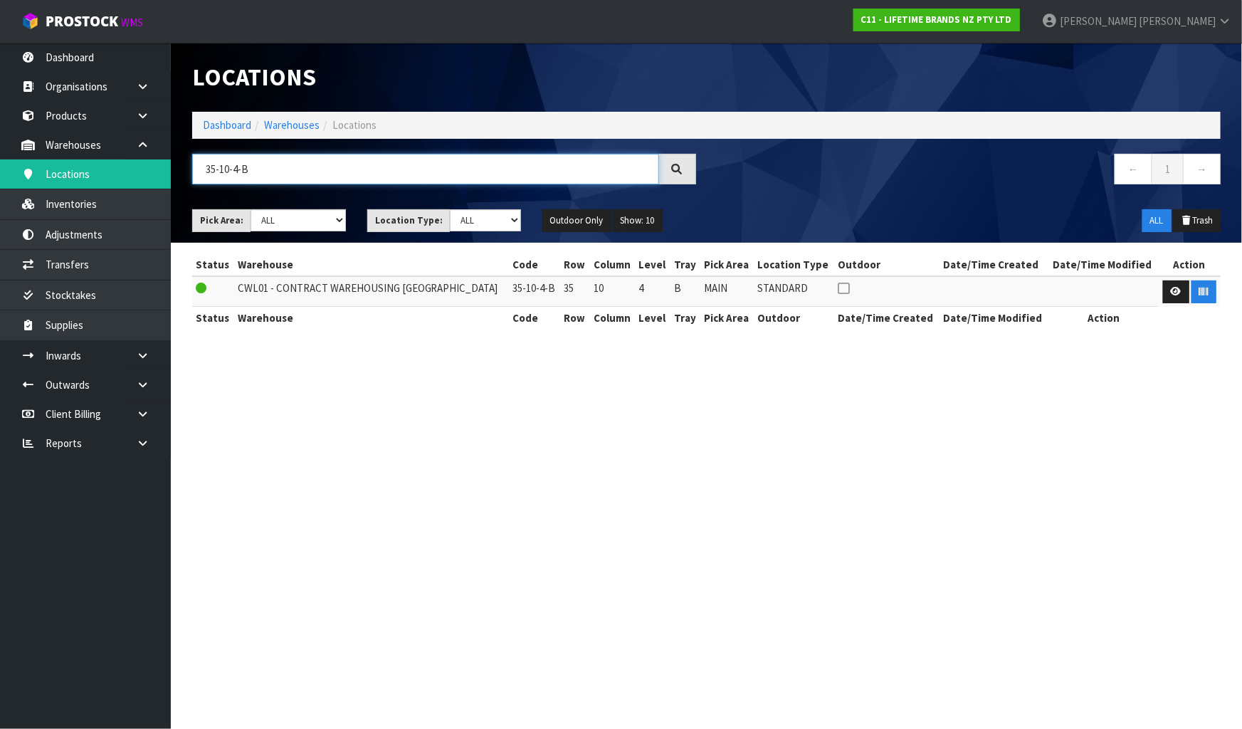
click at [384, 162] on input "35-10-4-B" at bounding box center [425, 169] width 467 height 31
type input "35-10-4-A"
click at [1199, 291] on icon "button" at bounding box center [1203, 291] width 9 height 9
click at [1194, 406] on section "Locations Dashboard Warehouses Locations 35-10-4-A ← 1 → Pick Area: Main Refurb…" at bounding box center [621, 364] width 1242 height 729
click at [503, 179] on input "35-10-4-A" at bounding box center [425, 169] width 467 height 31
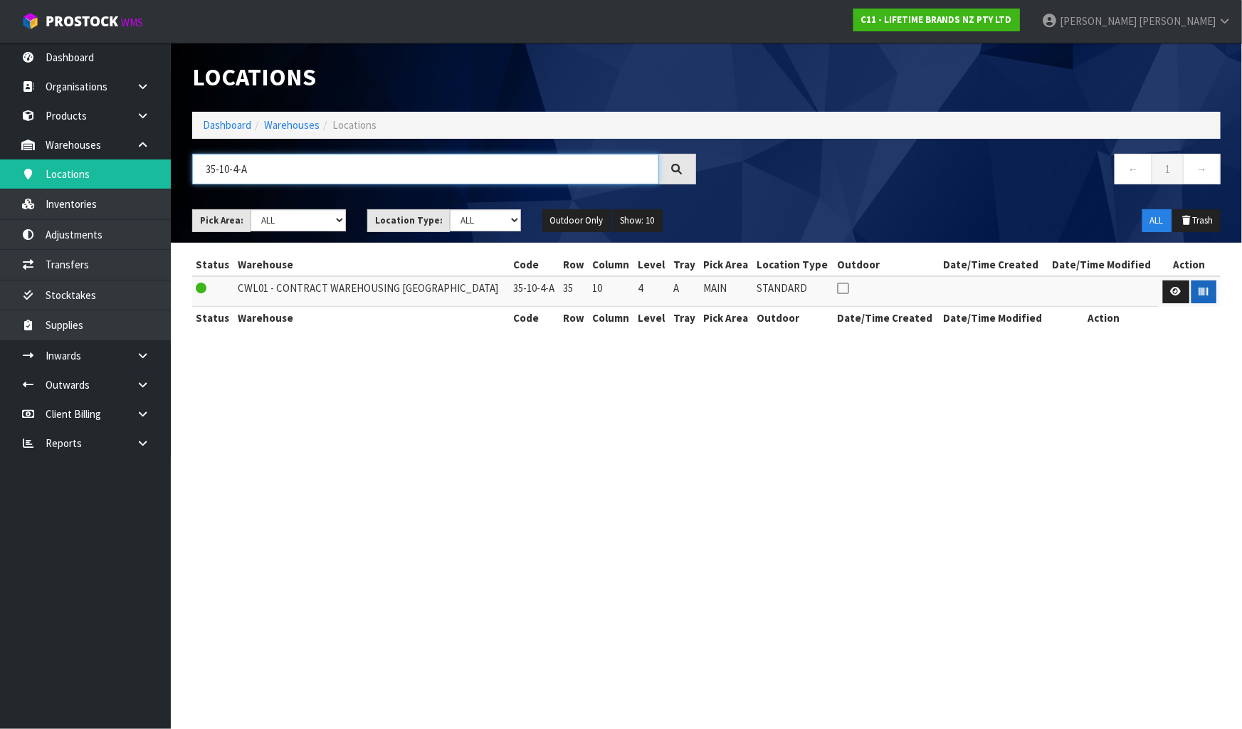
click at [503, 179] on input "35-10-4-A" at bounding box center [425, 169] width 467 height 31
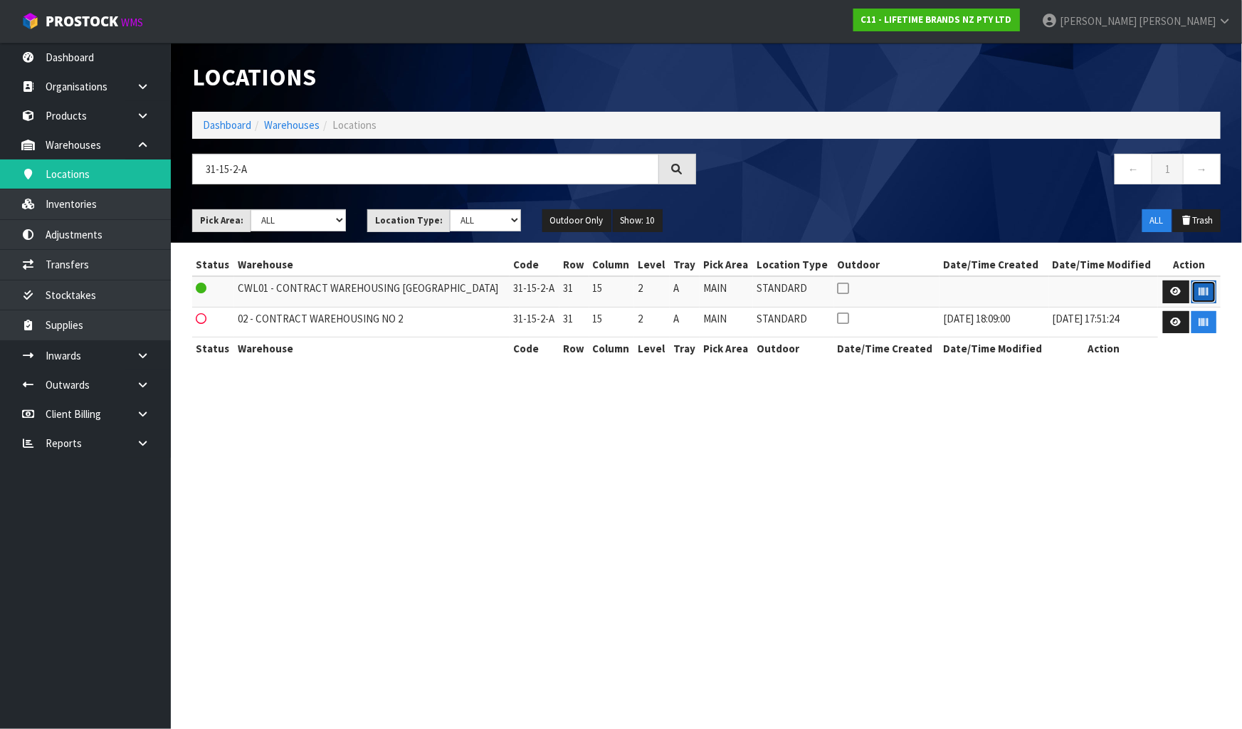
click at [1204, 290] on icon "button" at bounding box center [1203, 291] width 9 height 9
click at [1136, 461] on section "Locations Dashboard Warehouses Locations 31-15-2-A ← 1 → Pick Area: Main Refurb…" at bounding box center [621, 364] width 1242 height 729
click at [516, 174] on input "31-15-2-A" at bounding box center [425, 169] width 467 height 31
click at [1204, 295] on icon "button" at bounding box center [1203, 291] width 9 height 9
click at [1113, 420] on section "Locations Dashboard Warehouses Locations 31-15-2-B ← 1 → Pick Area: Main Refurb…" at bounding box center [621, 364] width 1242 height 729
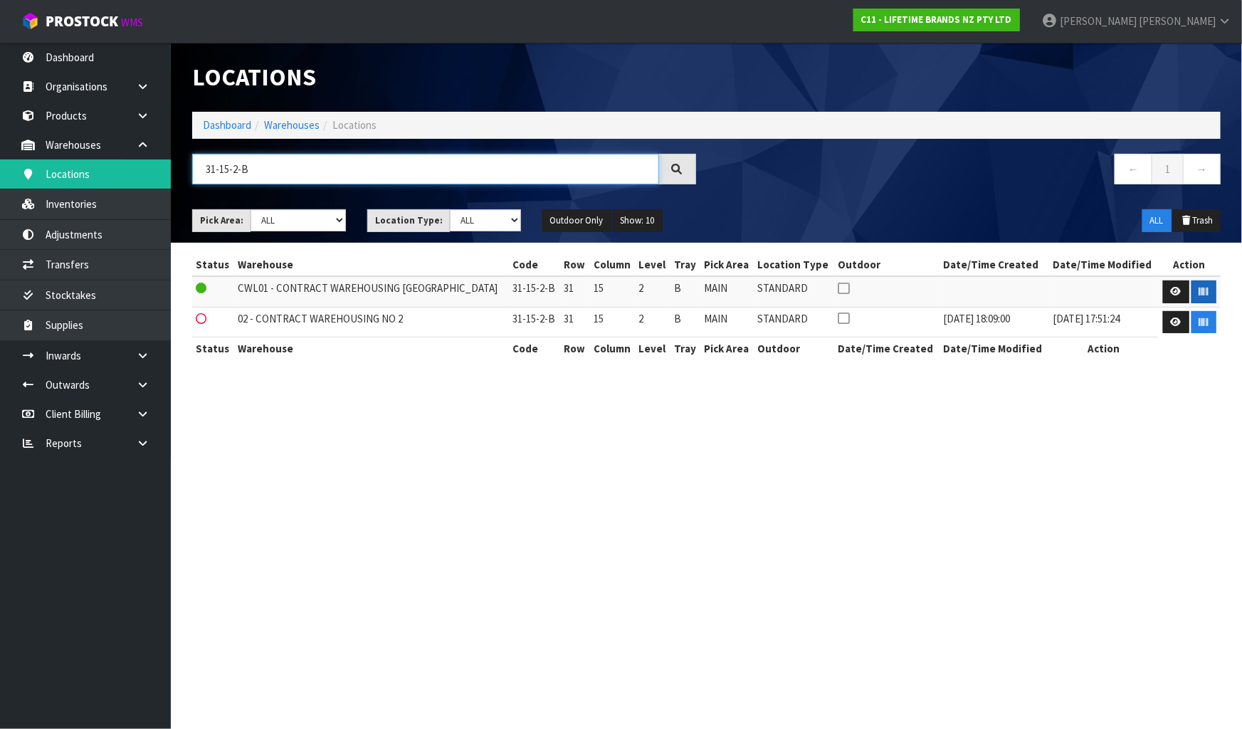
click at [336, 162] on input "31-15-2-B" at bounding box center [425, 169] width 467 height 31
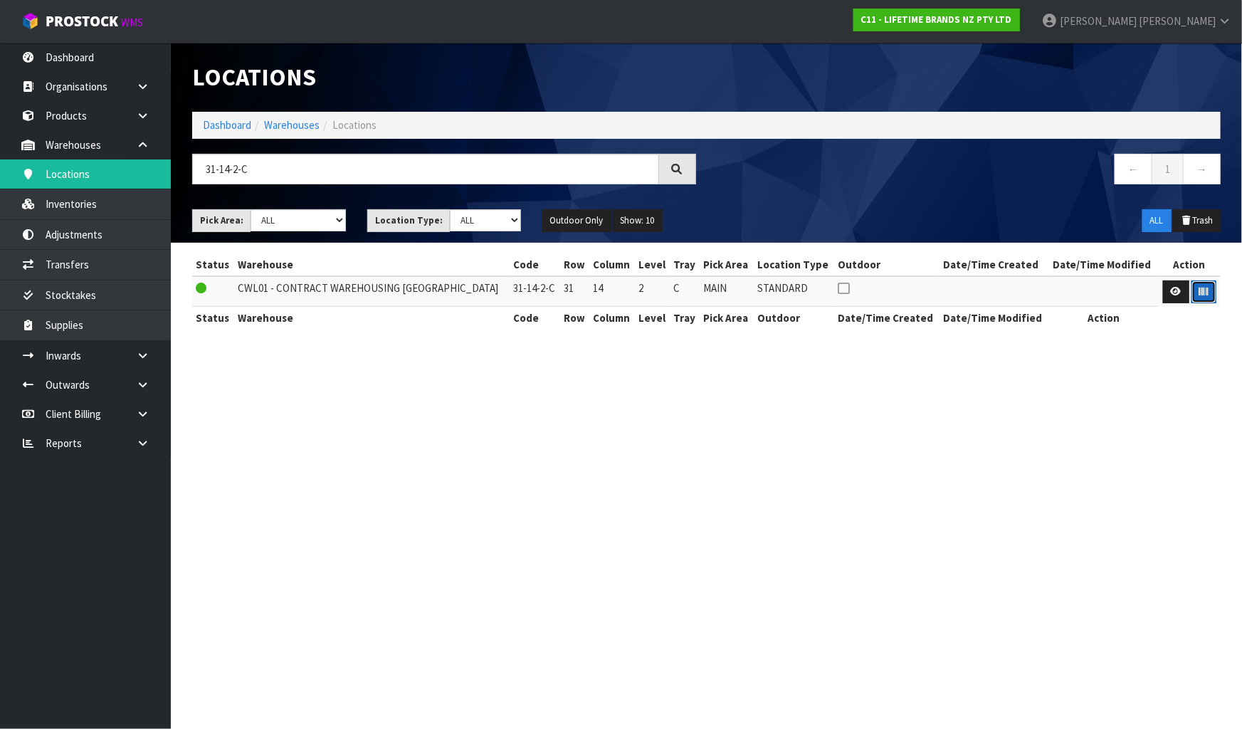
click at [1208, 297] on button "button" at bounding box center [1204, 291] width 25 height 23
drag, startPoint x: 1124, startPoint y: 420, endPoint x: 1113, endPoint y: 416, distance: 11.3
click at [1124, 420] on section "Locations Dashboard Warehouses Locations 31-14-2-C ← 1 → Pick Area: Main Refurb…" at bounding box center [621, 364] width 1242 height 729
click at [330, 176] on input "31-14-2-C" at bounding box center [425, 169] width 467 height 31
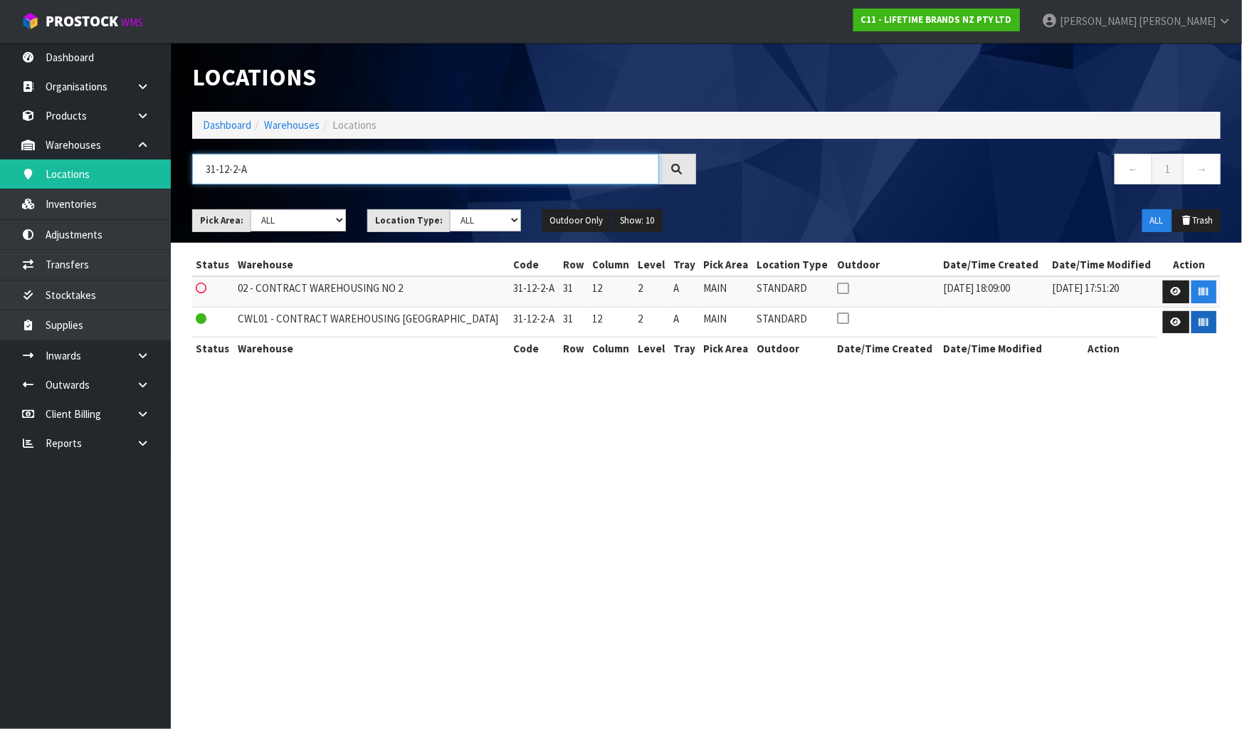
type input "31-12-2-A"
click at [1199, 324] on icon "button" at bounding box center [1203, 321] width 9 height 9
click at [1099, 456] on section "Locations Dashboard Warehouses Locations 31-12-2-A ← 1 → Pick Area: Main Refurb…" at bounding box center [621, 364] width 1242 height 729
click at [407, 157] on input "31-12-2-A" at bounding box center [425, 169] width 467 height 31
click at [406, 162] on input "31-12-2-A" at bounding box center [425, 169] width 467 height 31
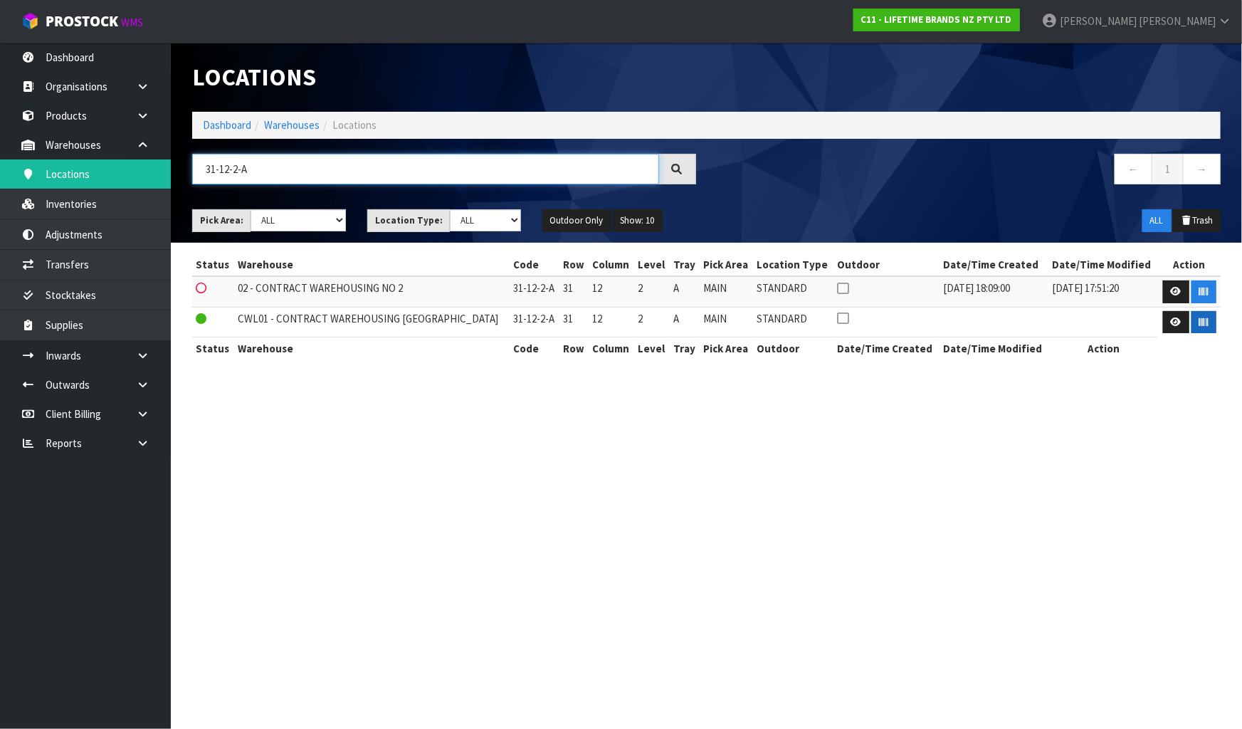
click at [406, 162] on input "31-12-2-A" at bounding box center [425, 169] width 467 height 31
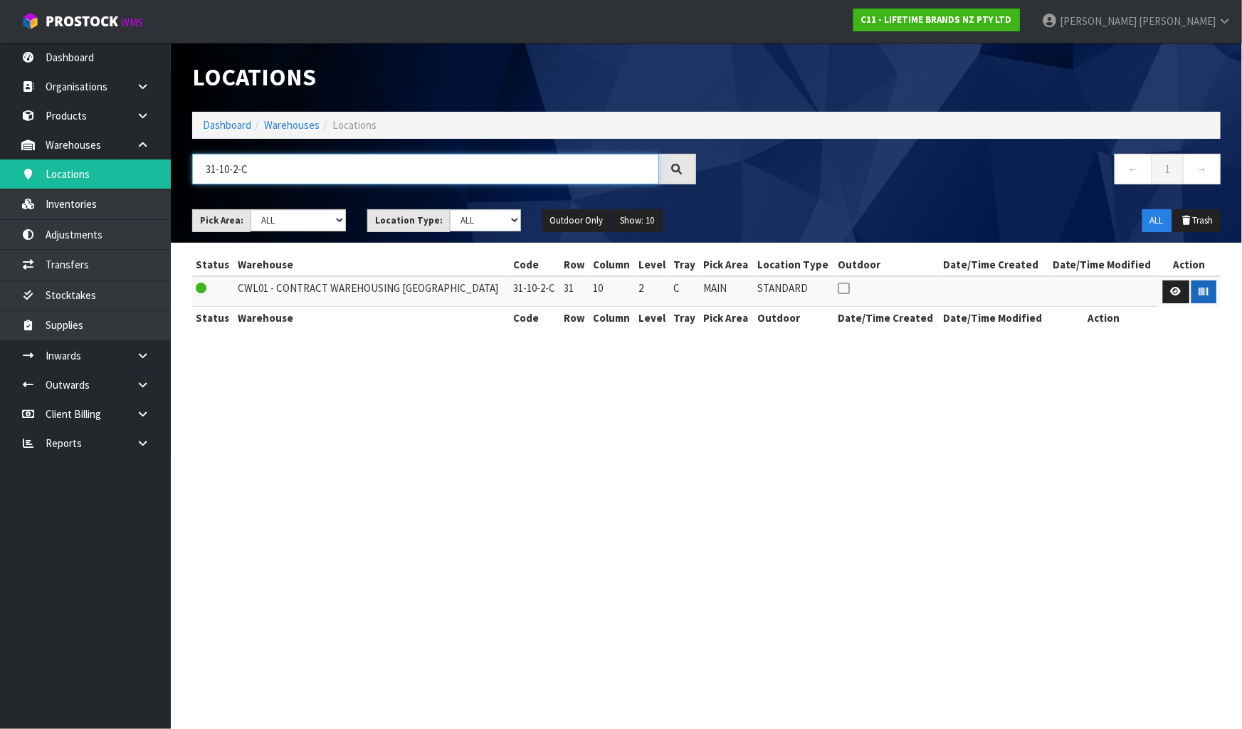
type input "31-10-2-C"
click at [1207, 293] on button "button" at bounding box center [1204, 291] width 25 height 23
click at [1115, 384] on section "Locations Dashboard Warehouses Locations 31-10-2-C ← 1 → Pick Area: Main Refurb…" at bounding box center [621, 364] width 1242 height 729
click at [399, 170] on input "31-10-2-C" at bounding box center [425, 169] width 467 height 31
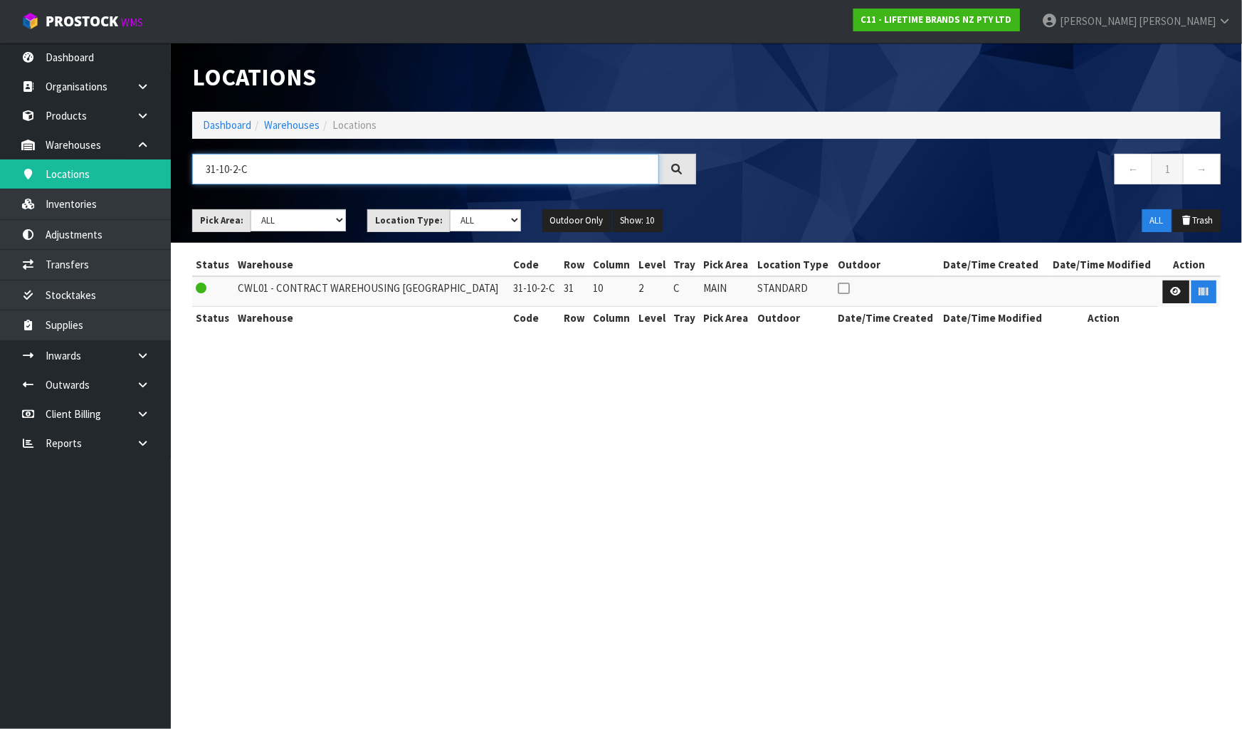
click at [399, 170] on input "31-10-2-C" at bounding box center [425, 169] width 467 height 31
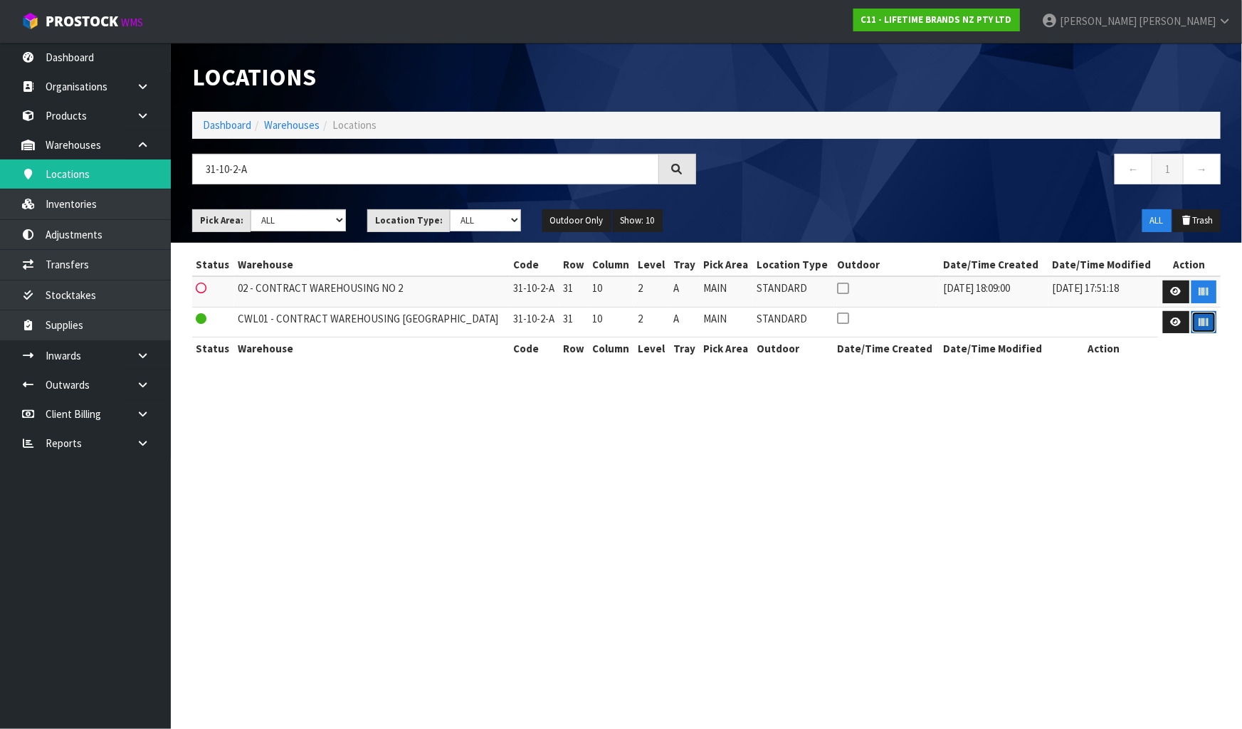
click at [1204, 325] on icon "button" at bounding box center [1203, 321] width 9 height 9
click at [1045, 424] on section "Locations Dashboard Warehouses Locations 31-10-2-A ← 1 → Pick Area: Main Refurb…" at bounding box center [621, 364] width 1242 height 729
click at [228, 169] on input "31-10-2-A" at bounding box center [425, 169] width 467 height 31
click at [299, 166] on input "31-08-2-A" at bounding box center [425, 169] width 467 height 31
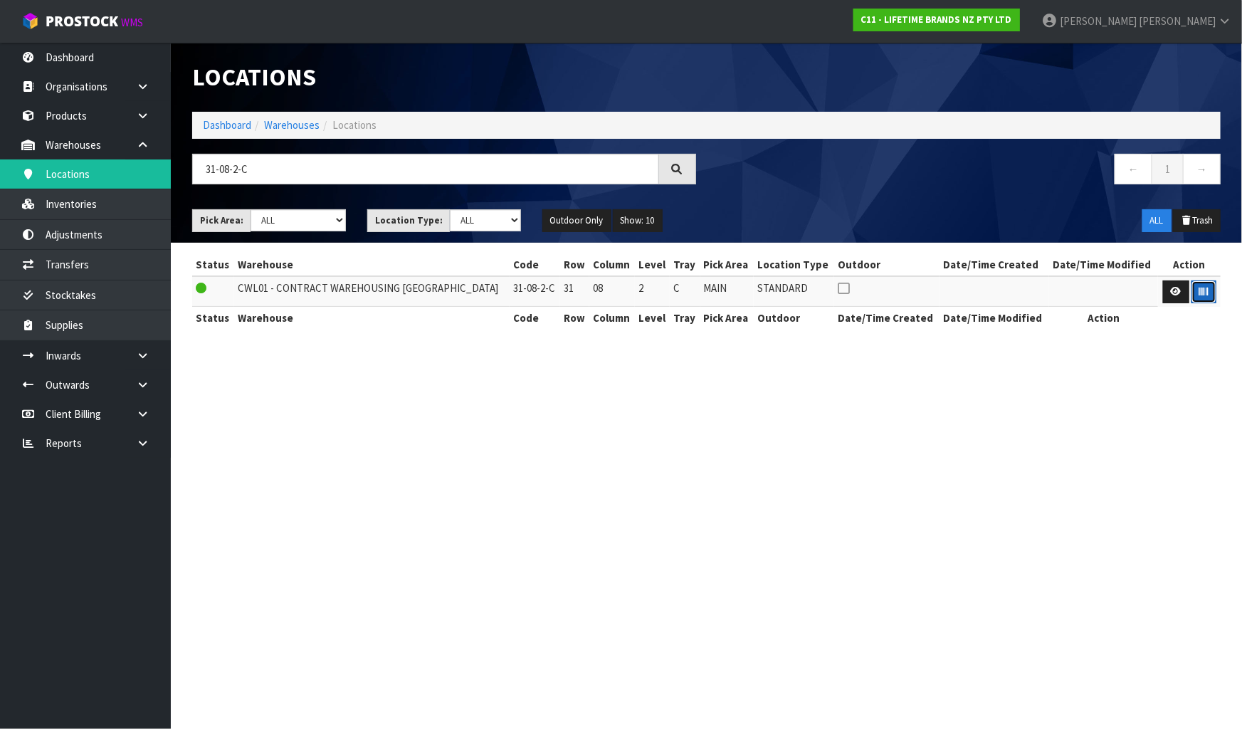
click at [1201, 288] on icon "button" at bounding box center [1203, 291] width 9 height 9
click at [1053, 420] on section "Locations Dashboard Warehouses Locations 31-08-2-C ← 1 → Pick Area: Main Refurb…" at bounding box center [621, 364] width 1242 height 729
click at [327, 169] on input "31-08-2-C" at bounding box center [425, 169] width 467 height 31
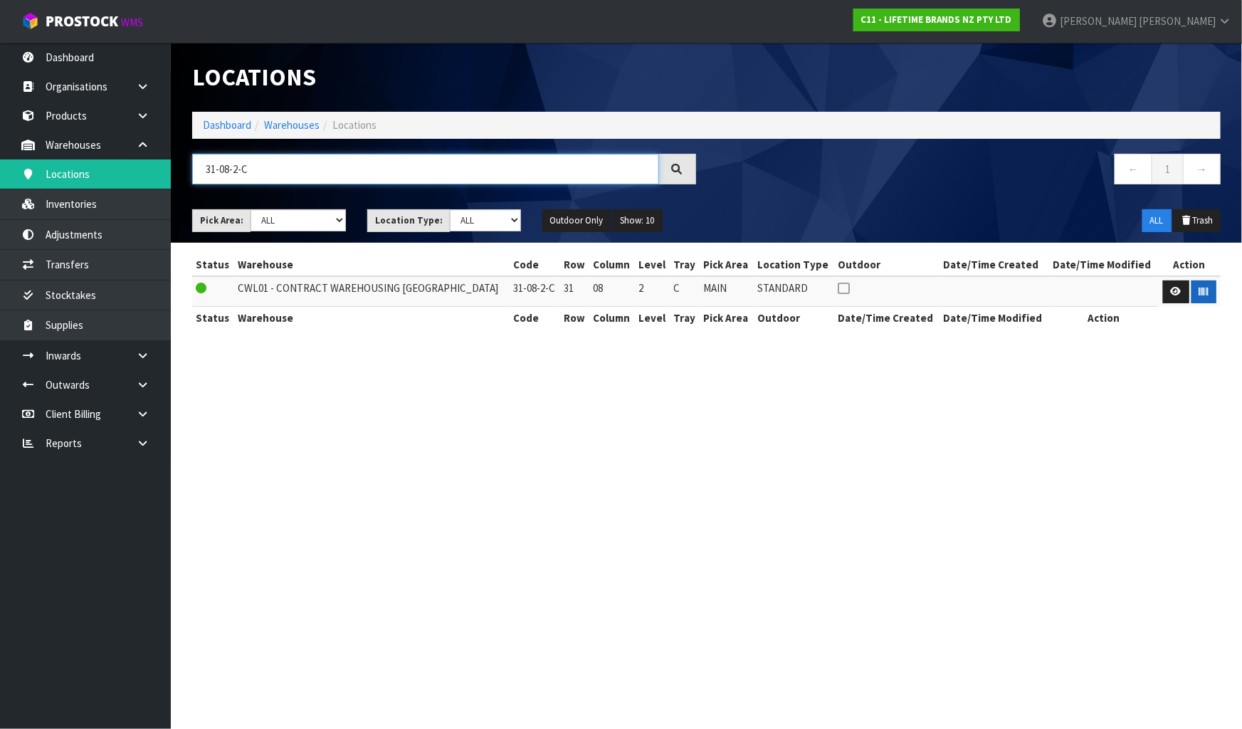
click at [327, 169] on input "31-08-2-C" at bounding box center [425, 169] width 467 height 31
click at [229, 170] on input "31-08-2-C" at bounding box center [425, 169] width 467 height 31
click at [1201, 292] on icon "button" at bounding box center [1203, 291] width 9 height 9
click at [1141, 377] on section "Locations Dashboard Warehouses Locations 31-07-2-C ← 1 → Pick Area: Main Refurb…" at bounding box center [621, 364] width 1242 height 729
click at [323, 163] on input "31-07-2-C" at bounding box center [425, 169] width 467 height 31
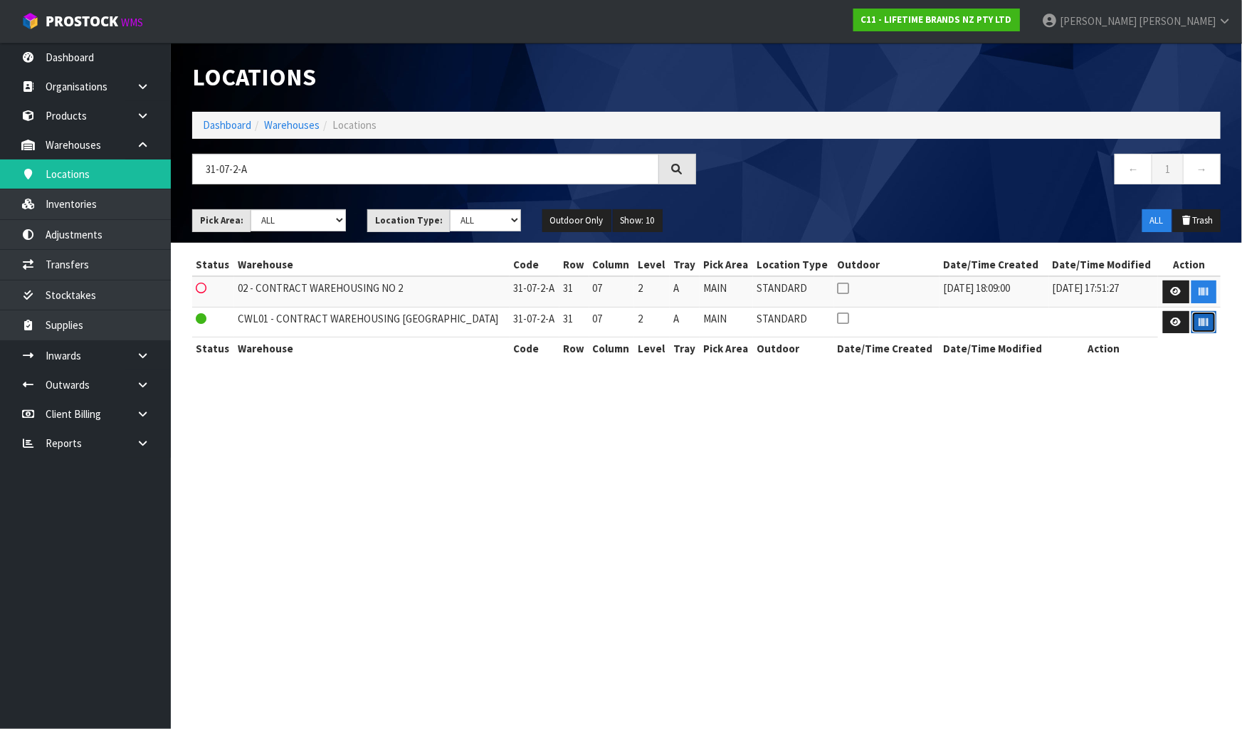
click at [1201, 325] on icon "button" at bounding box center [1203, 321] width 9 height 9
click at [1241, 406] on section "Locations Dashboard Warehouses Locations 31-07-2-A ← 1 → Pick Area: Main Refurb…" at bounding box center [621, 364] width 1242 height 729
click at [463, 172] on input "31-07-2-A" at bounding box center [425, 169] width 467 height 31
click at [1202, 327] on button "button" at bounding box center [1204, 322] width 25 height 23
click at [1122, 448] on section "Locations Dashboard Warehouses Locations 31-06-2-A ← 1 → Pick Area: Main Refurb…" at bounding box center [621, 364] width 1242 height 729
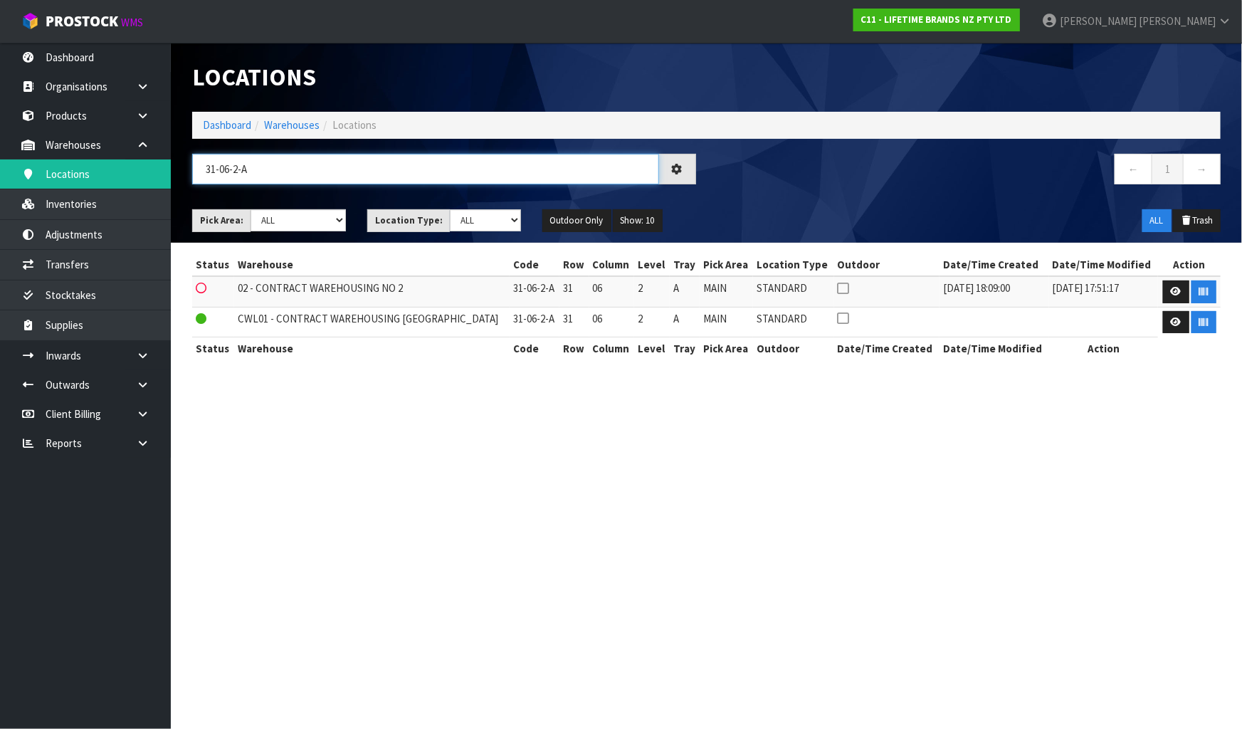
click at [497, 171] on input "31-06-2-A" at bounding box center [425, 169] width 467 height 31
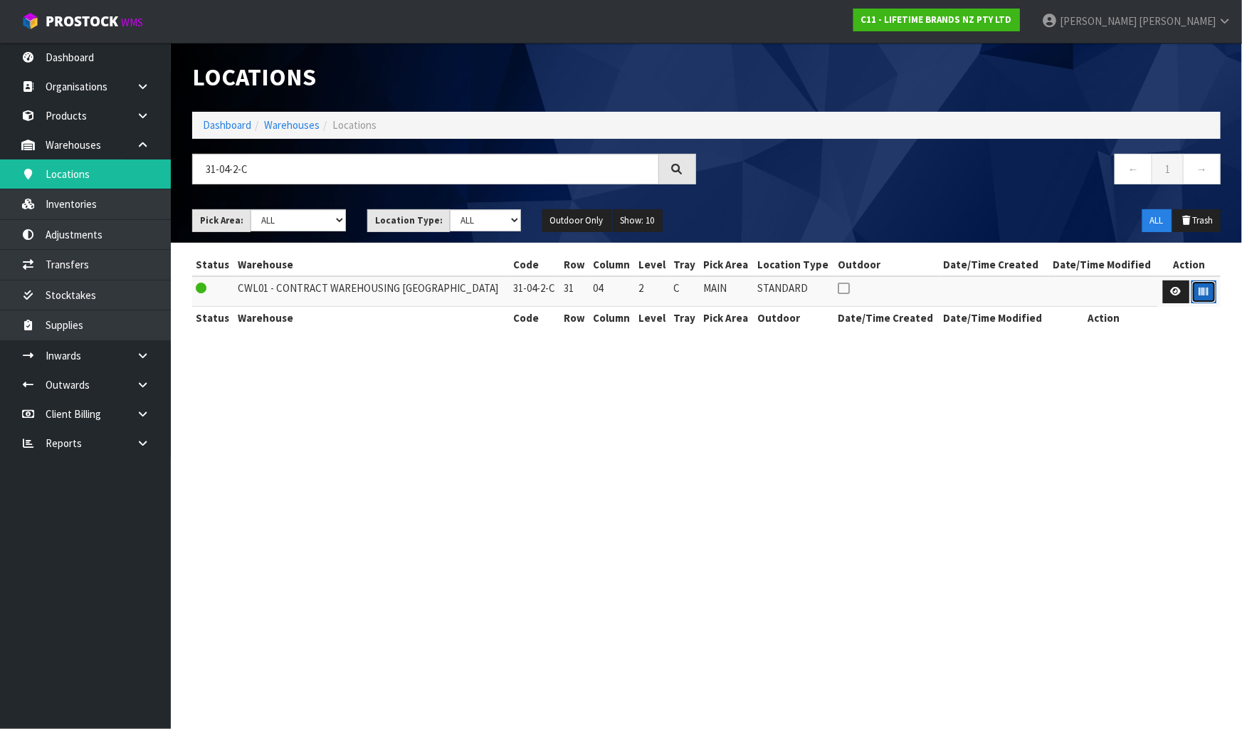
click at [1202, 292] on icon "button" at bounding box center [1203, 291] width 9 height 9
click at [1225, 464] on section "Locations Dashboard Warehouses Locations 31-04-2-C ← 1 → Pick Area: Main Refurb…" at bounding box center [621, 364] width 1242 height 729
click at [394, 176] on input "31-04-2-C" at bounding box center [425, 169] width 467 height 31
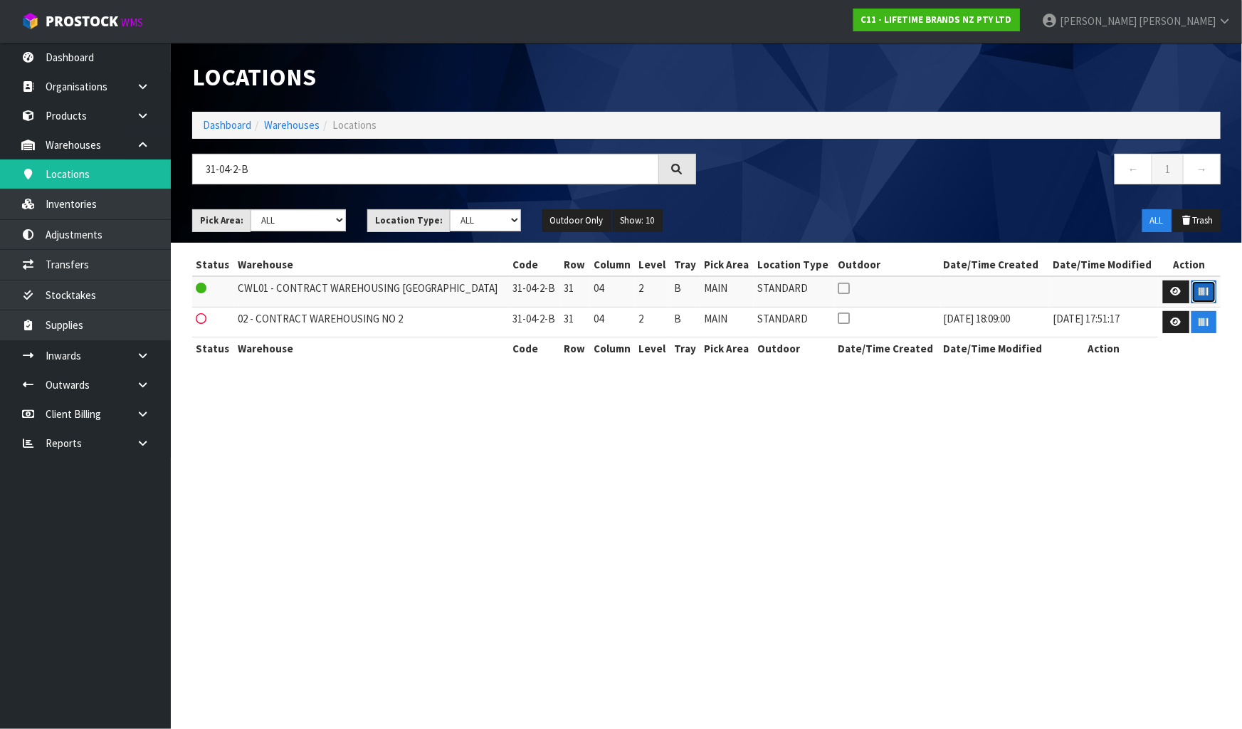
click at [1201, 287] on icon "button" at bounding box center [1203, 291] width 9 height 9
click at [1149, 492] on section "Locations Dashboard Warehouses Locations 31-04-2-B ← 1 → Pick Area: Main Refurb…" at bounding box center [621, 364] width 1242 height 729
click at [319, 161] on input "31-04-2-B" at bounding box center [425, 169] width 467 height 31
type input "3"
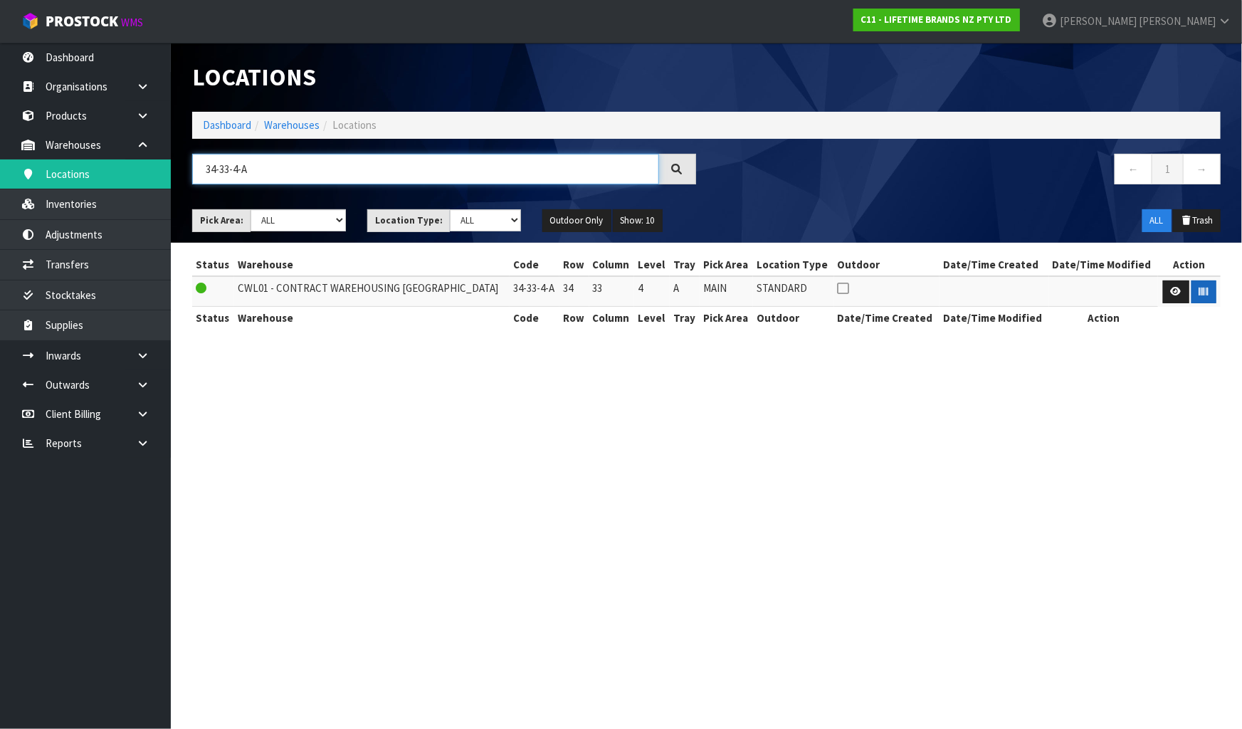
type input "34-33-4-A"
click at [1203, 290] on icon "button" at bounding box center [1203, 291] width 9 height 9
